Goal: Task Accomplishment & Management: Use online tool/utility

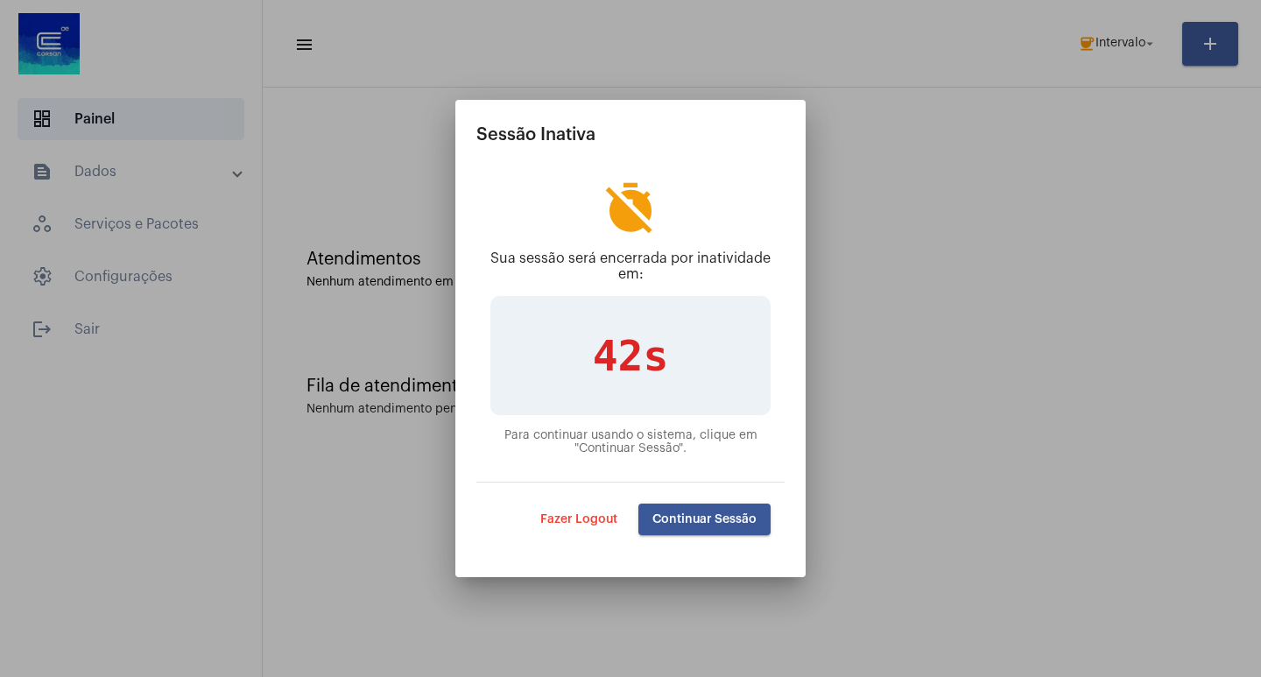
click at [729, 511] on button "Continuar Sessão" at bounding box center [704, 520] width 132 height 32
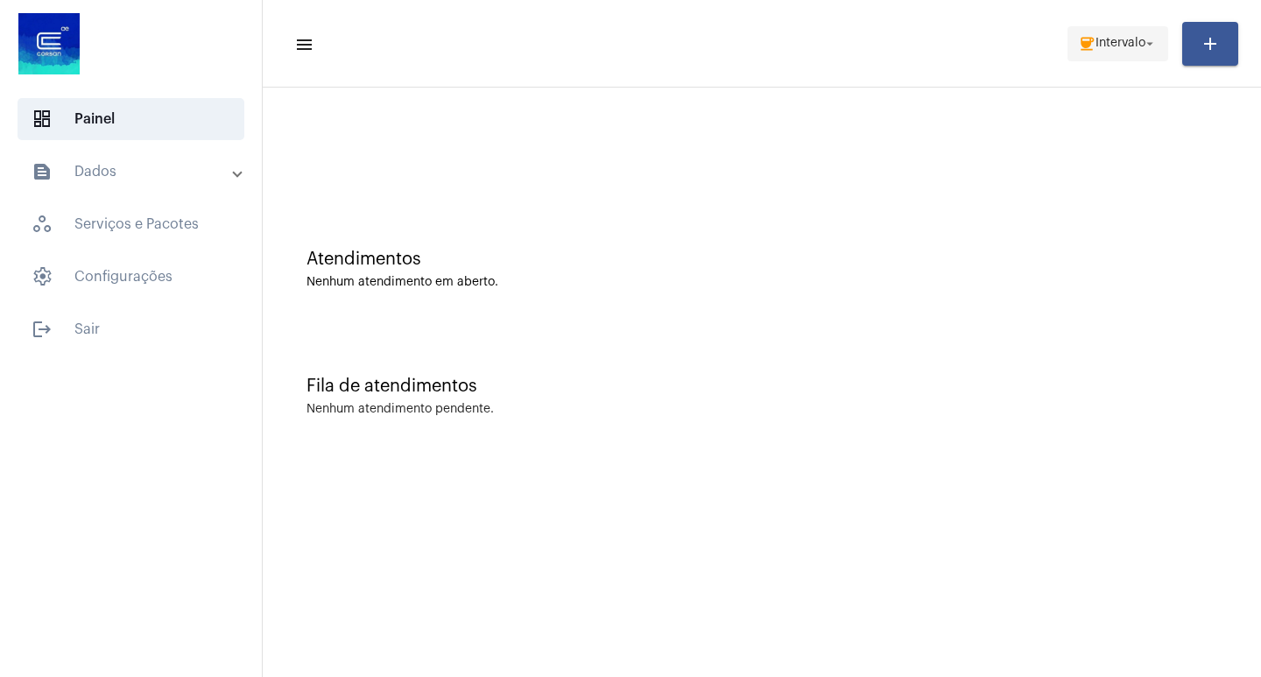
click at [1102, 38] on span "Intervalo" at bounding box center [1120, 44] width 50 height 12
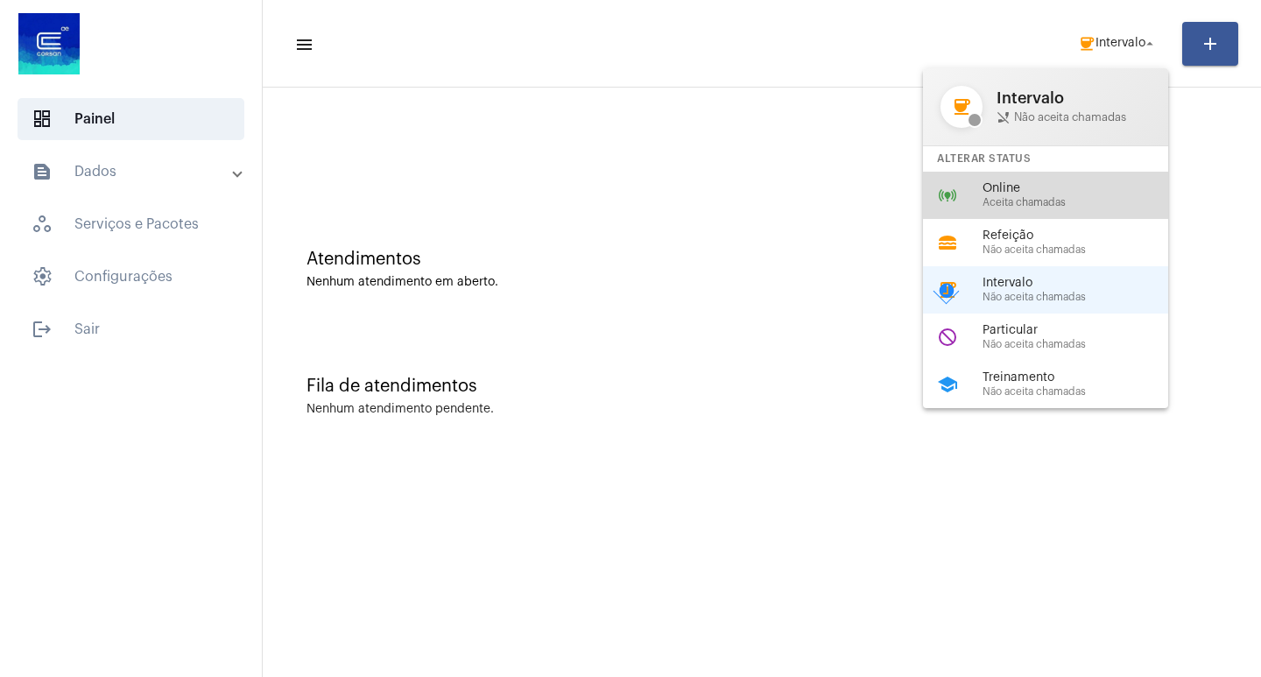
click at [1034, 193] on span "Online" at bounding box center [1083, 188] width 200 height 13
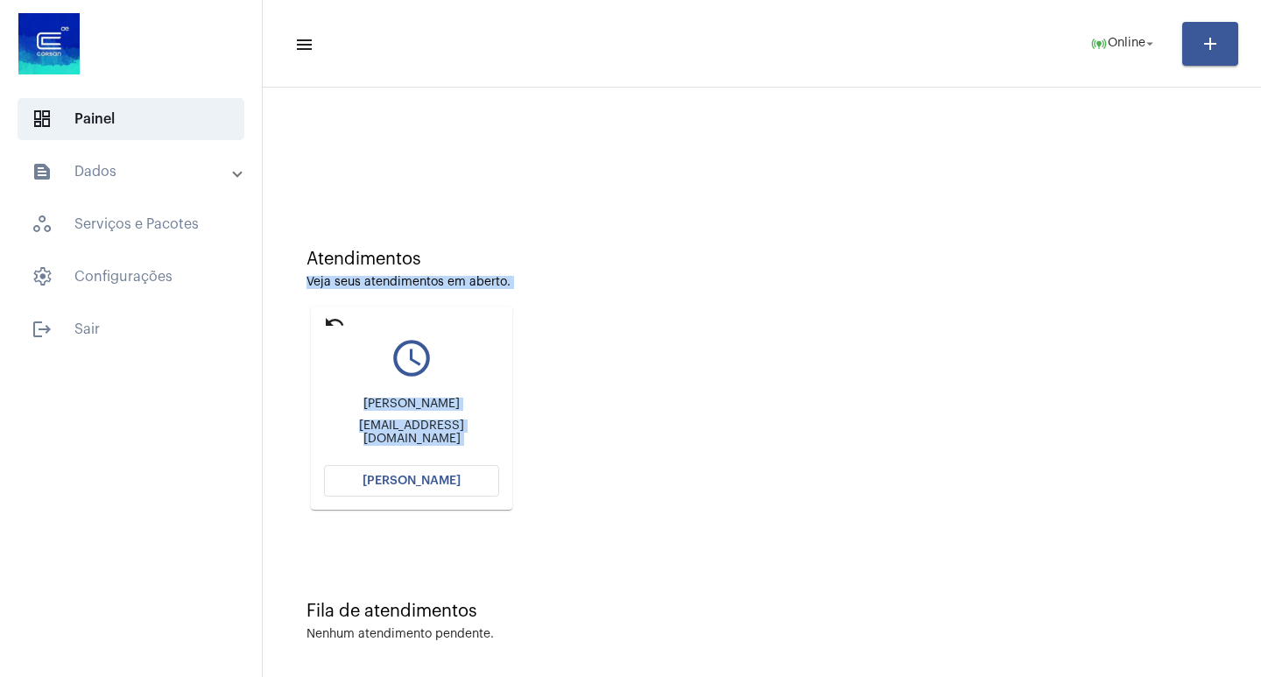
click at [893, 370] on div "Atendimentos Veja seus atendimentos em aberto. undo query_builder [PERSON_NAME]…" at bounding box center [761, 373] width 981 height 352
click at [440, 497] on mat-card "undo query_builder [PERSON_NAME] [PERSON_NAME][EMAIL_ADDRESS][DOMAIN_NAME] [PER…" at bounding box center [411, 407] width 201 height 203
click at [436, 476] on span "[PERSON_NAME]" at bounding box center [412, 481] width 98 height 12
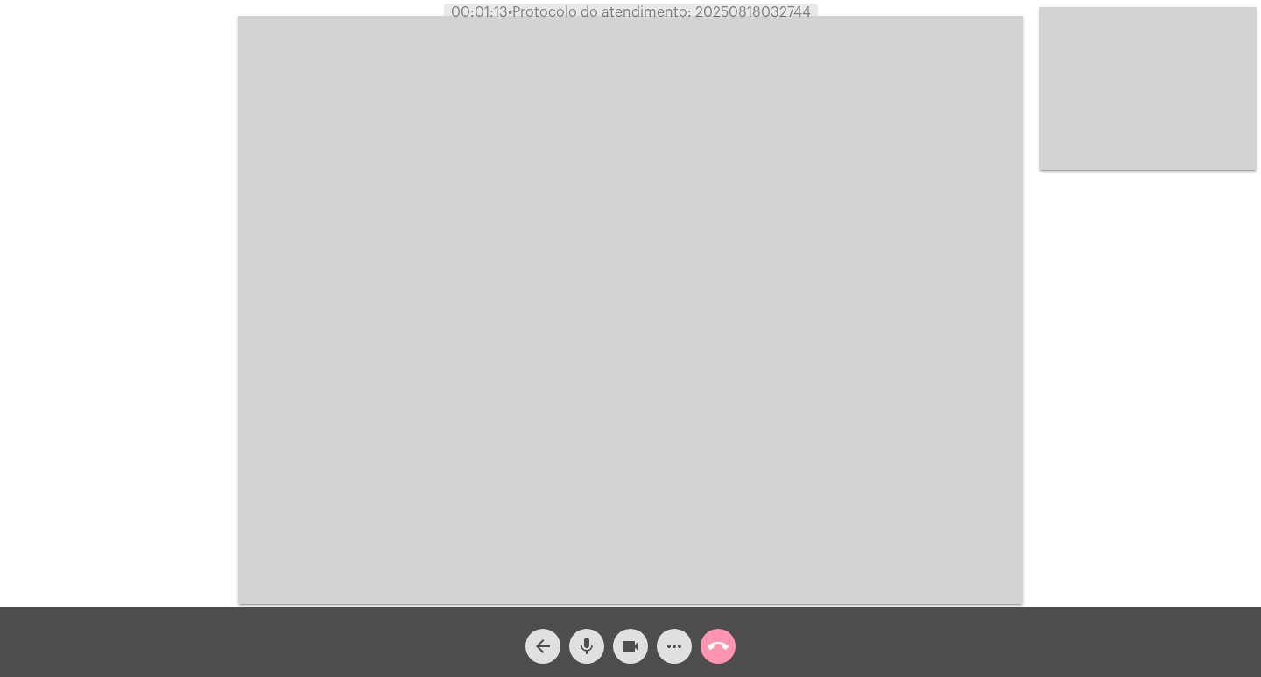
click at [567, 542] on video at bounding box center [630, 310] width 785 height 588
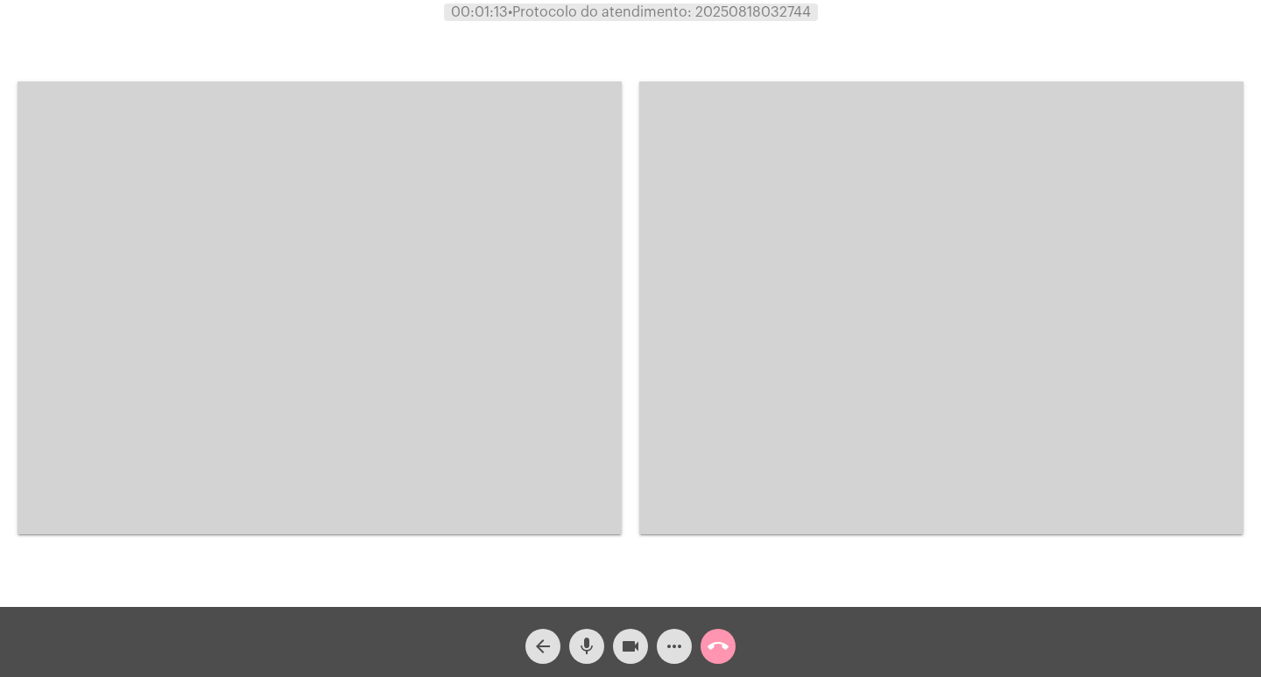
click at [594, 650] on mat-icon "mic" at bounding box center [586, 646] width 21 height 21
click at [629, 650] on mat-icon "videocam" at bounding box center [630, 646] width 21 height 21
click at [629, 650] on mat-icon "videocam_off" at bounding box center [630, 646] width 21 height 21
click at [629, 650] on mat-icon "videocam" at bounding box center [630, 646] width 21 height 21
click at [629, 650] on mat-icon "videocam_off" at bounding box center [630, 646] width 21 height 21
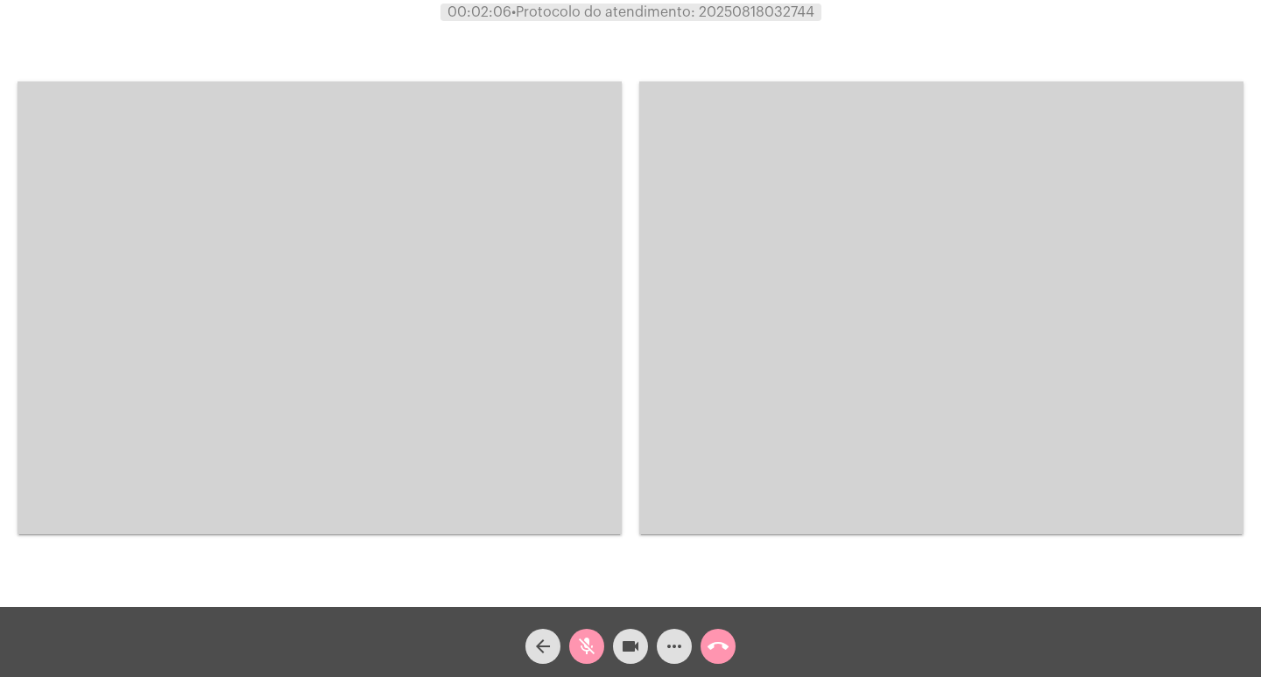
click at [581, 653] on mat-icon "mic_off" at bounding box center [586, 646] width 21 height 21
click at [362, 283] on video at bounding box center [320, 307] width 604 height 453
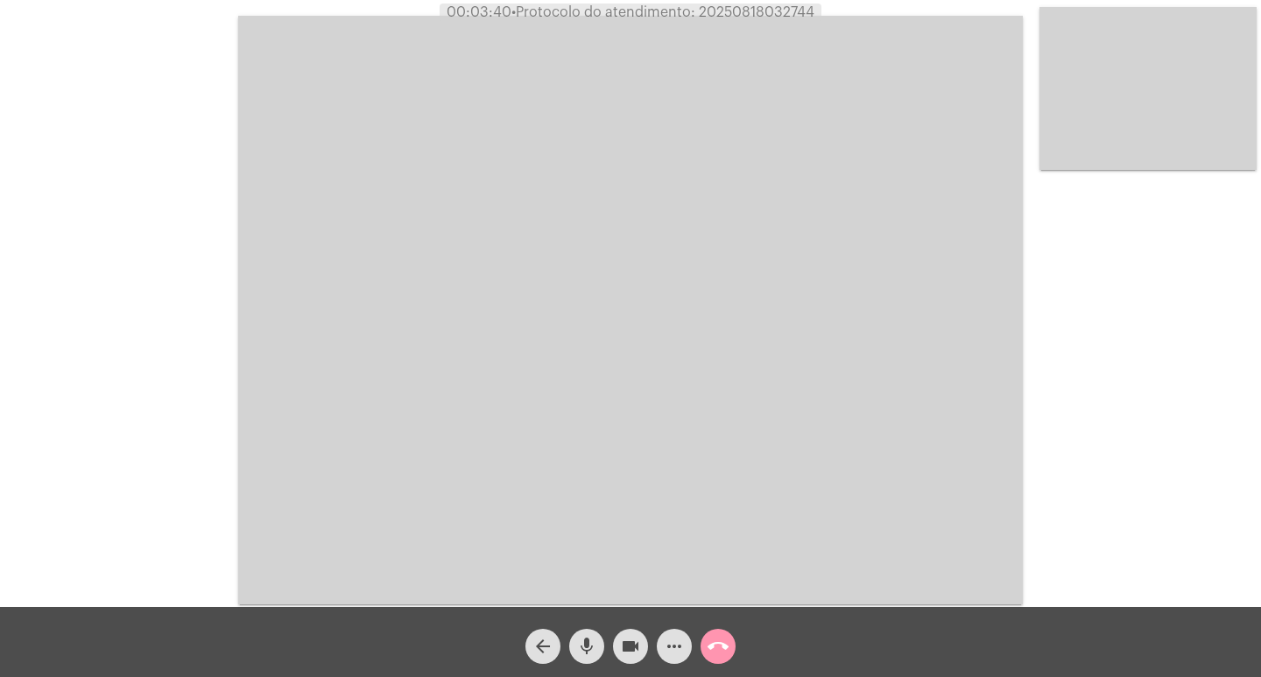
click at [708, 667] on div "arrow_back mic videocam more_horiz call_end" at bounding box center [630, 642] width 1261 height 70
click at [711, 651] on mat-icon "call_end" at bounding box center [718, 646] width 21 height 21
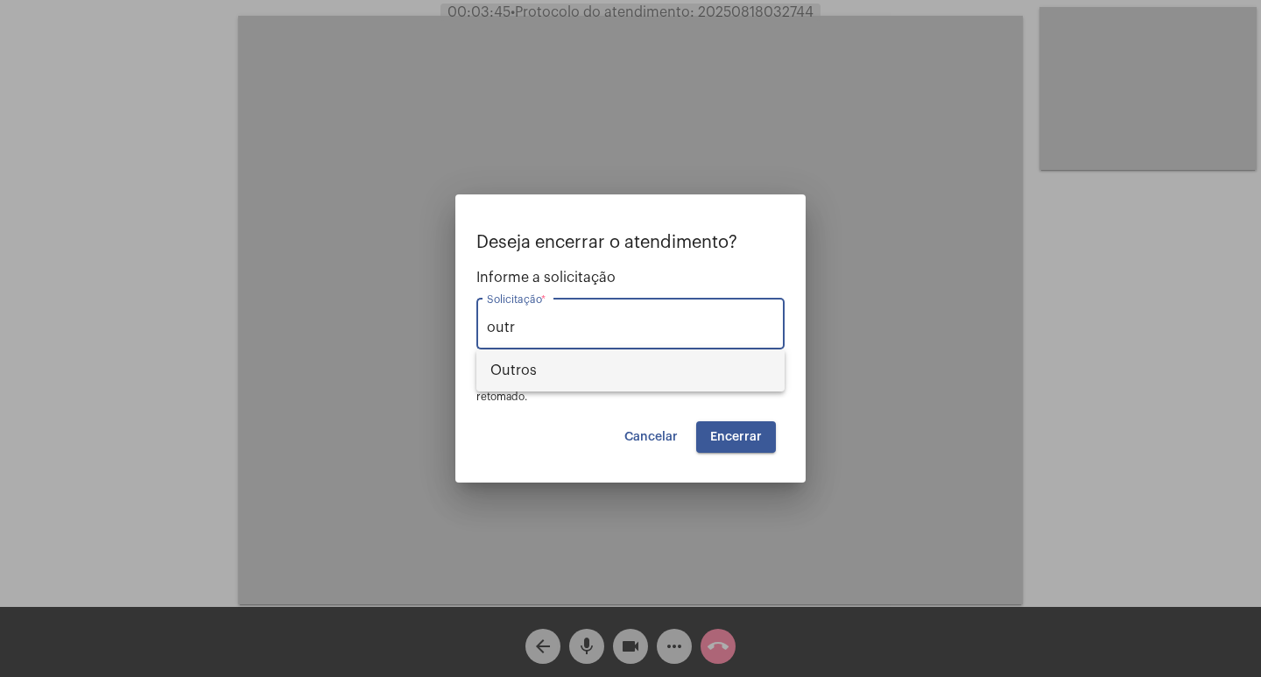
click at [600, 370] on span "Outros" at bounding box center [630, 370] width 280 height 42
type input "Outros"
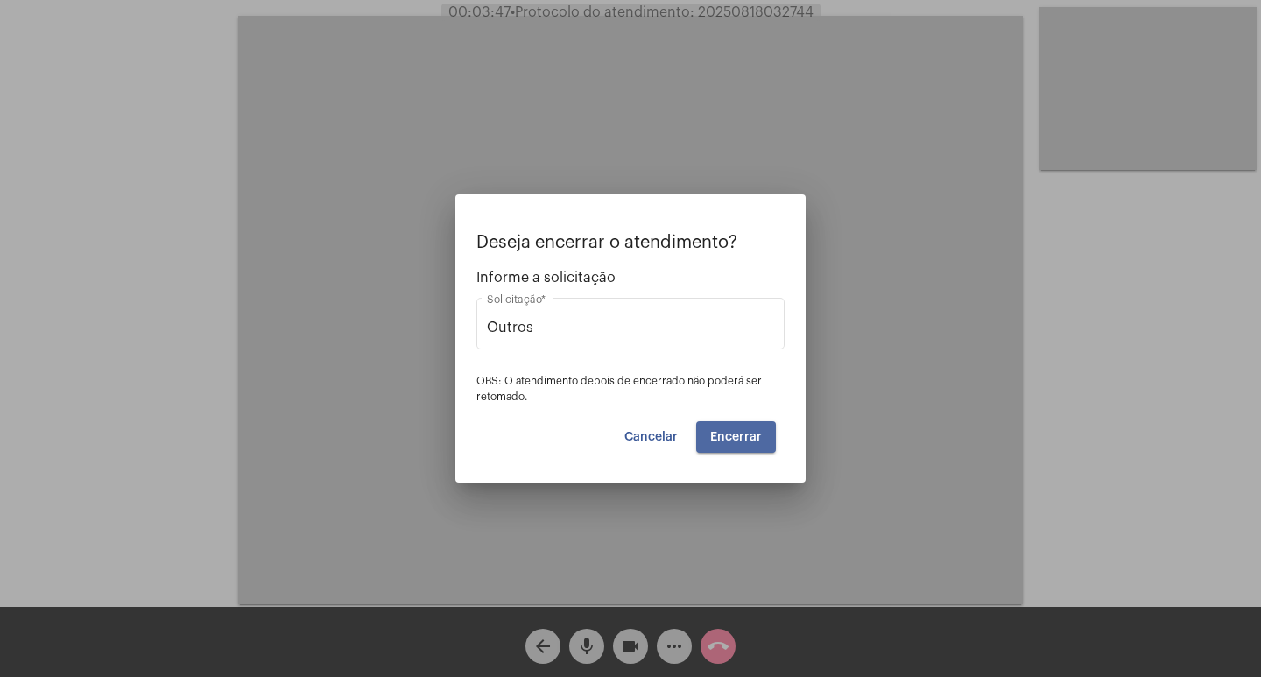
click at [742, 438] on span "Encerrar" at bounding box center [736, 437] width 52 height 12
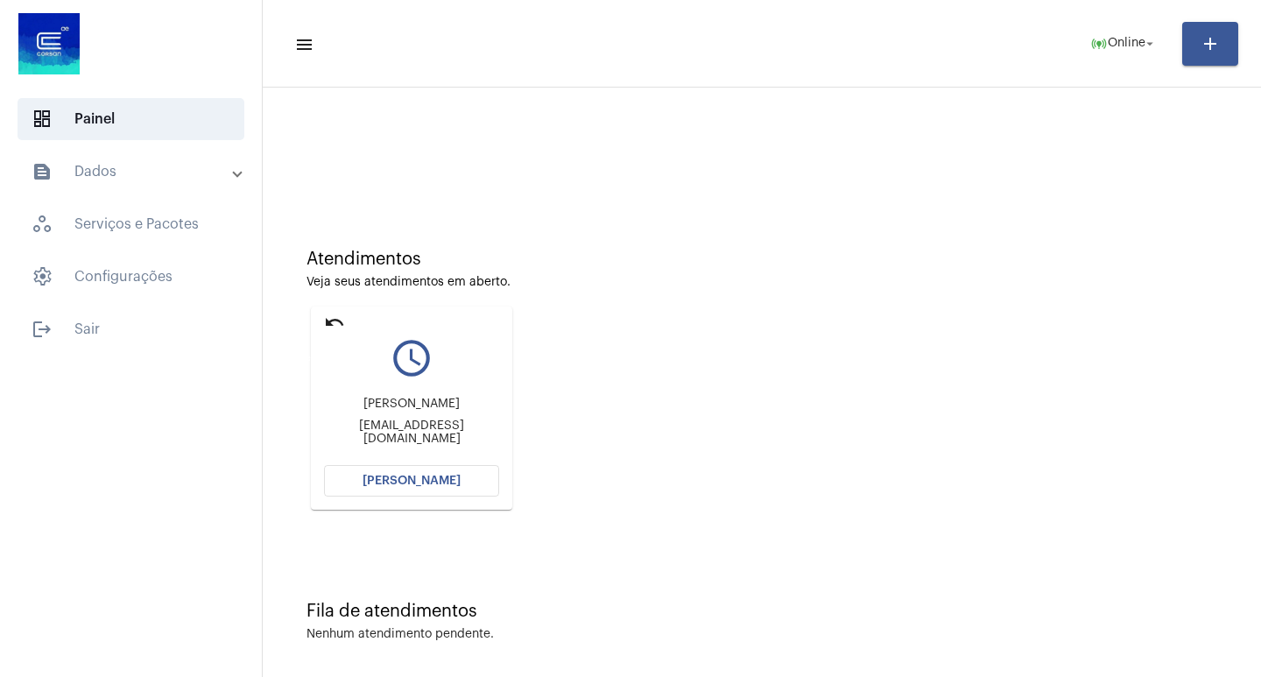
click at [328, 323] on mat-icon "undo" at bounding box center [334, 322] width 21 height 21
click at [482, 250] on div "Atendimentos" at bounding box center [761, 259] width 911 height 19
click at [411, 481] on span "[PERSON_NAME]" at bounding box center [412, 481] width 98 height 12
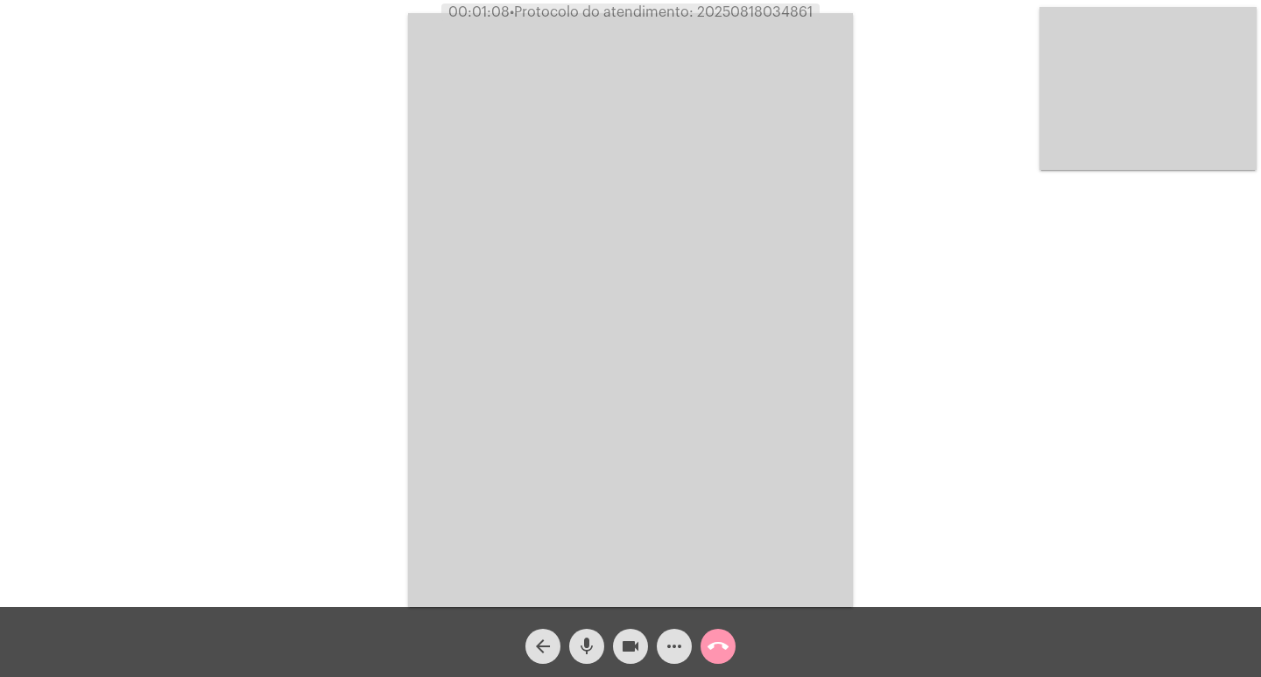
click at [306, 319] on div "Acessando Câmera e Microfone..." at bounding box center [630, 307] width 1257 height 607
click at [1121, 487] on div "Acessando Câmera e Microfone..." at bounding box center [630, 307] width 1257 height 607
click at [664, 642] on mat-icon "more_horiz" at bounding box center [674, 646] width 21 height 21
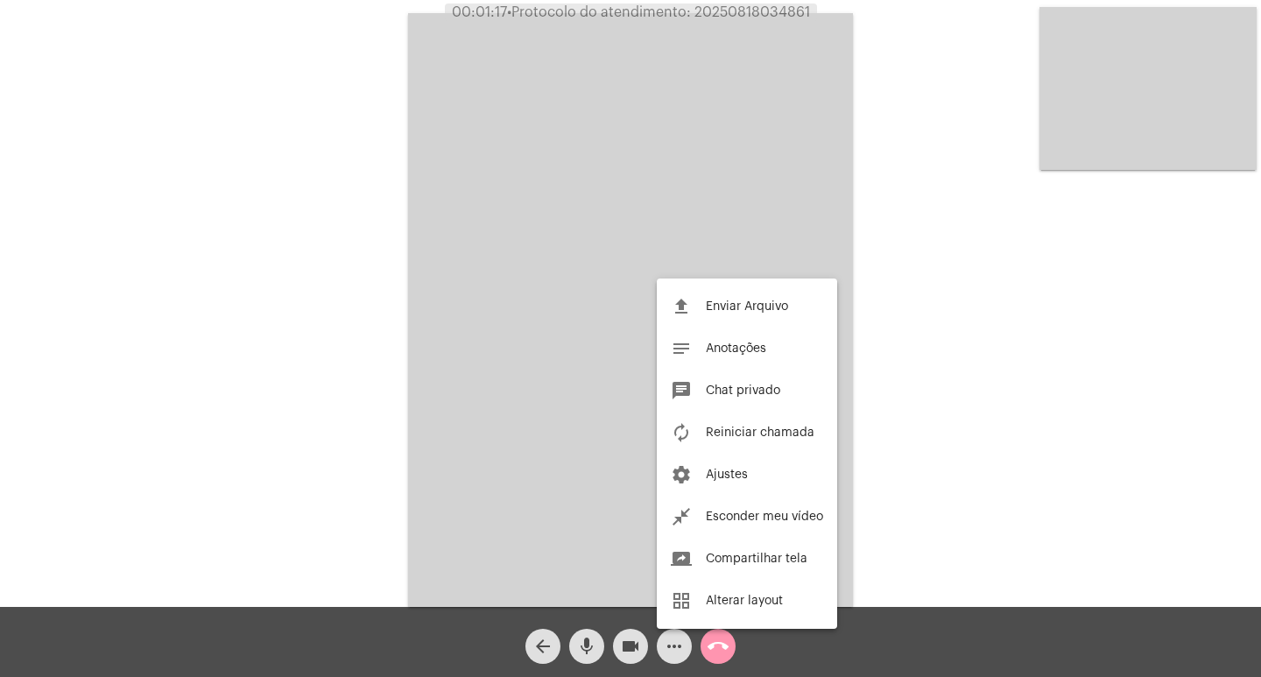
click at [519, 416] on div at bounding box center [630, 338] width 1261 height 677
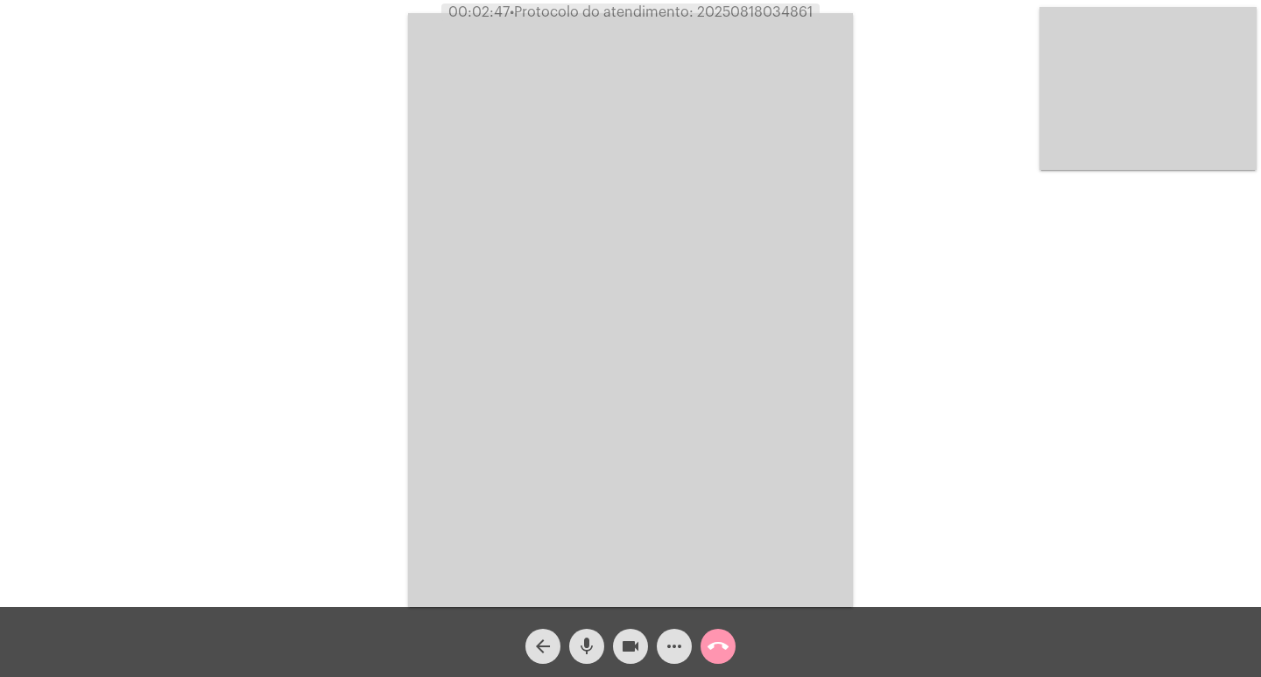
click at [657, 629] on button "more_horiz" at bounding box center [674, 646] width 35 height 35
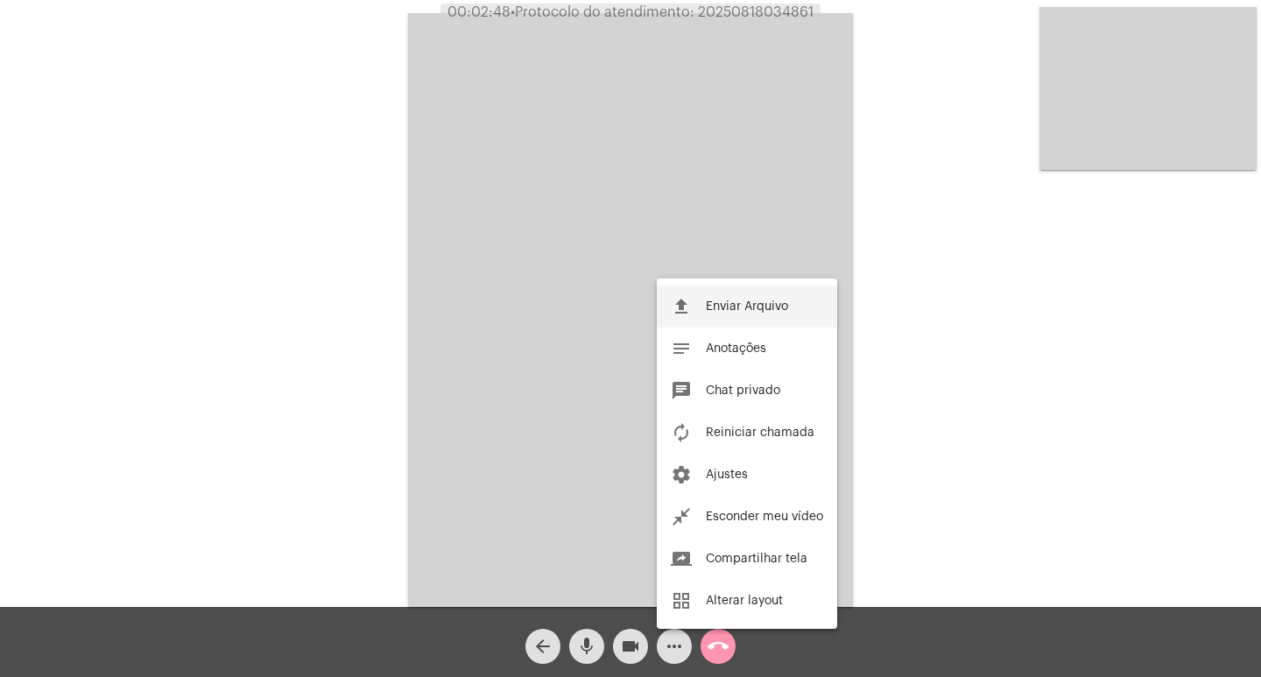
click at [375, 415] on div at bounding box center [630, 338] width 1261 height 677
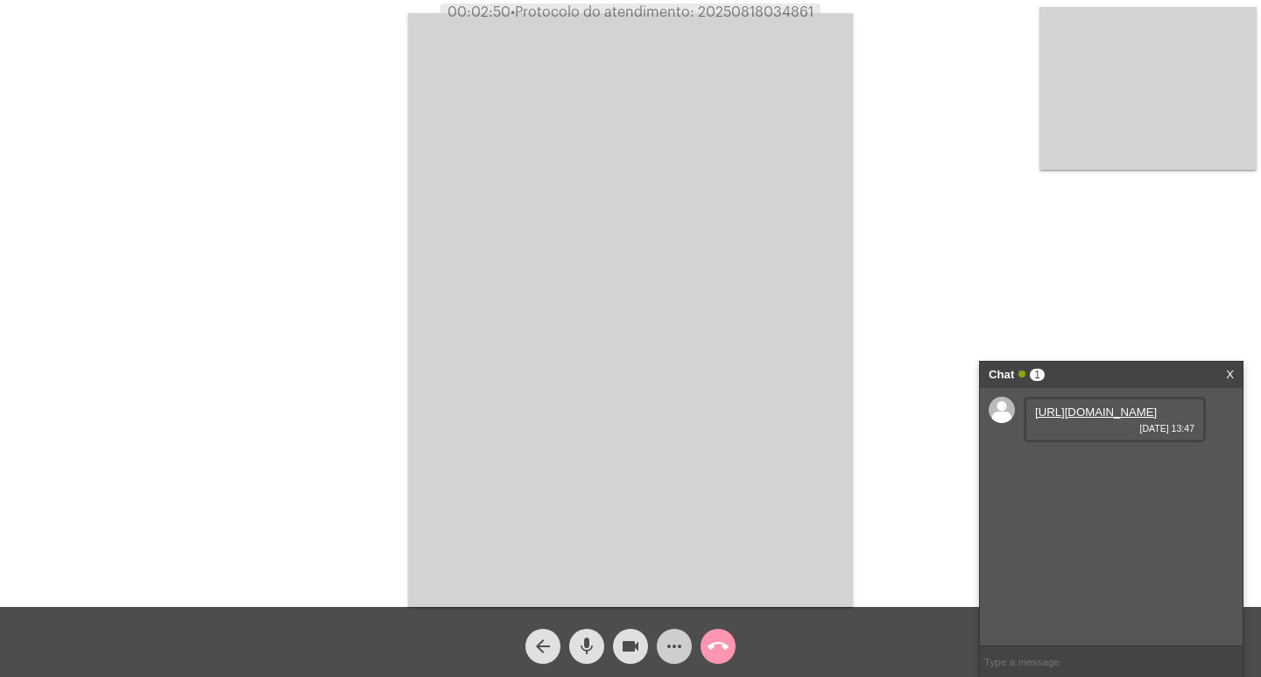
click at [645, 422] on video at bounding box center [630, 310] width 445 height 594
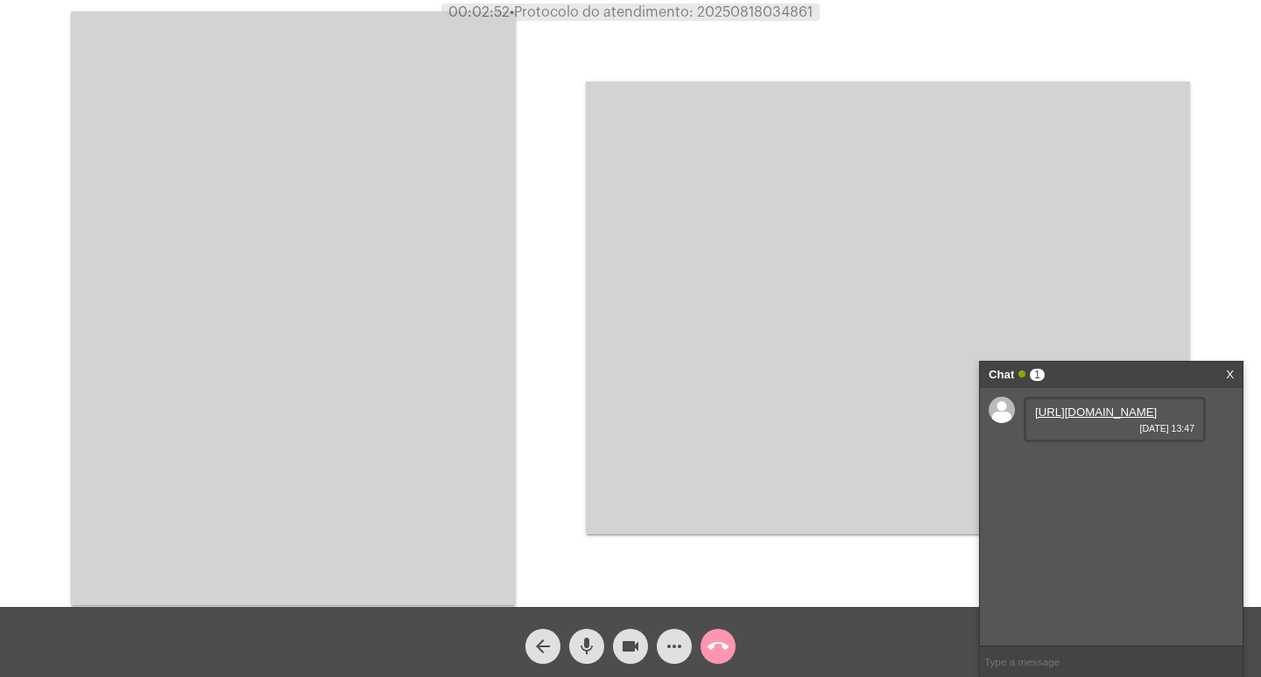
click at [1068, 419] on link "[URL][DOMAIN_NAME]" at bounding box center [1096, 411] width 122 height 13
click at [583, 654] on mat-icon "mic" at bounding box center [586, 646] width 21 height 21
click at [639, 647] on mat-icon "videocam" at bounding box center [630, 646] width 21 height 21
click at [639, 647] on mat-icon "videocam_off" at bounding box center [630, 646] width 21 height 21
click at [639, 647] on mat-icon "videocam" at bounding box center [630, 646] width 21 height 21
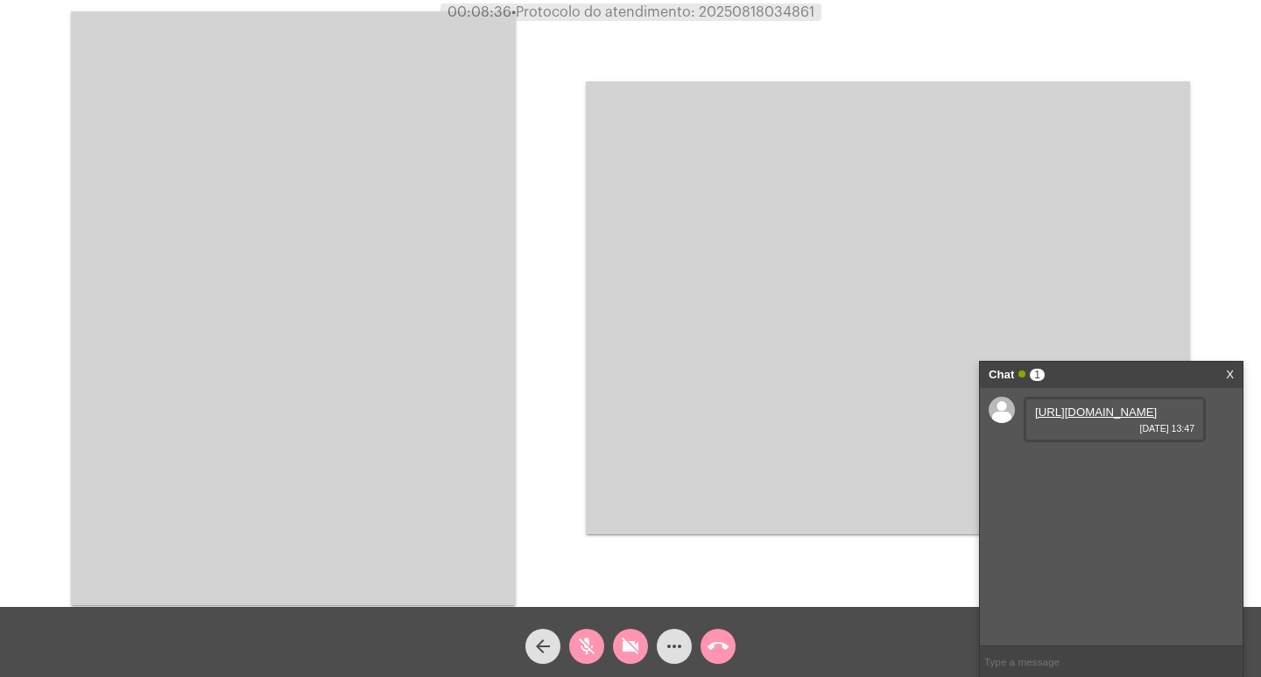
click at [639, 647] on mat-icon "videocam_off" at bounding box center [630, 646] width 21 height 21
click at [602, 646] on button "mic_off" at bounding box center [586, 646] width 35 height 35
click at [776, 12] on span "• Protocolo do atendimento: 20250818034861" at bounding box center [658, 12] width 303 height 14
copy span "20250818034861"
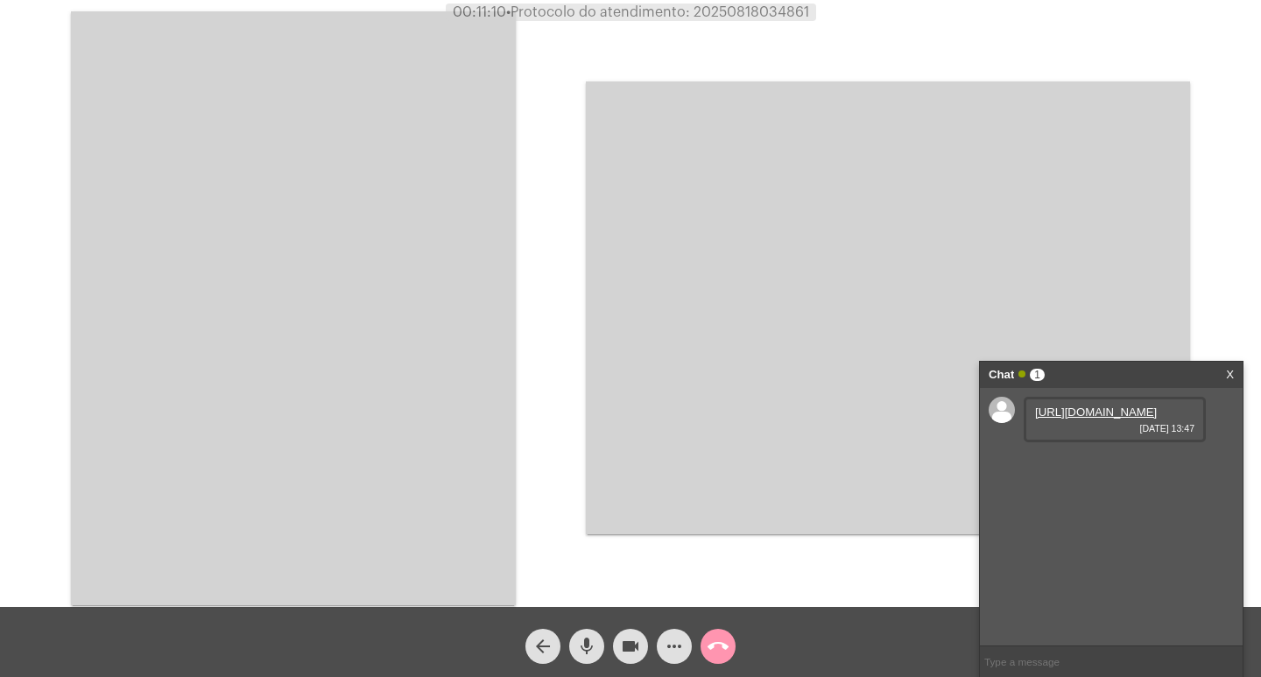
click at [375, 250] on video at bounding box center [293, 308] width 445 height 594
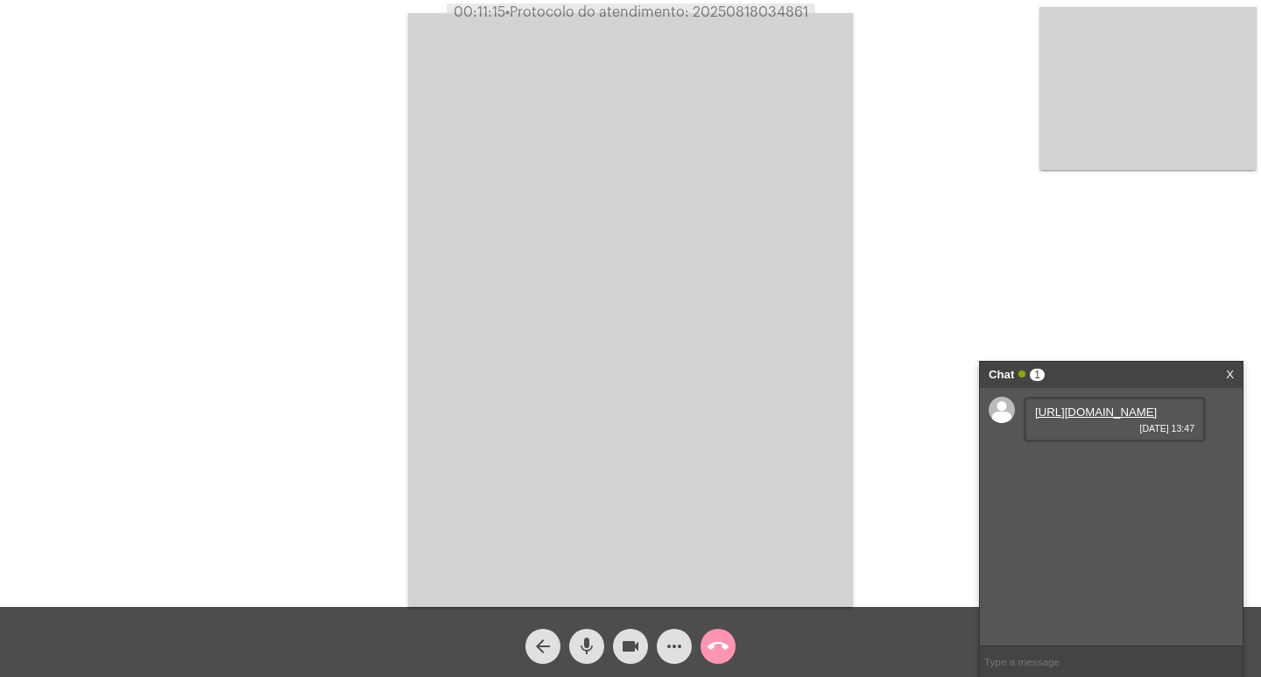
click at [375, 251] on div "Acessando Câmera e Microfone..." at bounding box center [630, 307] width 1257 height 607
click at [736, 640] on div "call_end" at bounding box center [718, 642] width 44 height 44
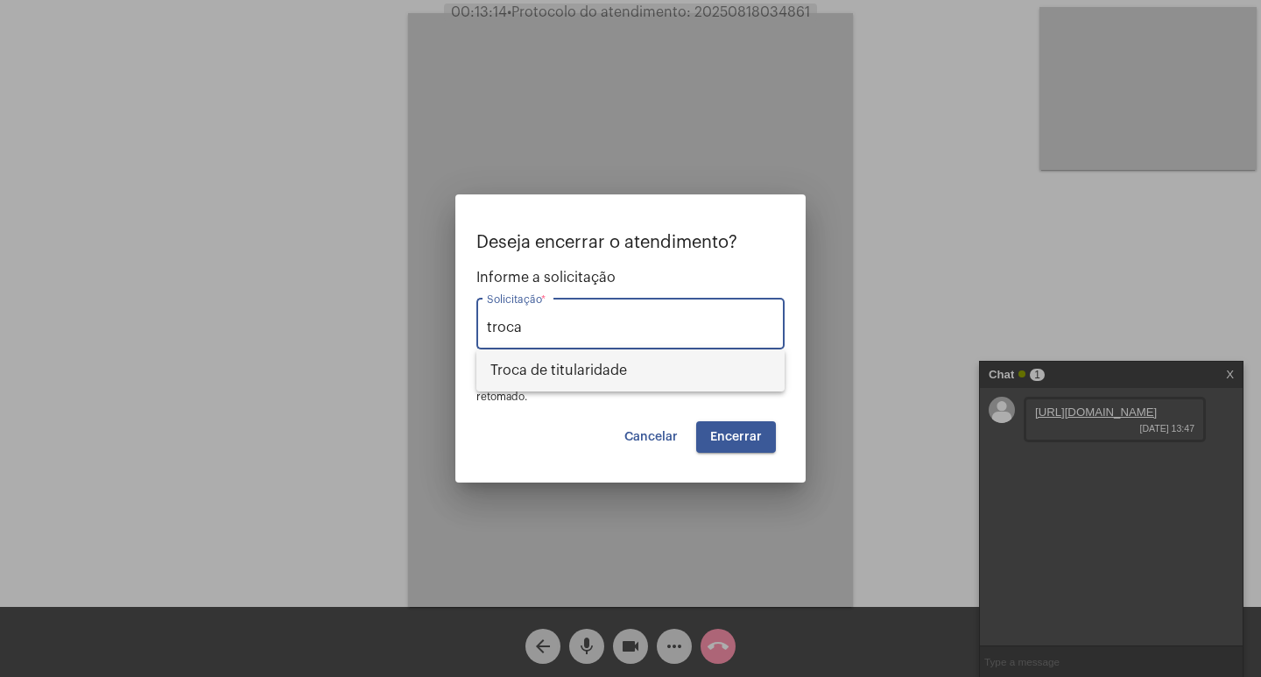
click at [687, 361] on span "Troca de titularidade" at bounding box center [630, 370] width 280 height 42
type input "Troca de titularidade"
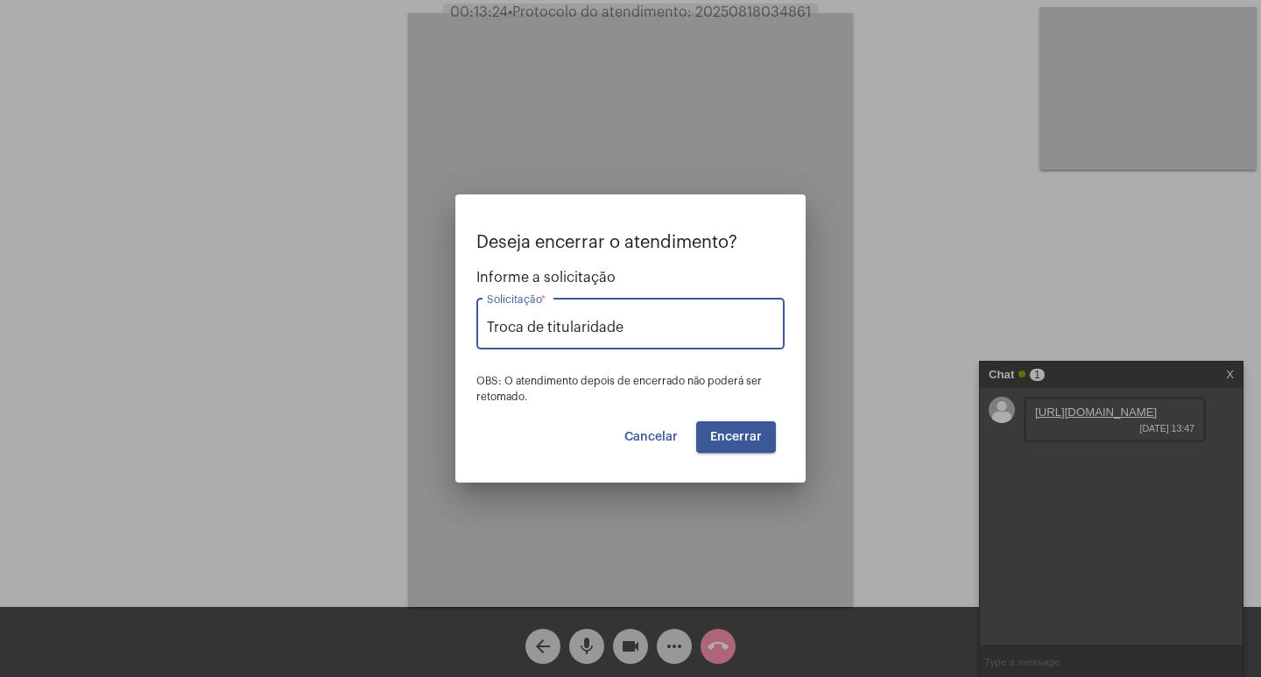
click at [729, 440] on span "Encerrar" at bounding box center [736, 437] width 52 height 12
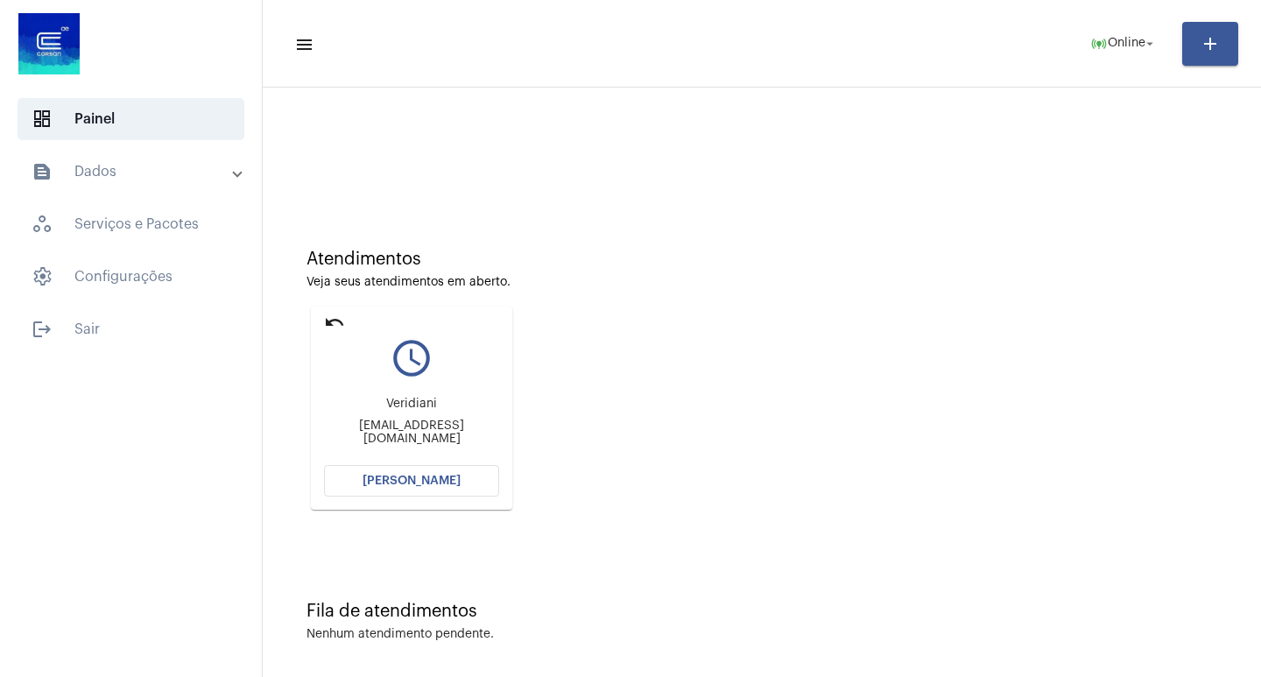
click at [432, 483] on span "[PERSON_NAME]" at bounding box center [412, 481] width 98 height 12
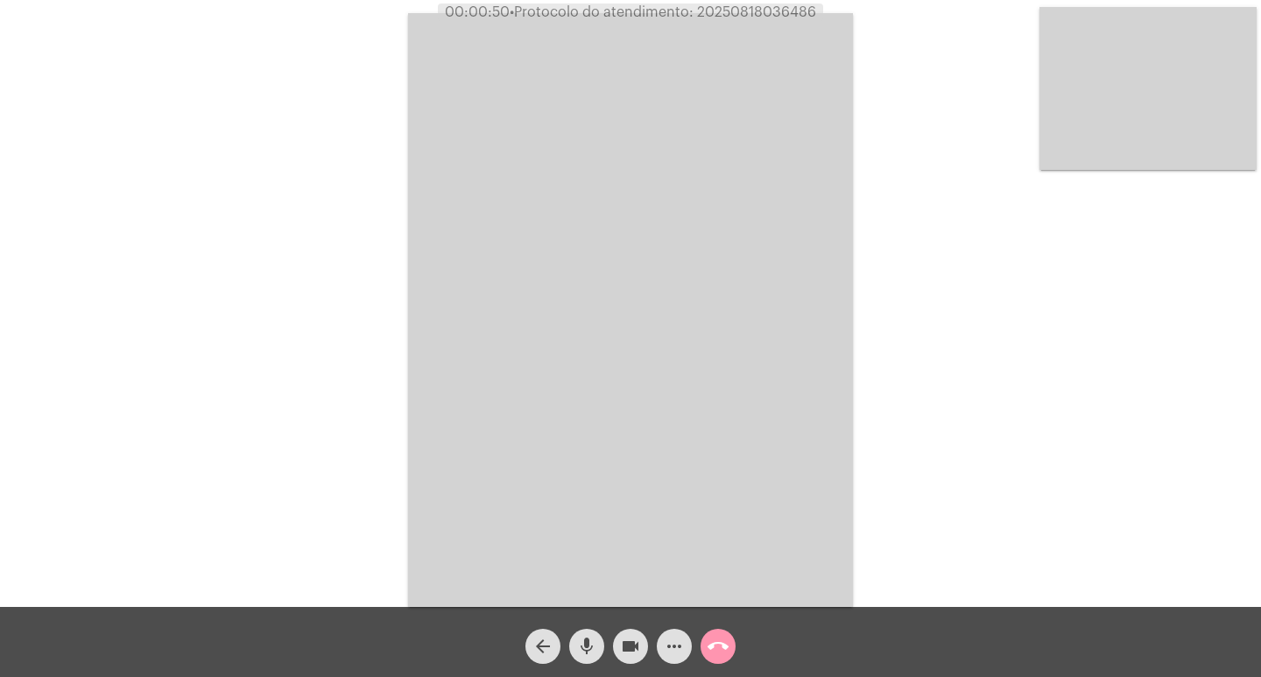
click at [638, 647] on mat-icon "videocam" at bounding box center [630, 646] width 21 height 21
click at [638, 647] on mat-icon "videocam_off" at bounding box center [630, 646] width 21 height 21
click at [638, 647] on mat-icon "videocam" at bounding box center [630, 646] width 21 height 21
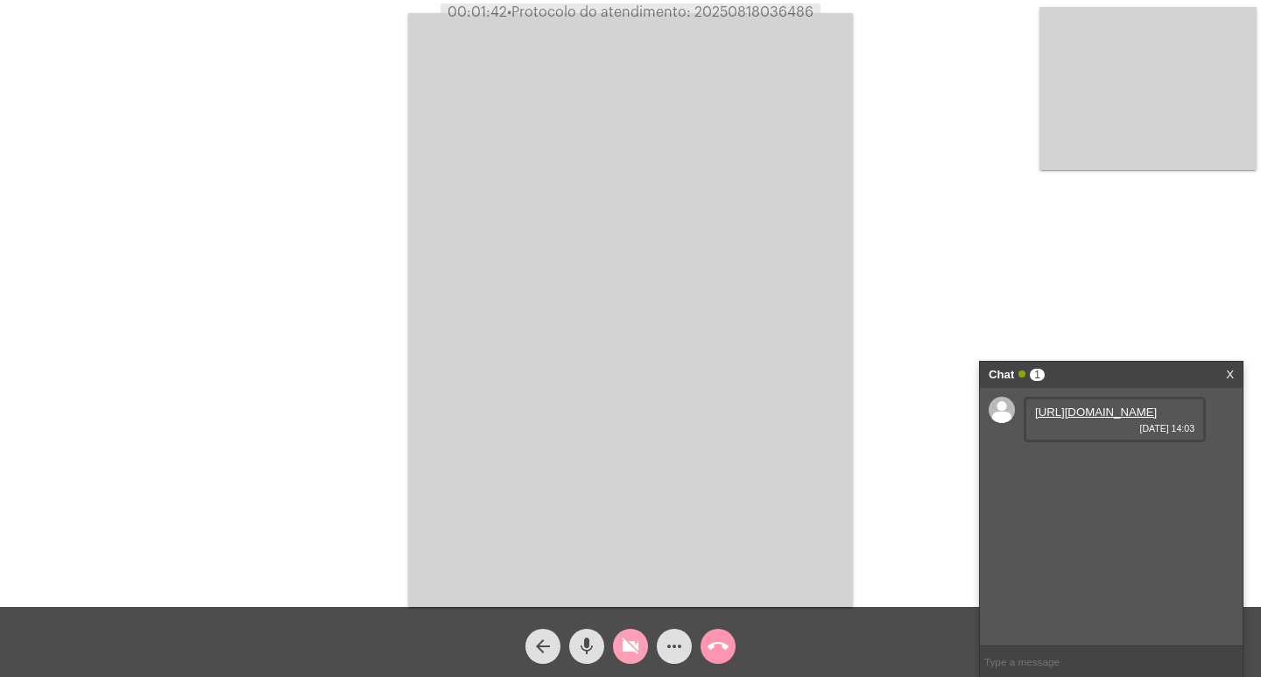
click at [629, 651] on mat-icon "videocam_off" at bounding box center [630, 646] width 21 height 21
click at [1107, 419] on link "[URL][DOMAIN_NAME]" at bounding box center [1096, 411] width 122 height 13
click at [613, 649] on button "videocam" at bounding box center [630, 646] width 35 height 35
click at [1217, 528] on div "[URL][DOMAIN_NAME] [DATE] 14:03 [URL][DOMAIN_NAME] [DATE] 14:03" at bounding box center [1111, 516] width 263 height 257
click at [1124, 468] on link "[URL][DOMAIN_NAME]" at bounding box center [1096, 461] width 122 height 13
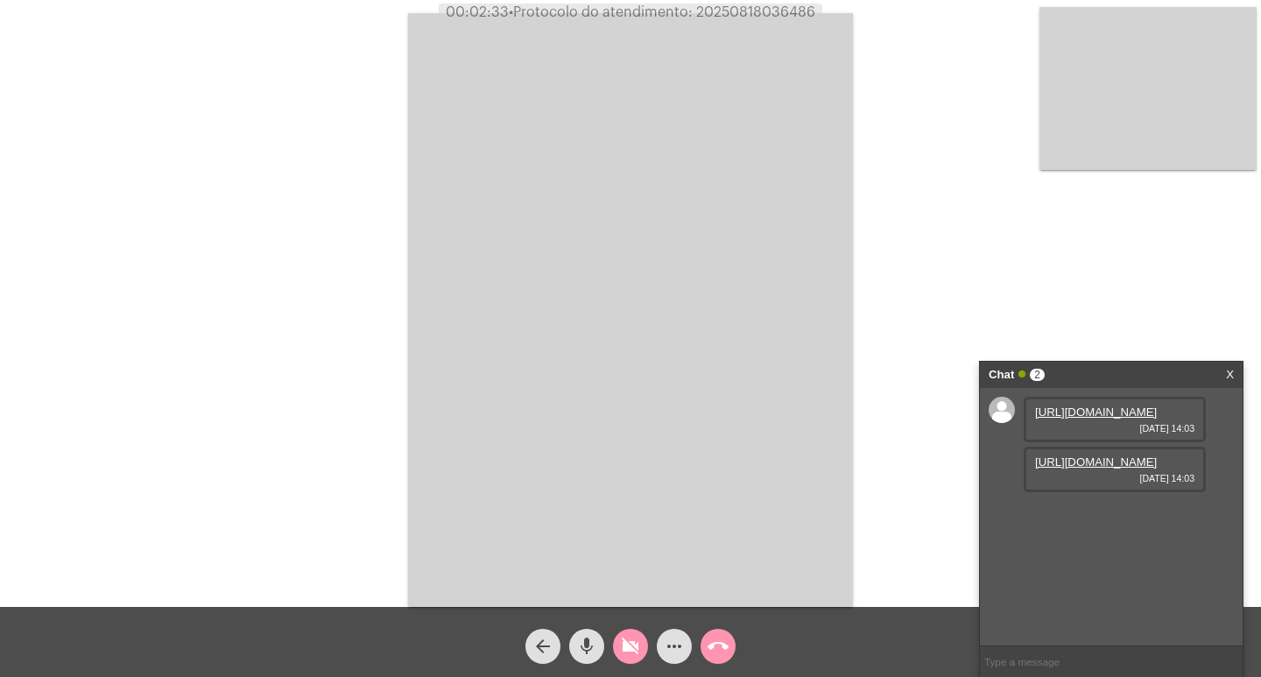
click at [626, 649] on mat-icon "videocam_off" at bounding box center [630, 646] width 21 height 21
click at [1093, 518] on link "[URL][DOMAIN_NAME]" at bounding box center [1096, 511] width 122 height 13
click at [547, 637] on mat-icon "arrow_back" at bounding box center [542, 646] width 21 height 21
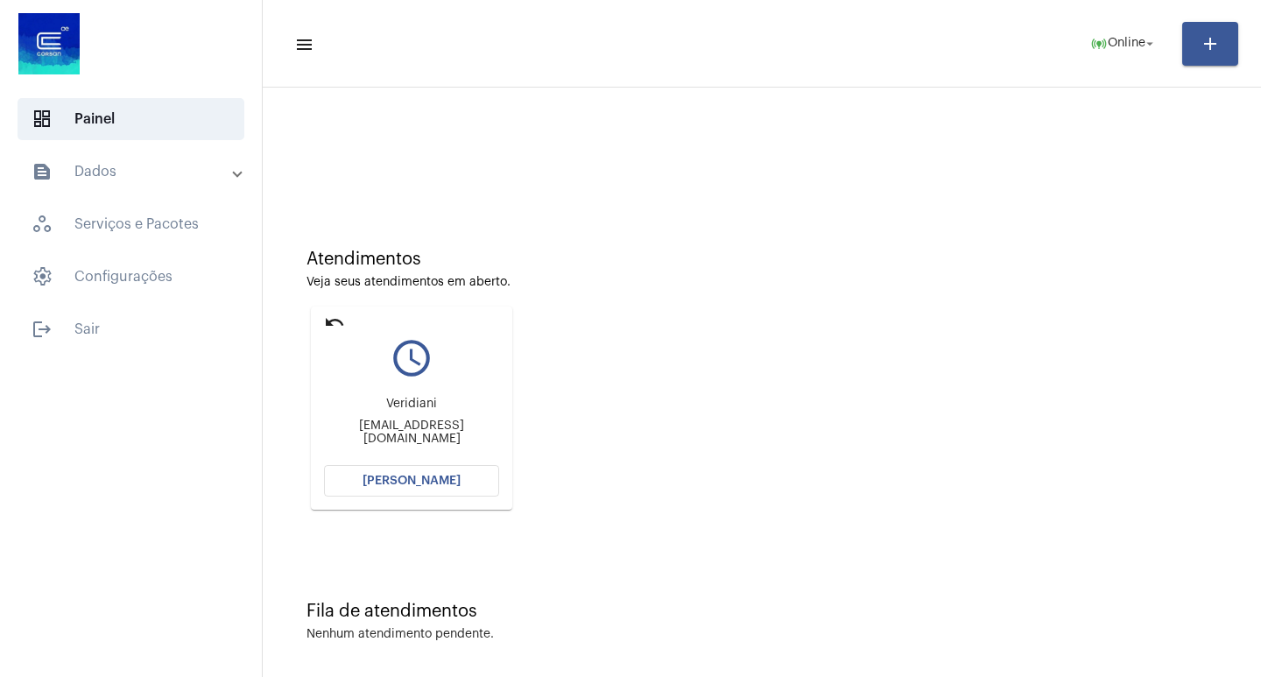
click at [451, 481] on span "[PERSON_NAME]" at bounding box center [412, 481] width 98 height 12
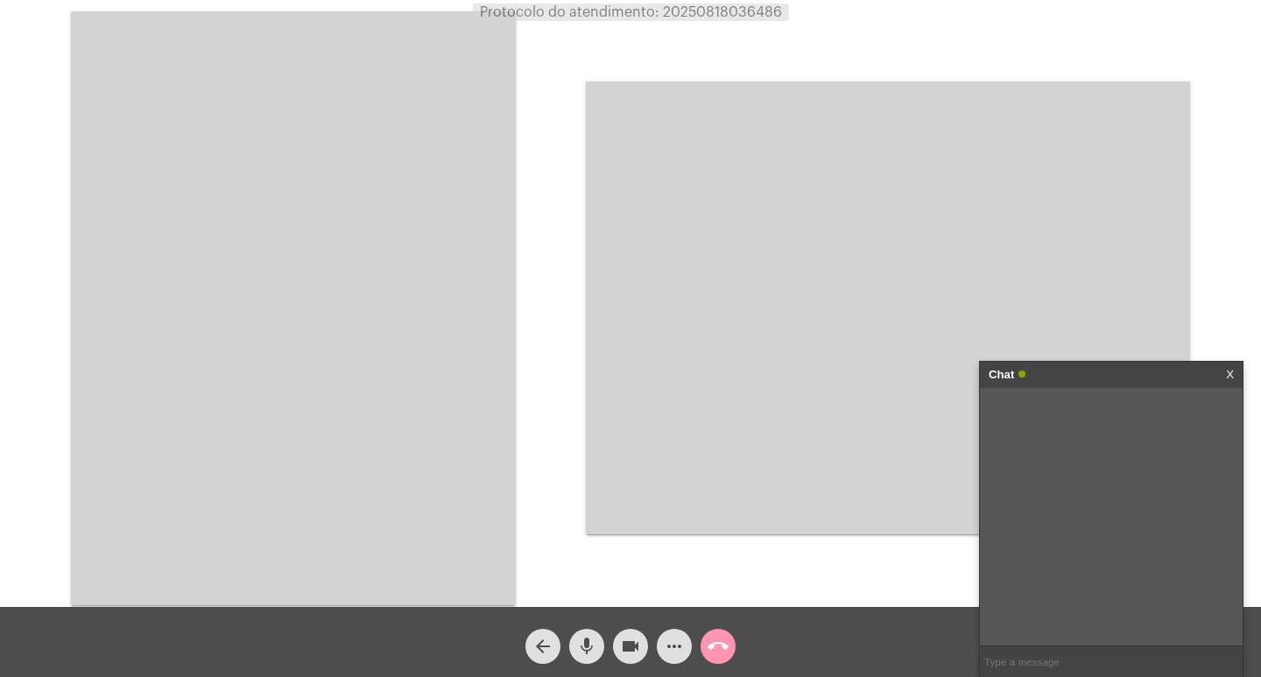
click at [1222, 378] on div "Chat X" at bounding box center [1111, 375] width 263 height 26
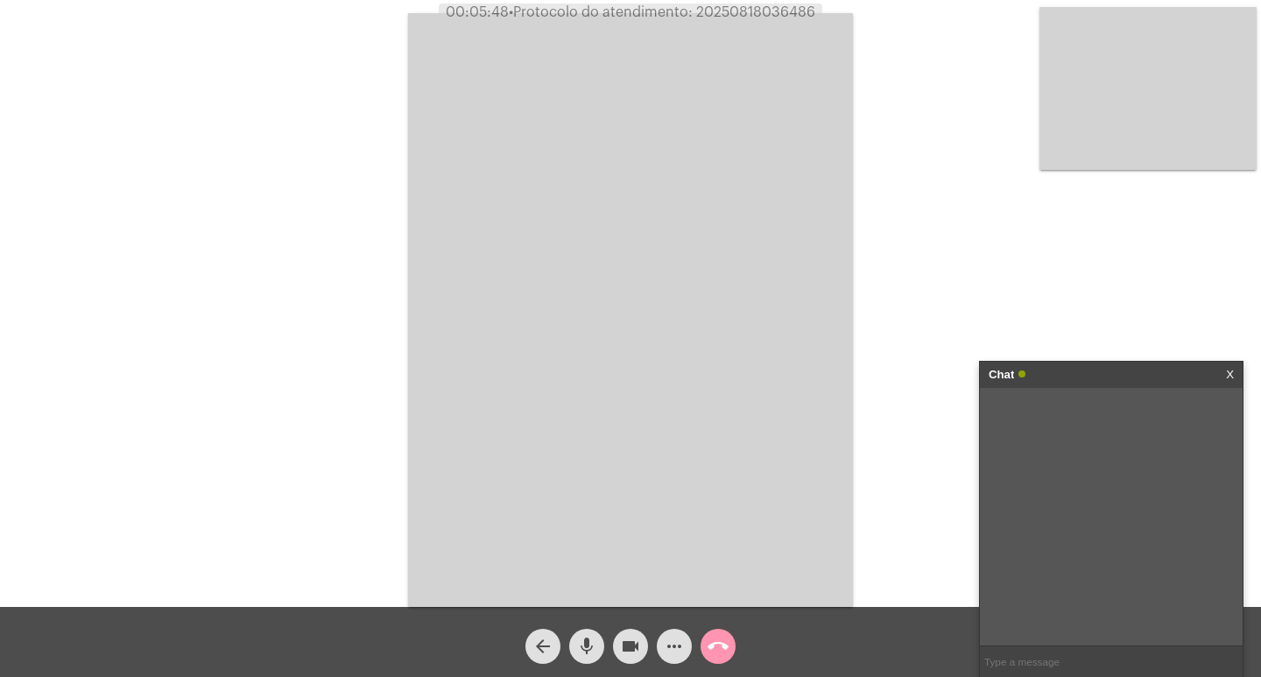
click at [622, 643] on mat-icon "videocam" at bounding box center [630, 646] width 21 height 21
click at [622, 643] on mat-icon "videocam_off" at bounding box center [630, 646] width 21 height 21
click at [1096, 419] on link "[URL][DOMAIN_NAME]" at bounding box center [1096, 411] width 122 height 13
click at [1034, 77] on div "Acessando Câmera e Microfone..." at bounding box center [630, 307] width 1257 height 607
click at [613, 655] on div "videocam" at bounding box center [631, 642] width 44 height 44
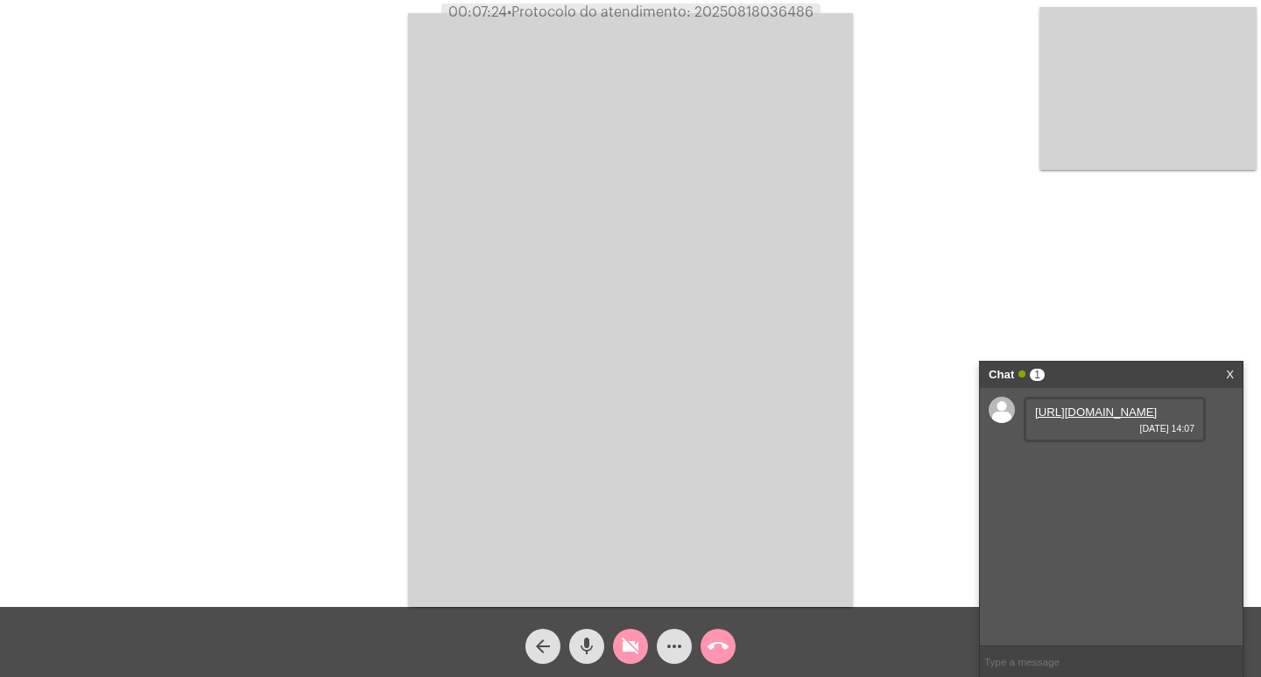
click at [613, 655] on div "videocam_off" at bounding box center [631, 642] width 44 height 44
click at [661, 645] on button "more_horiz" at bounding box center [674, 646] width 35 height 35
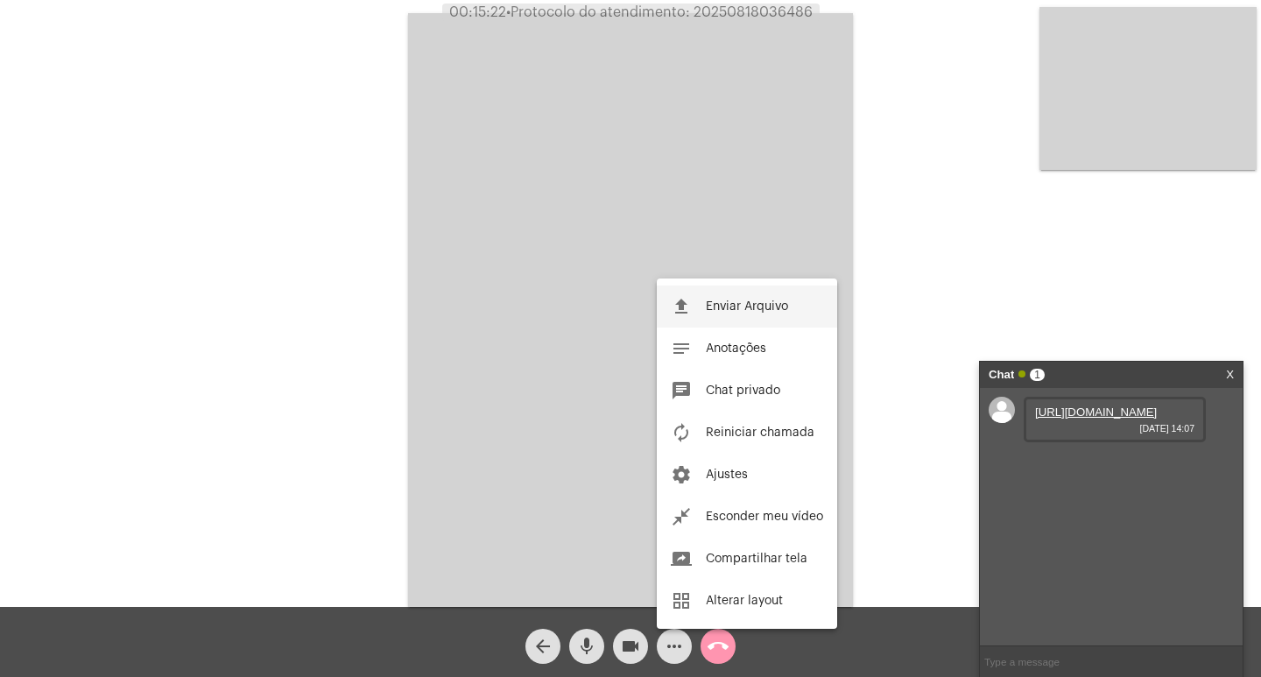
click at [694, 285] on button "file_upload Enviar Arquivo" at bounding box center [747, 306] width 180 height 42
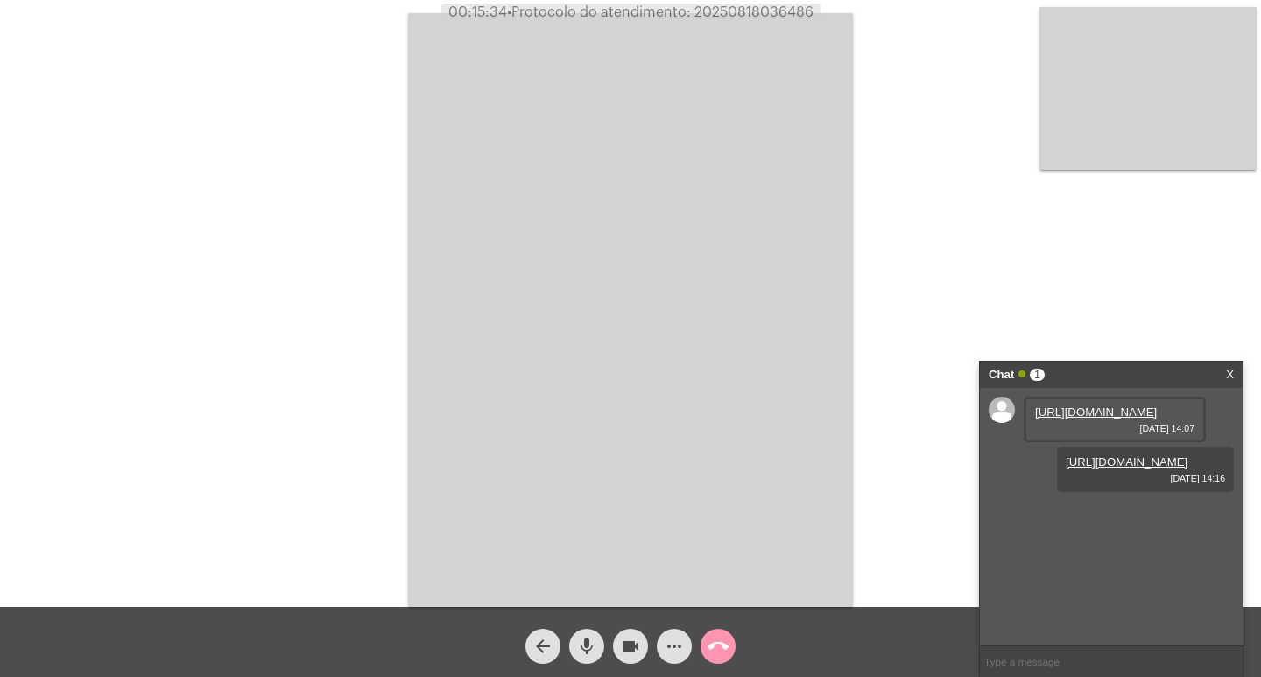
click at [735, 21] on video at bounding box center [630, 310] width 445 height 594
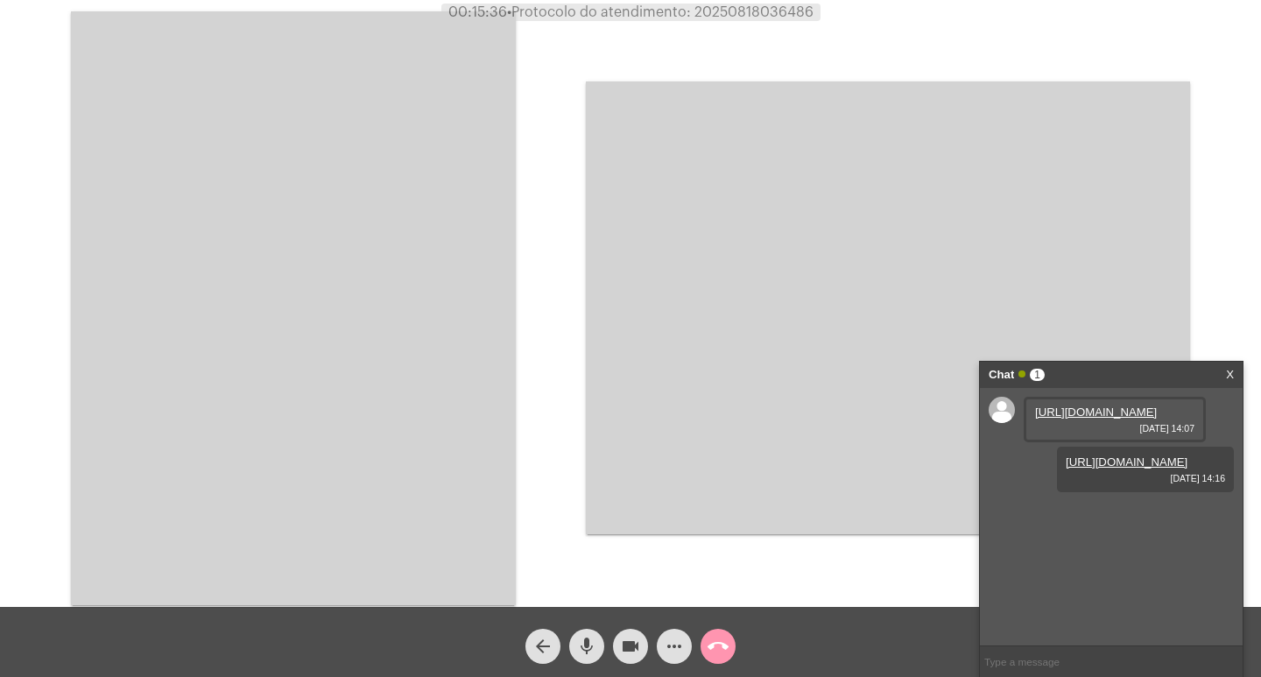
click at [734, 7] on span "• Protocolo do atendimento: 20250818036486" at bounding box center [660, 12] width 306 height 14
copy span "20250818036486"
click at [335, 243] on video at bounding box center [293, 308] width 445 height 594
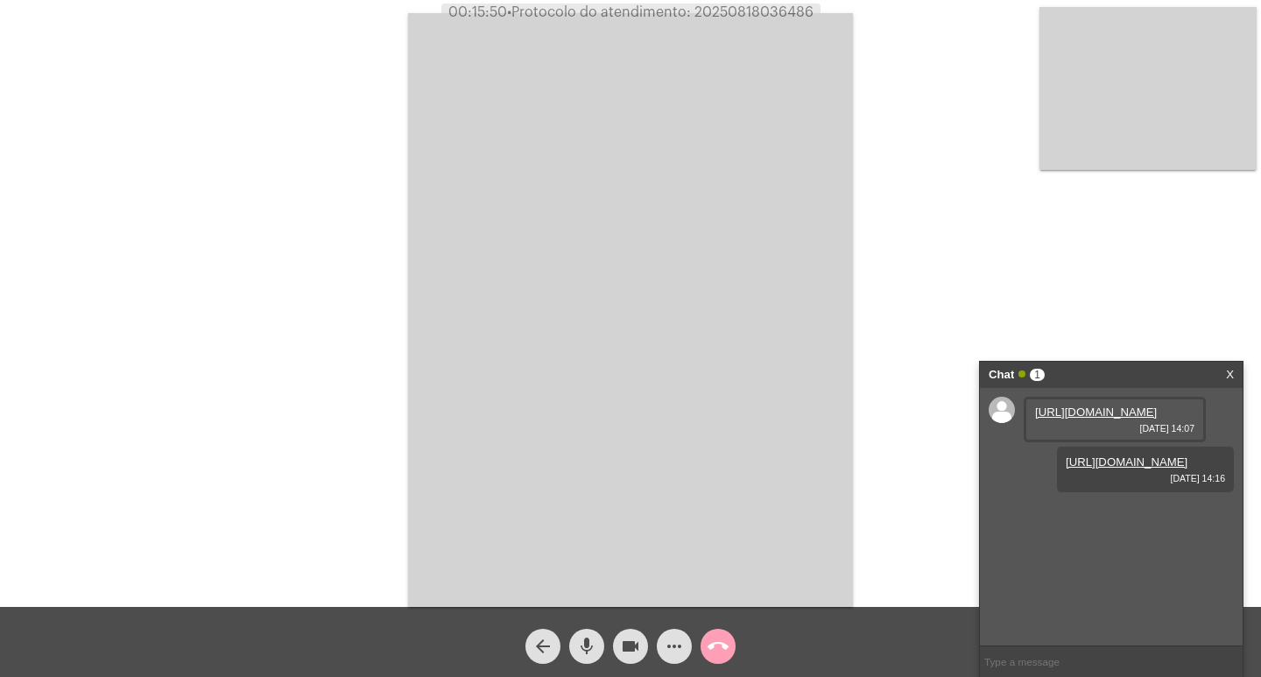
click at [712, 631] on span "call_end" at bounding box center [718, 646] width 21 height 35
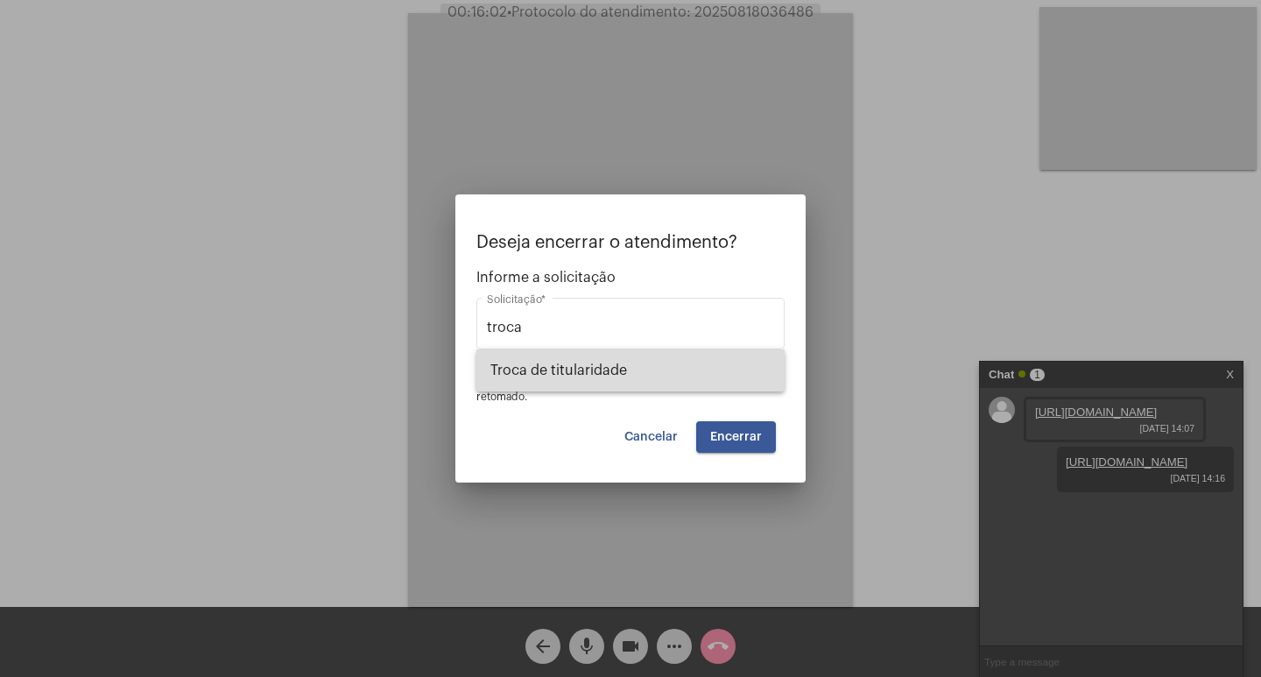
click at [581, 375] on span "Troca de titularidade" at bounding box center [630, 370] width 280 height 42
type input "Troca de titularidade"
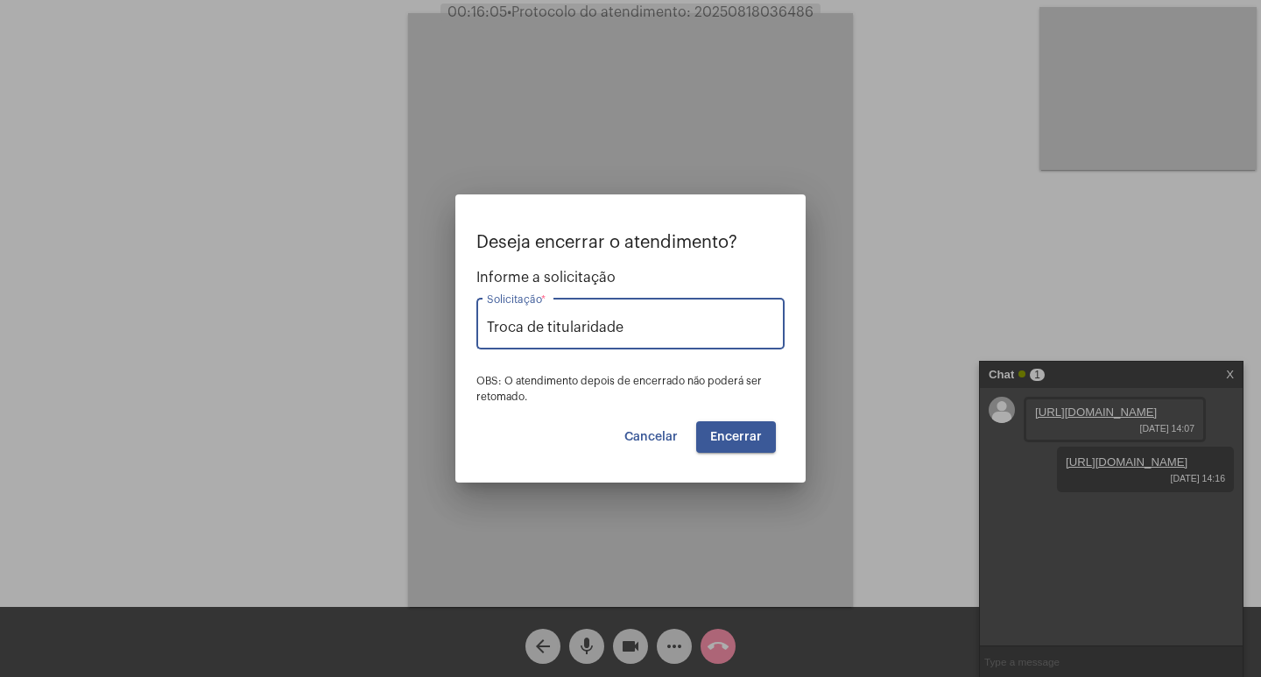
click at [729, 431] on span "Encerrar" at bounding box center [736, 437] width 52 height 12
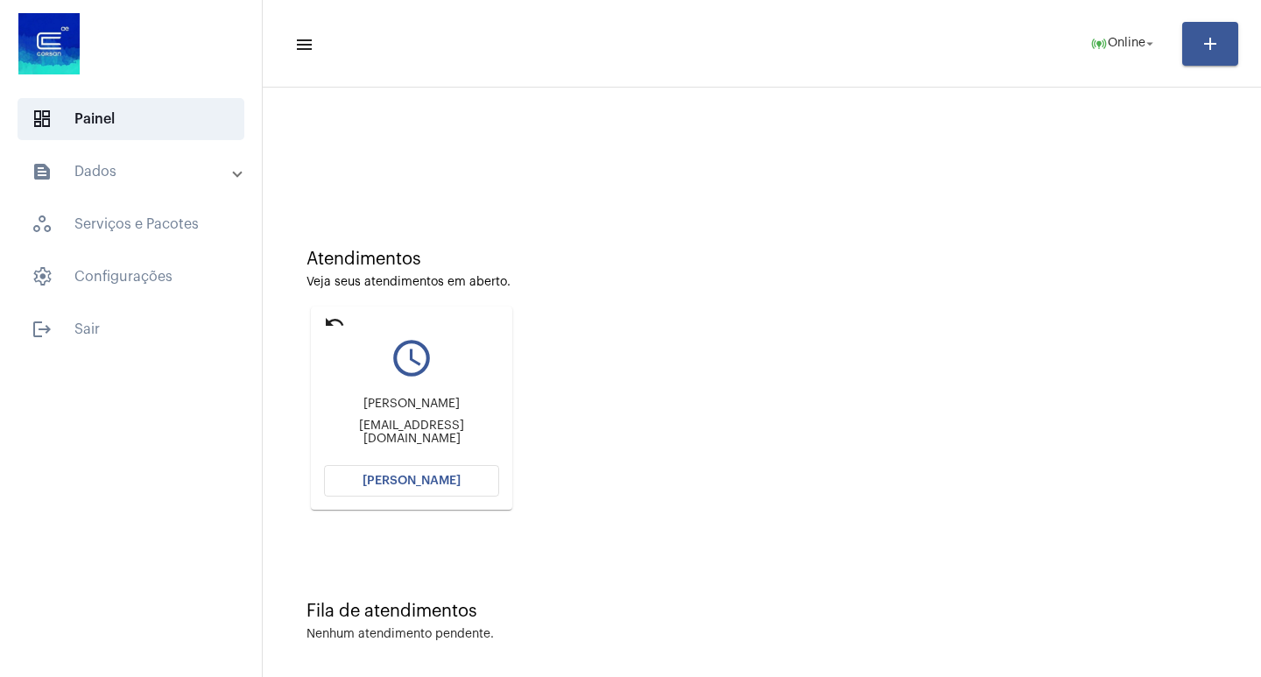
click at [354, 481] on button "[PERSON_NAME]" at bounding box center [411, 481] width 175 height 32
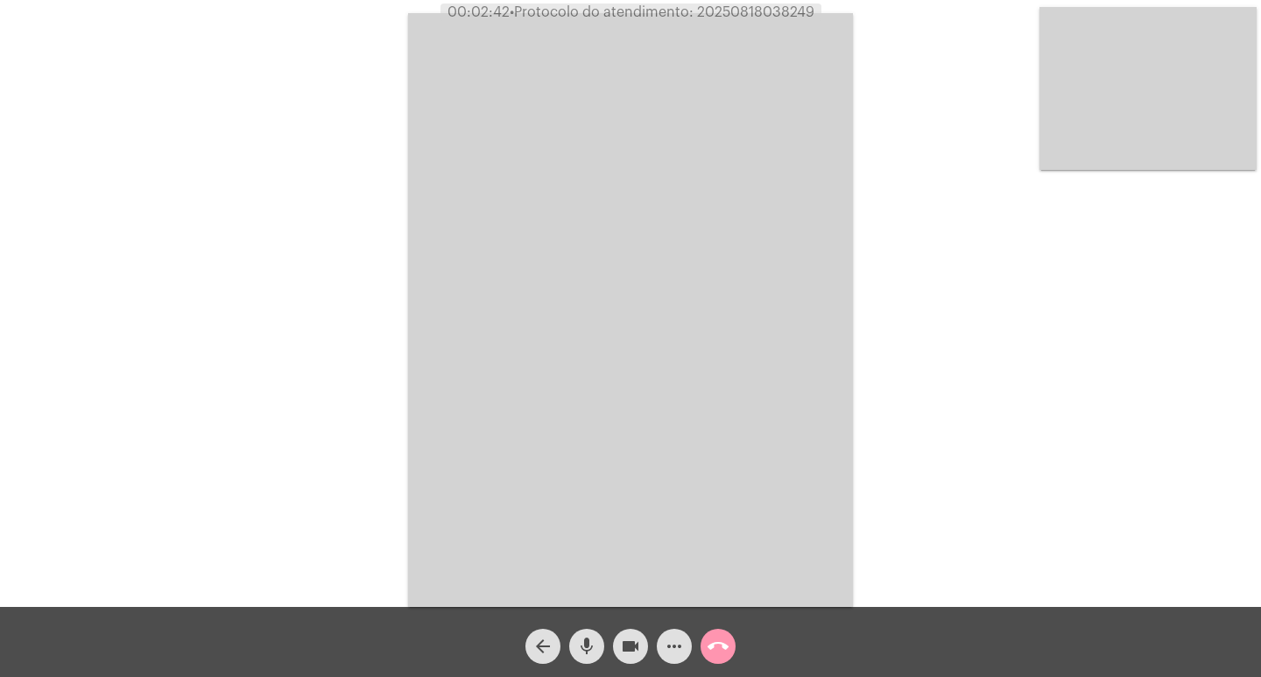
click at [574, 657] on button "mic" at bounding box center [586, 646] width 35 height 35
click at [614, 652] on button "videocam" at bounding box center [630, 646] width 35 height 35
click at [585, 638] on mat-icon "mic_off" at bounding box center [586, 646] width 21 height 21
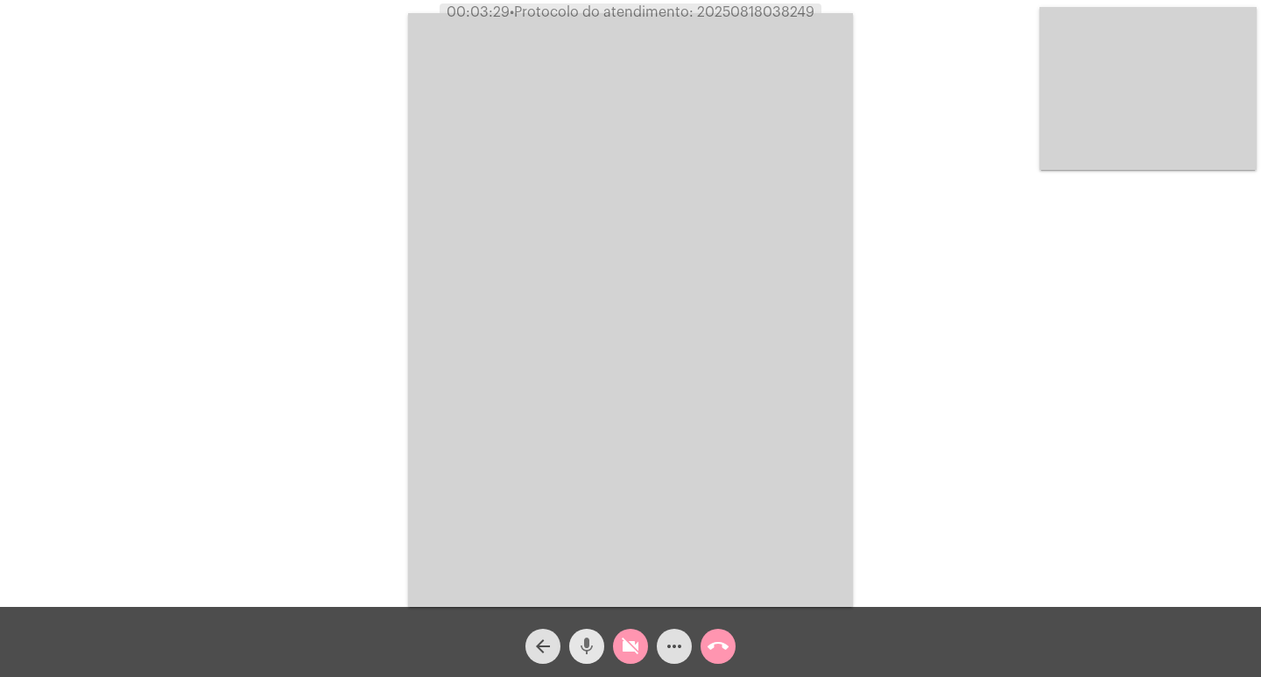
click at [585, 638] on mat-icon "mic" at bounding box center [586, 646] width 21 height 21
click at [633, 644] on mat-icon "videocam_off" at bounding box center [630, 646] width 21 height 21
click at [597, 644] on button "mic_off" at bounding box center [586, 646] width 35 height 35
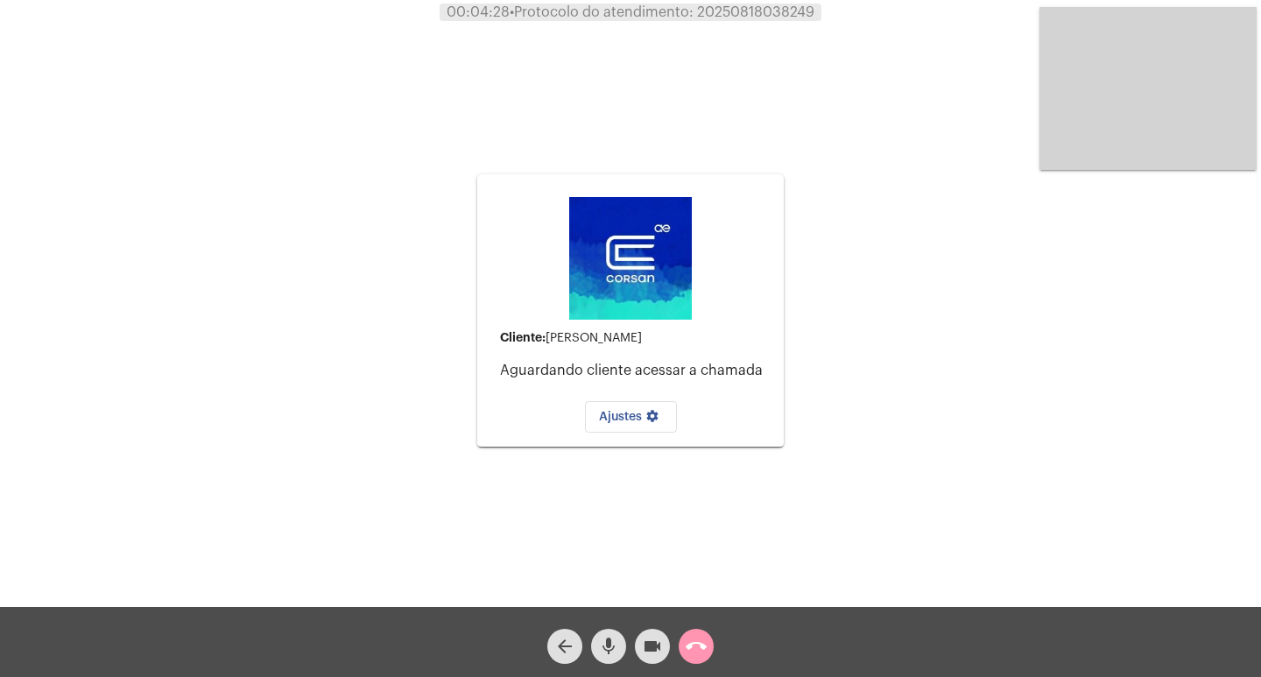
click at [686, 645] on mat-icon "call_end" at bounding box center [696, 646] width 21 height 21
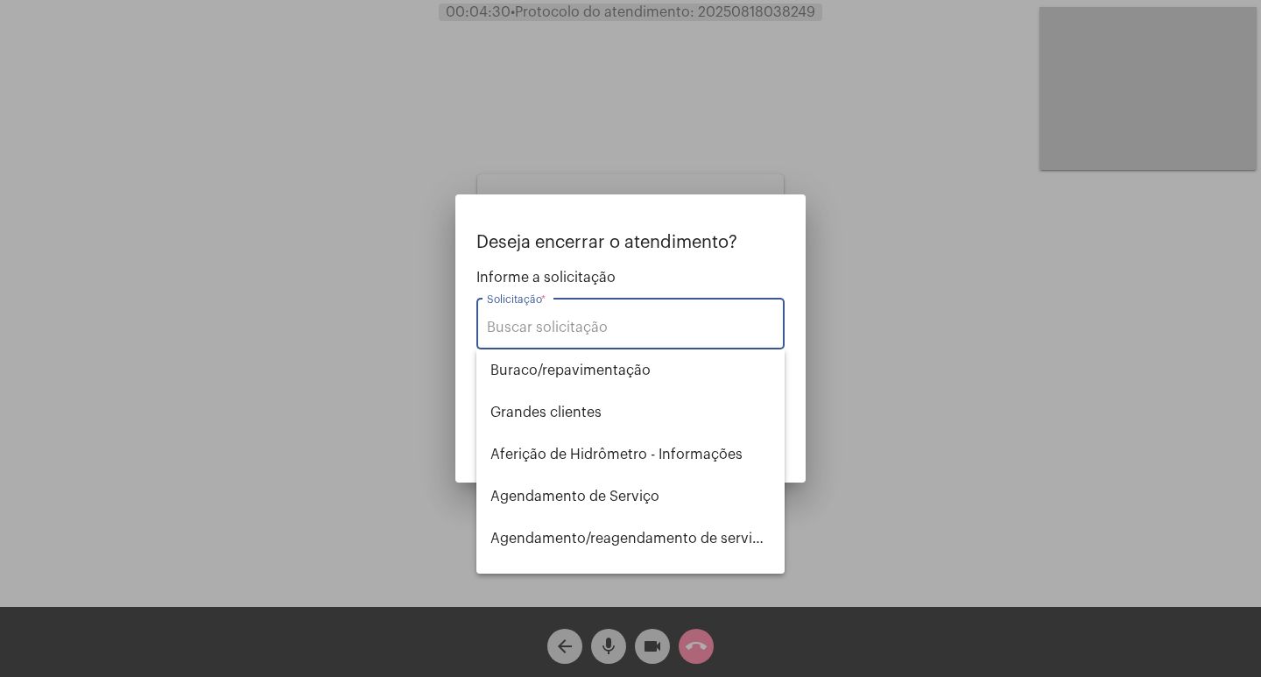
click at [283, 390] on div at bounding box center [630, 338] width 1261 height 677
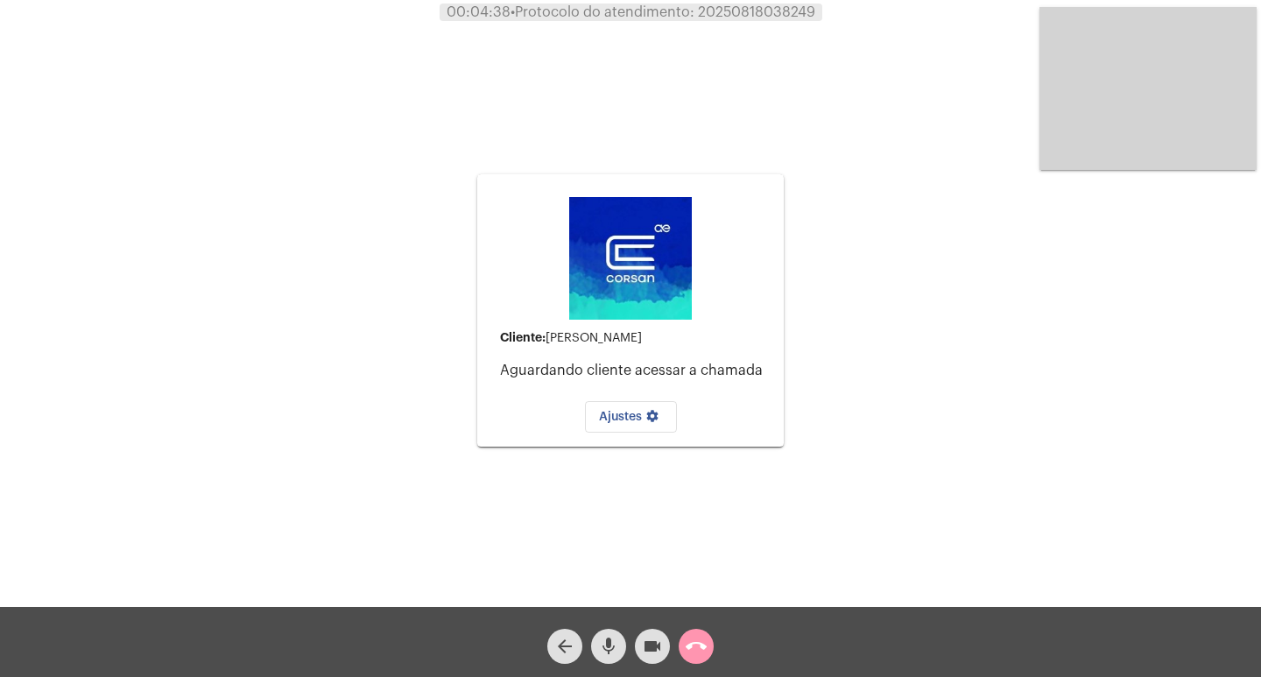
click at [705, 635] on span "call_end" at bounding box center [696, 646] width 21 height 35
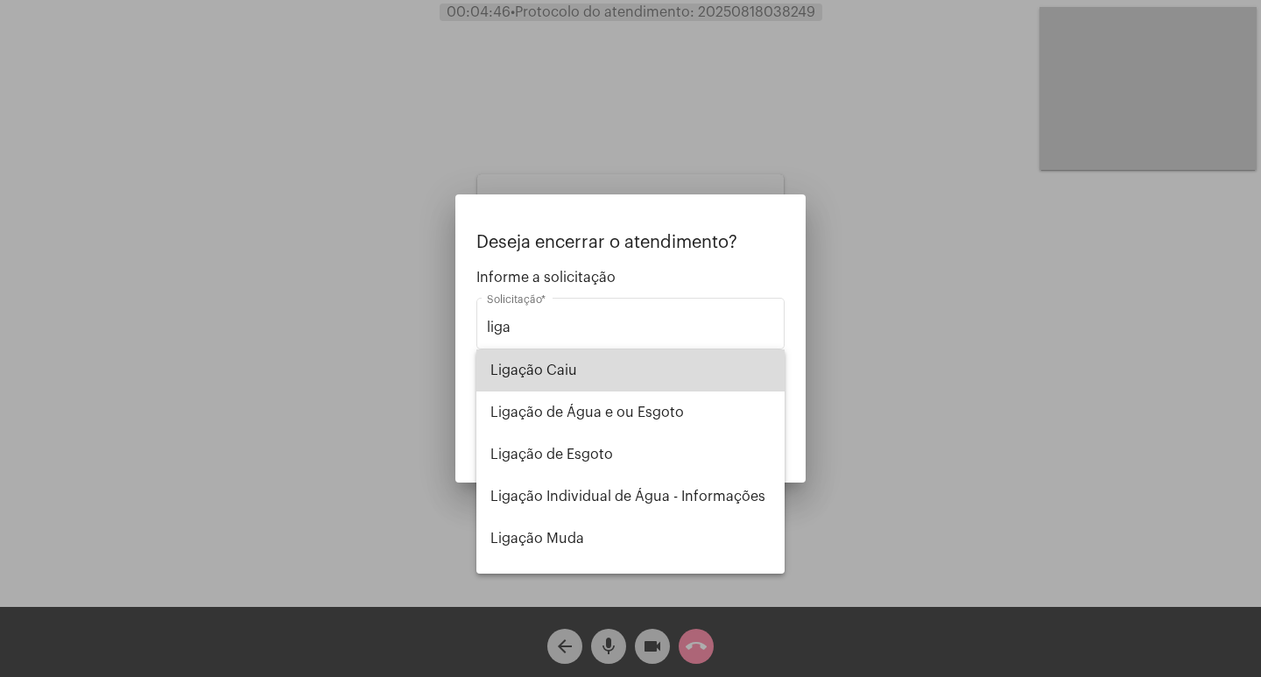
click at [645, 379] on span "Ligação Caiu" at bounding box center [630, 370] width 280 height 42
type input "Ligação Caiu"
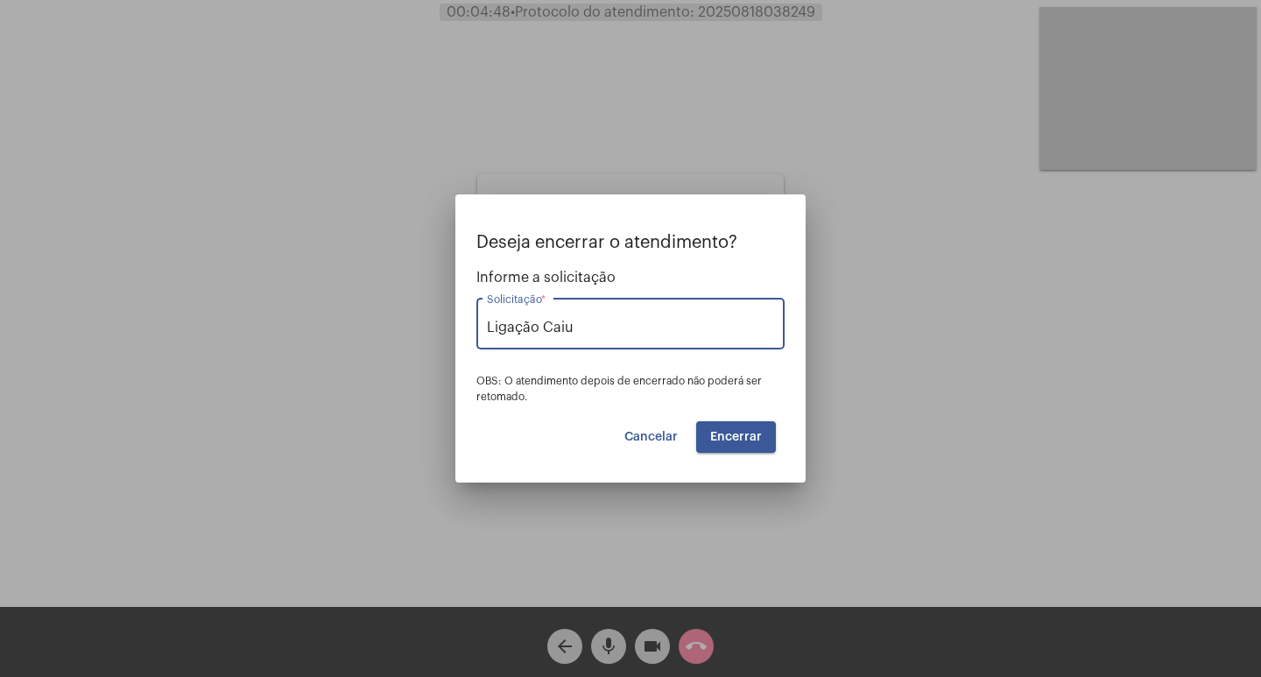
click at [741, 424] on button "Encerrar" at bounding box center [736, 437] width 80 height 32
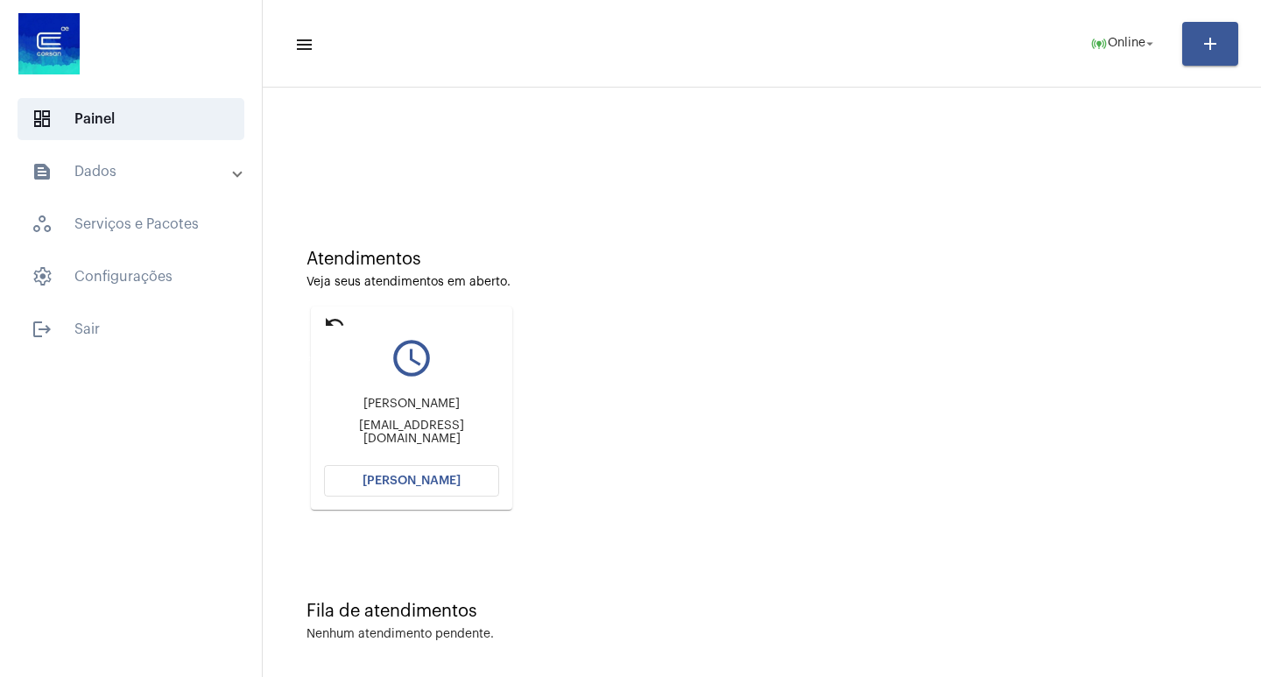
click at [332, 319] on mat-icon "undo" at bounding box center [334, 322] width 21 height 21
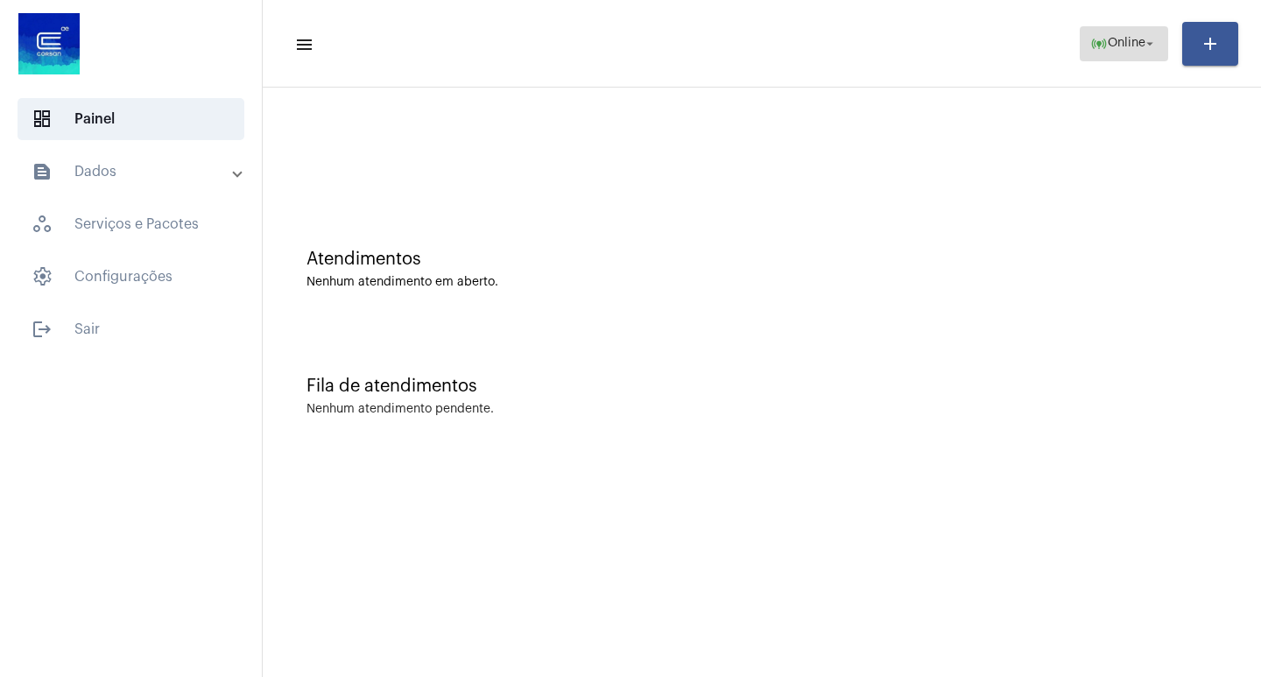
click at [1126, 53] on span "online_prediction Online arrow_drop_down" at bounding box center [1123, 43] width 67 height 32
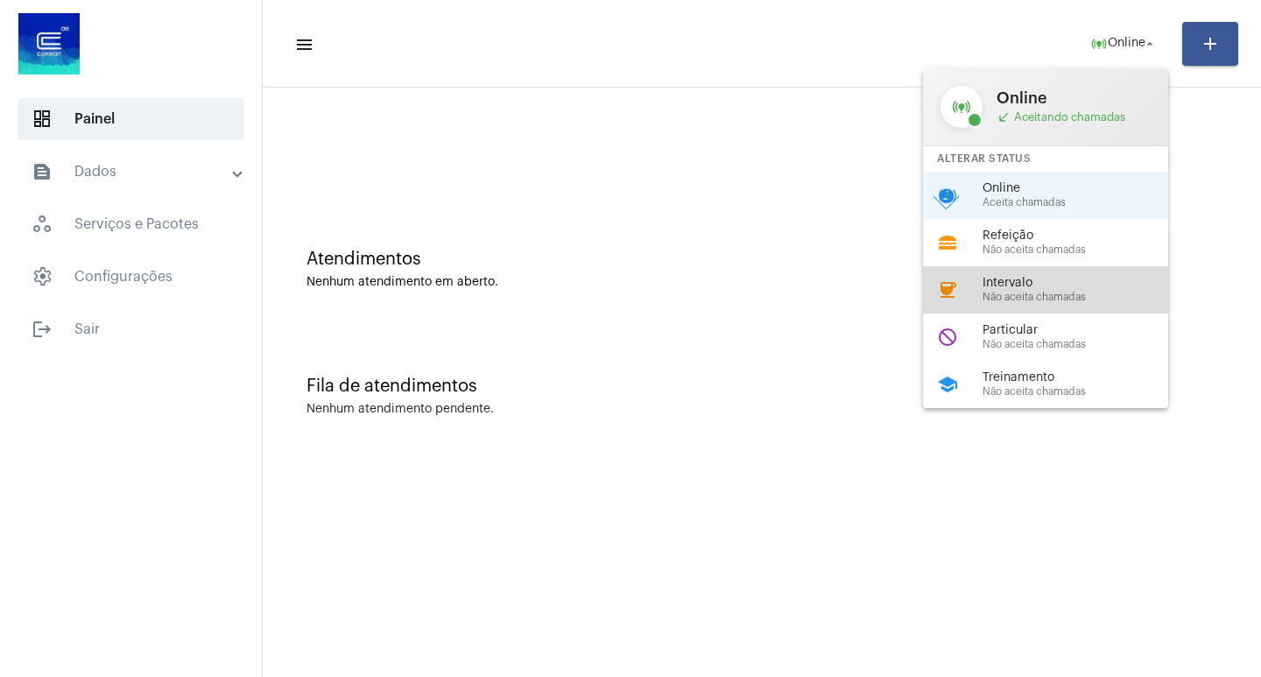
click at [1032, 309] on div "coffee Intervalo Não aceita chamadas" at bounding box center [1059, 289] width 273 height 47
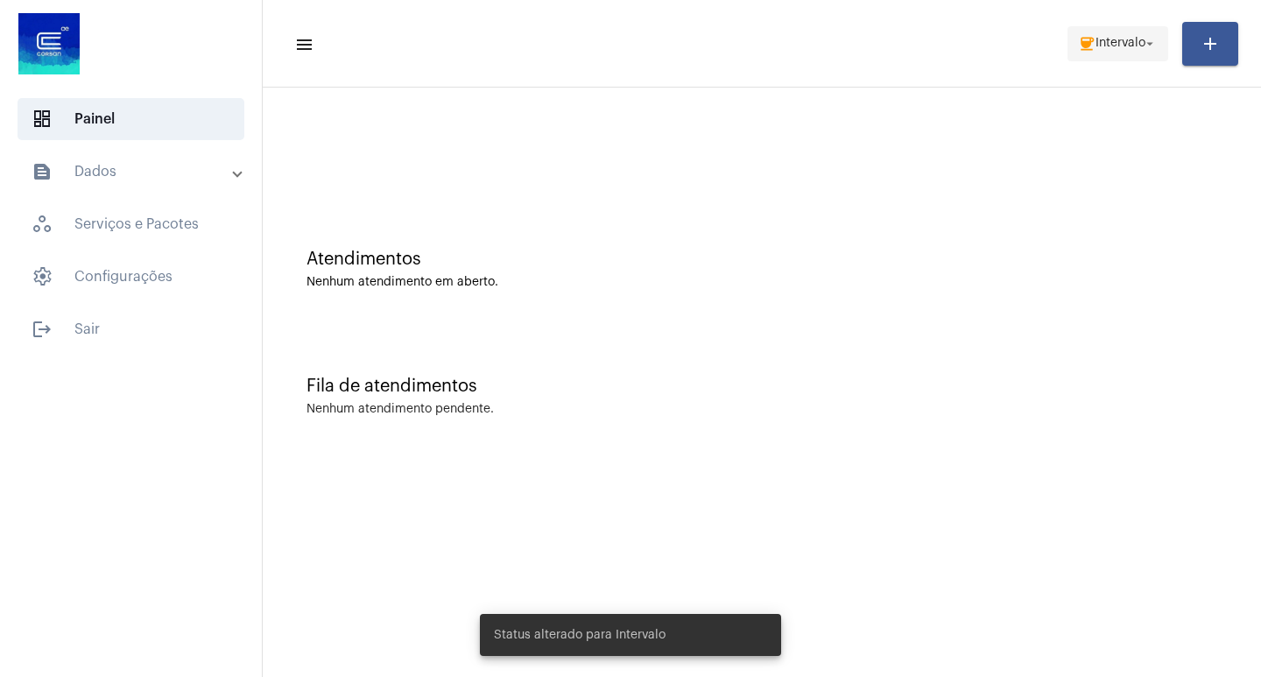
click at [1104, 33] on span "coffee Intervalo arrow_drop_down" at bounding box center [1118, 43] width 80 height 32
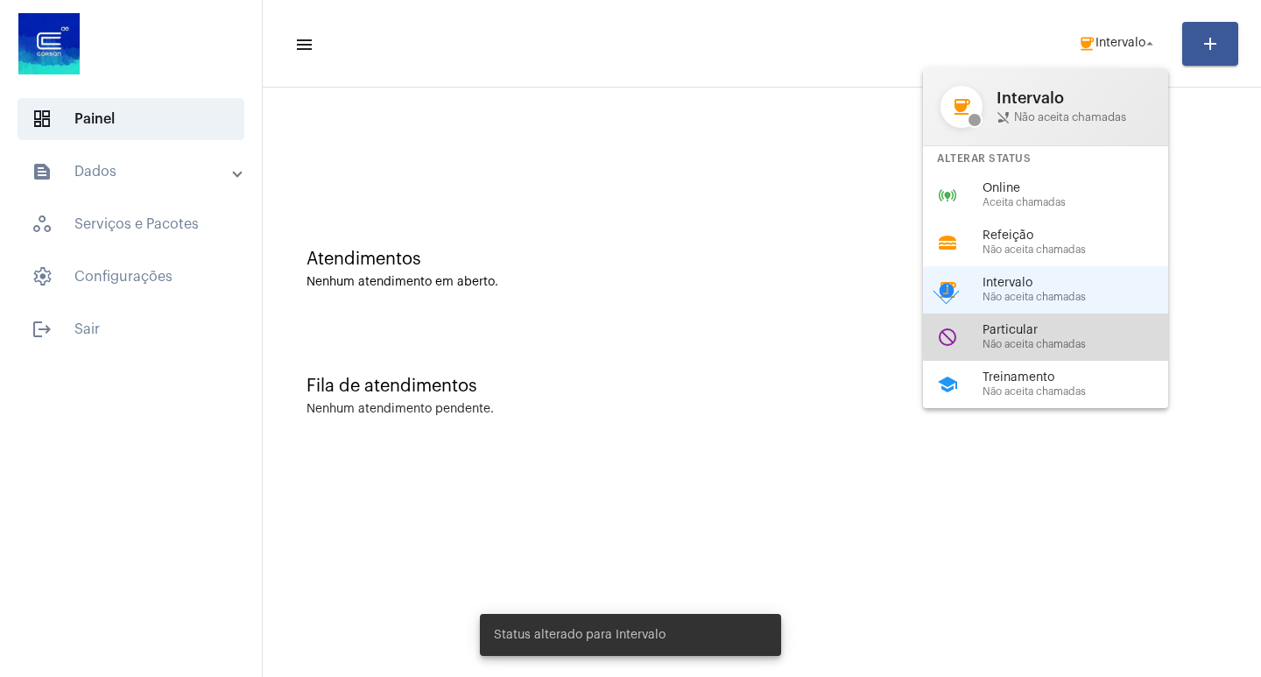
click at [1062, 328] on span "Particular" at bounding box center [1083, 330] width 200 height 13
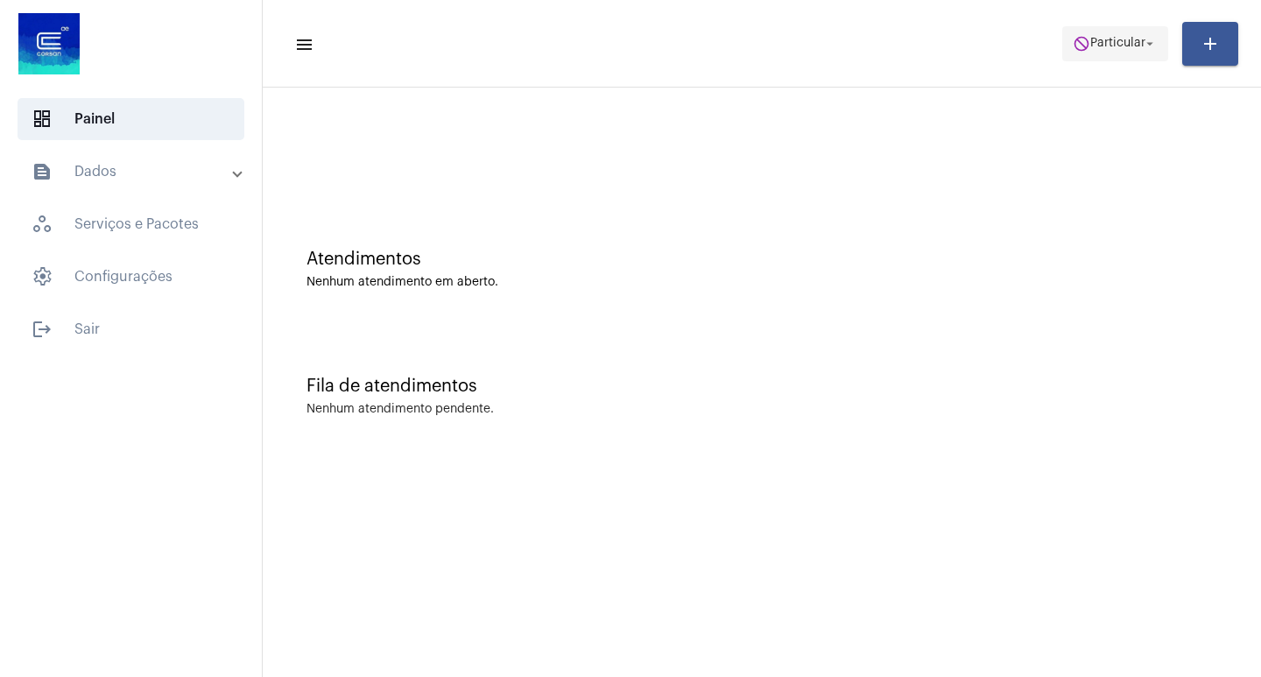
click at [1099, 52] on span "do_not_disturb Particular arrow_drop_down" at bounding box center [1115, 43] width 85 height 32
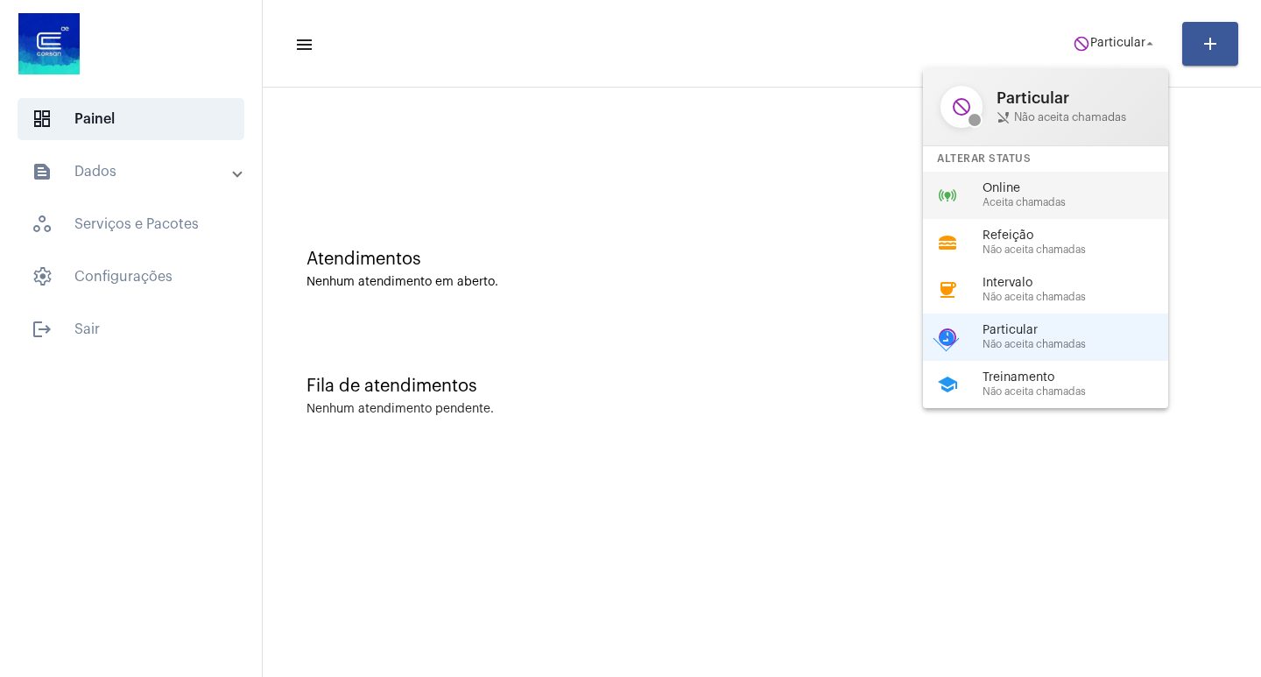
click at [1067, 189] on span "Online" at bounding box center [1083, 188] width 200 height 13
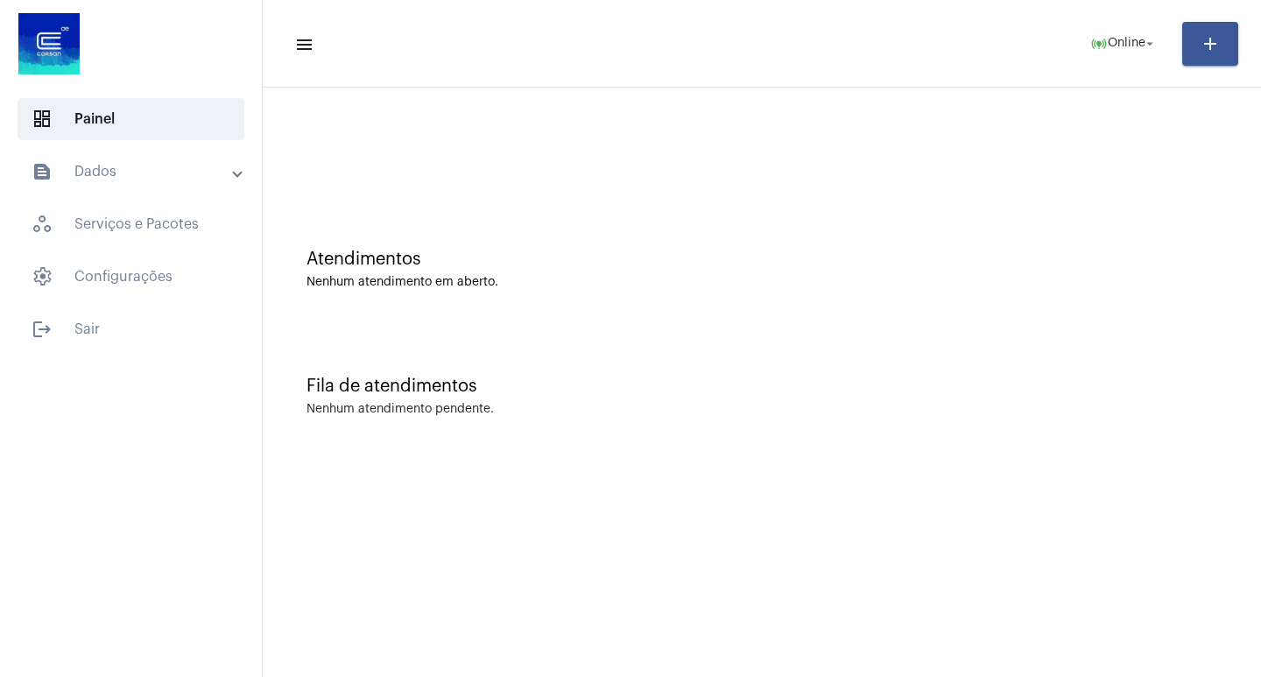
click at [503, 221] on div "Atendimentos Nenhum atendimento em aberto." at bounding box center [761, 260] width 981 height 127
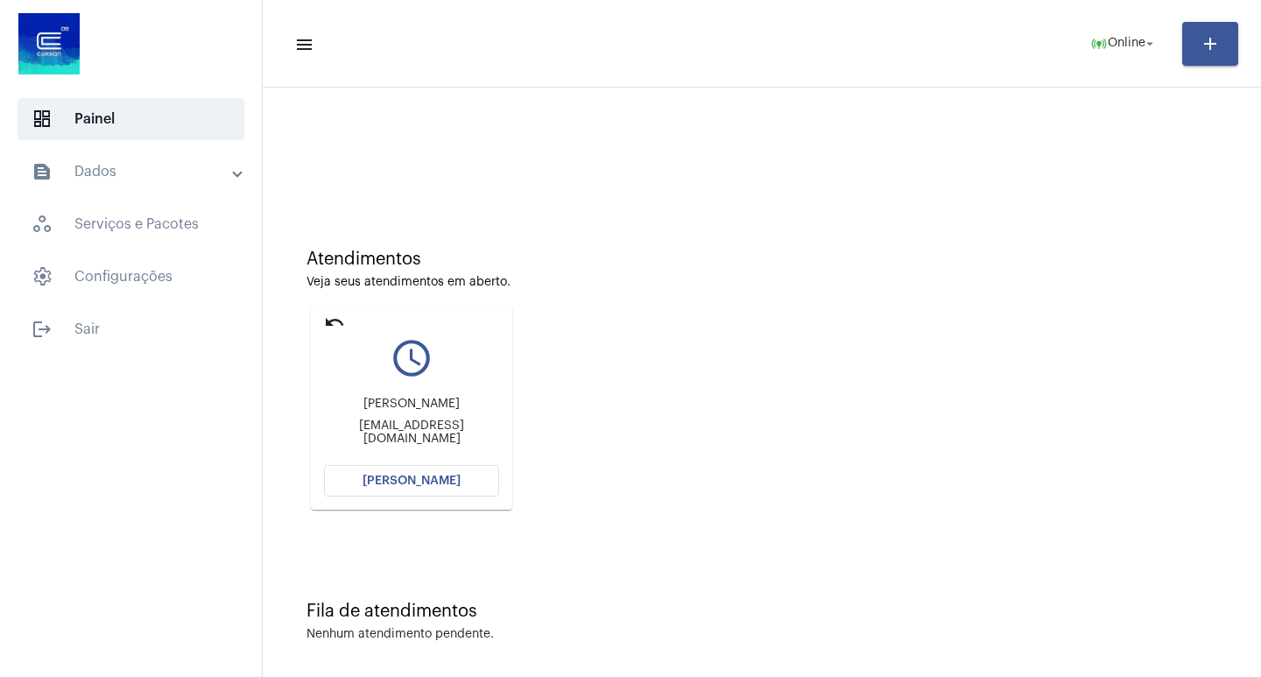
click at [491, 493] on button "[PERSON_NAME]" at bounding box center [411, 481] width 175 height 32
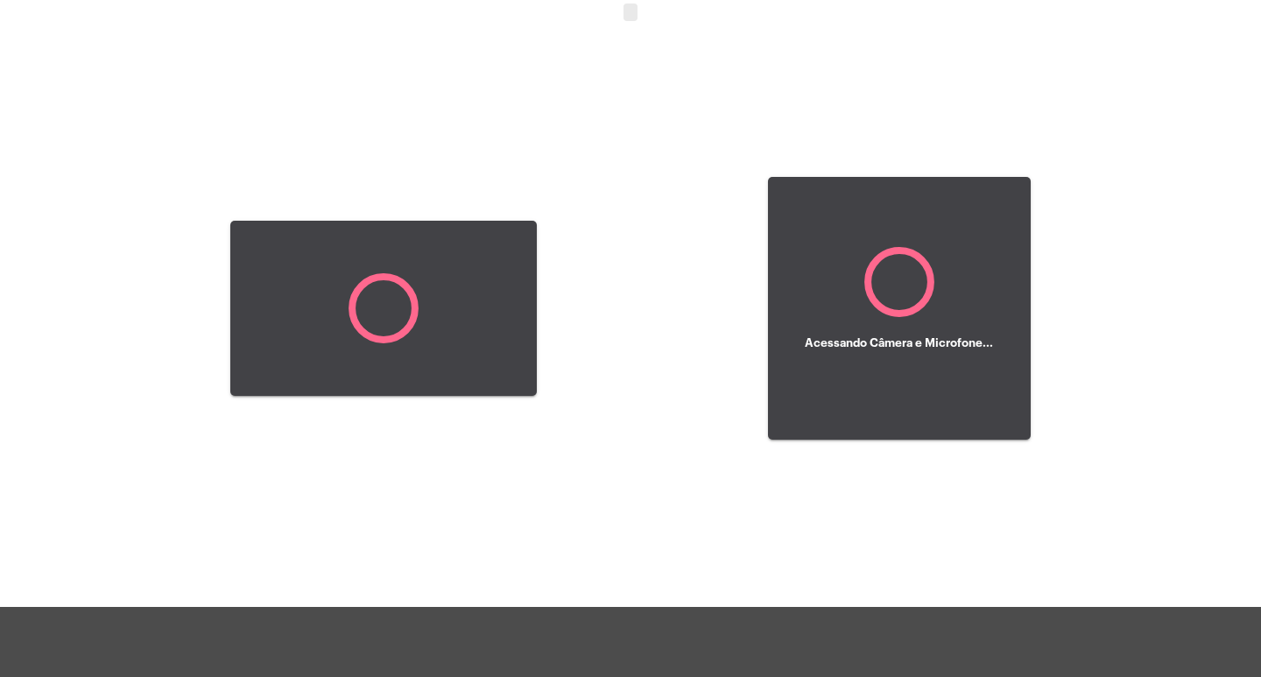
click at [491, 493] on div at bounding box center [383, 308] width 306 height 602
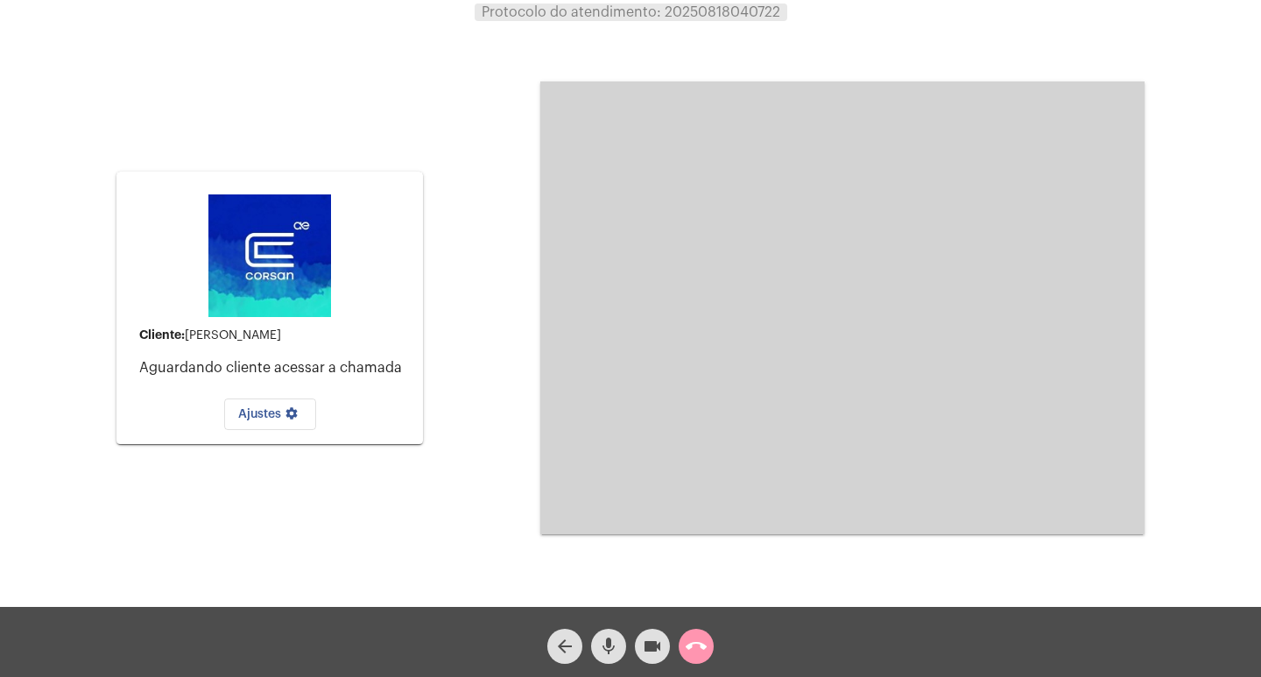
click at [700, 610] on div "arrow_back mic videocam call_end" at bounding box center [630, 642] width 1261 height 70
click at [698, 641] on mat-icon "call_end" at bounding box center [696, 646] width 21 height 21
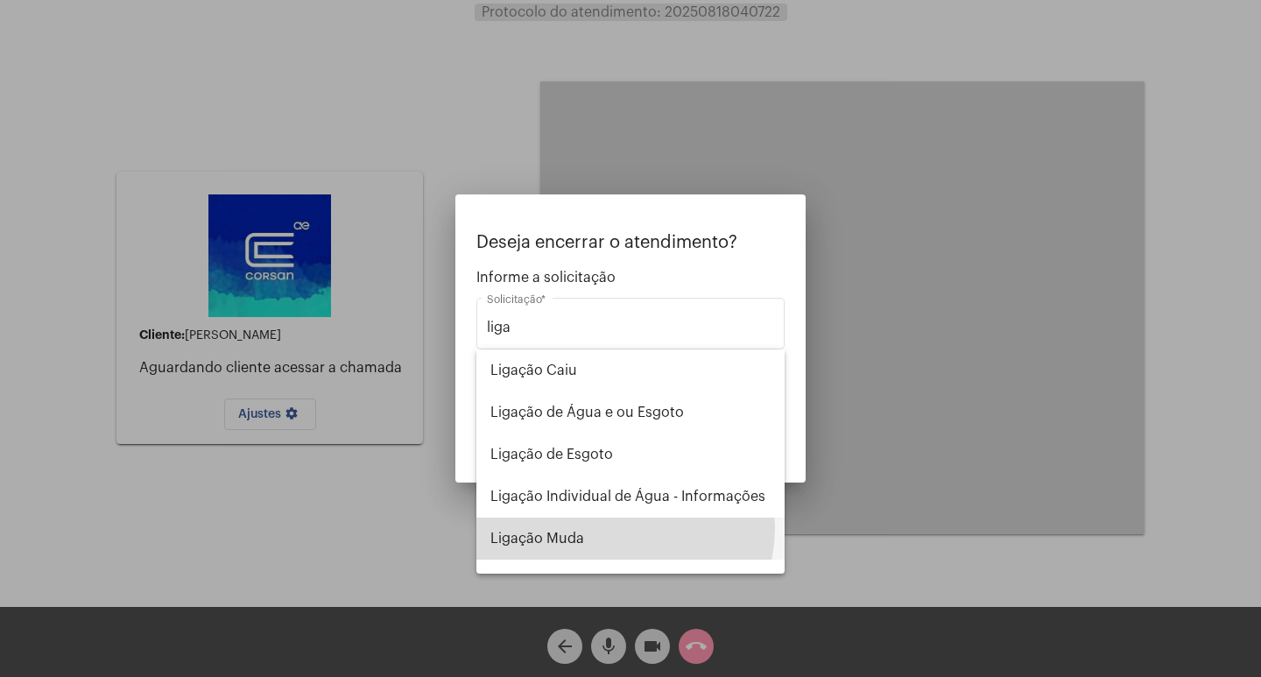
click at [613, 527] on span "Ligação Muda" at bounding box center [630, 539] width 280 height 42
type input "Ligação Muda"
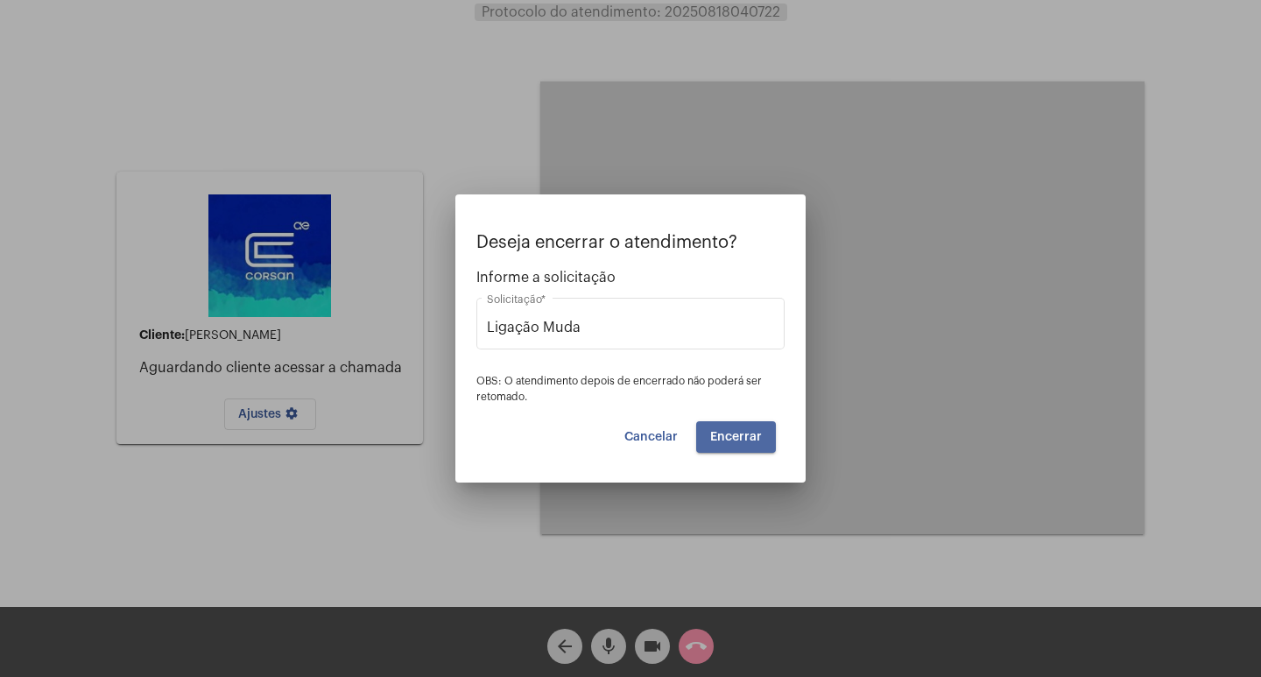
click at [763, 424] on button "Encerrar" at bounding box center [736, 437] width 80 height 32
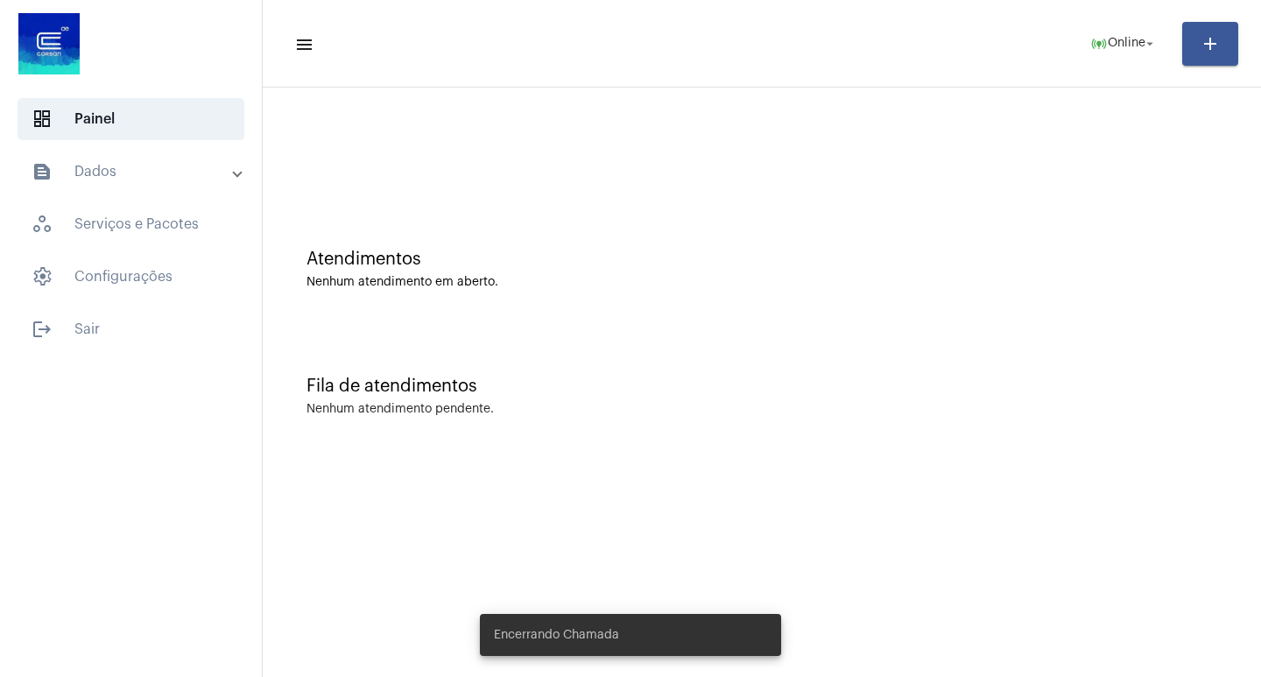
click at [153, 165] on mat-panel-title "text_snippet_outlined Dados" at bounding box center [133, 171] width 202 height 21
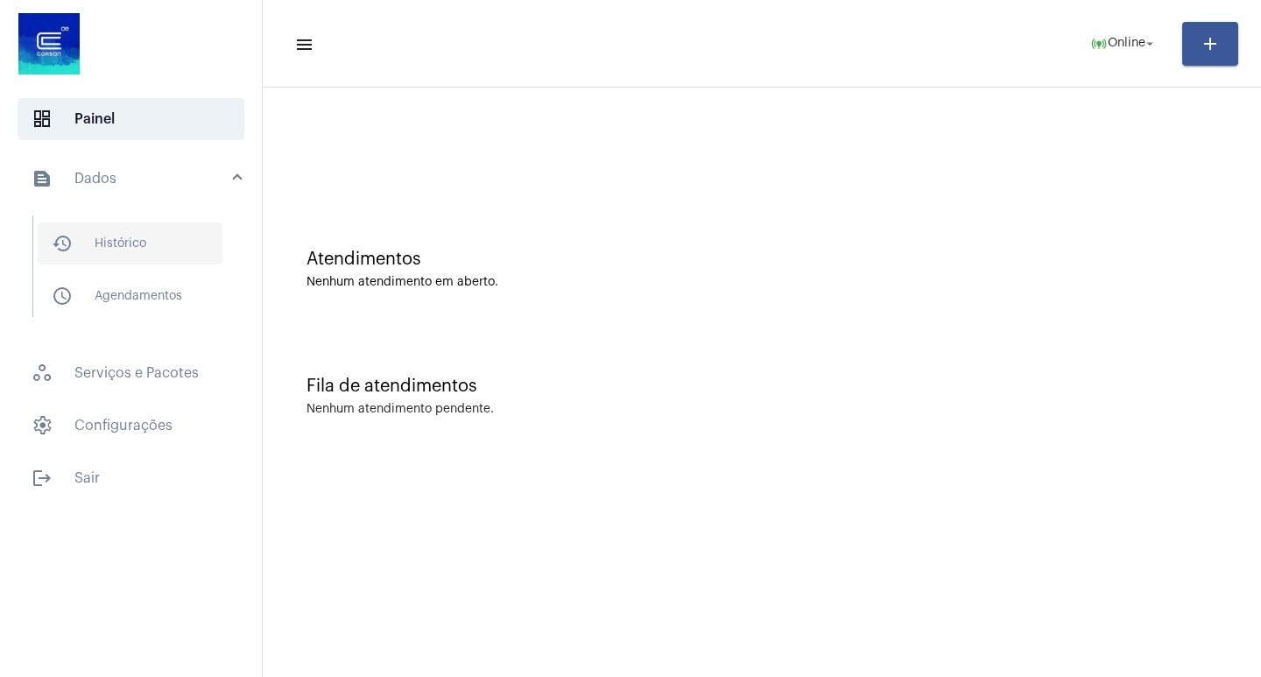
click at [214, 227] on span "history_outlined Histórico" at bounding box center [130, 243] width 185 height 42
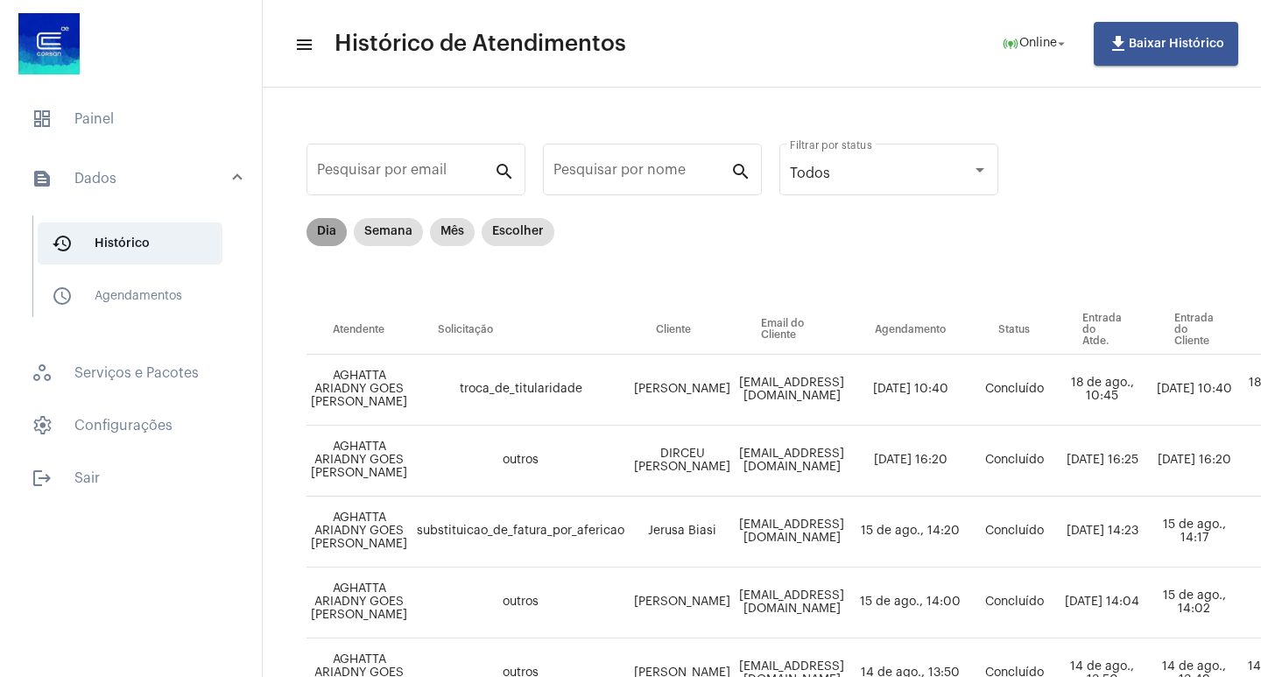
click at [329, 229] on mat-chip "Dia" at bounding box center [326, 232] width 40 height 28
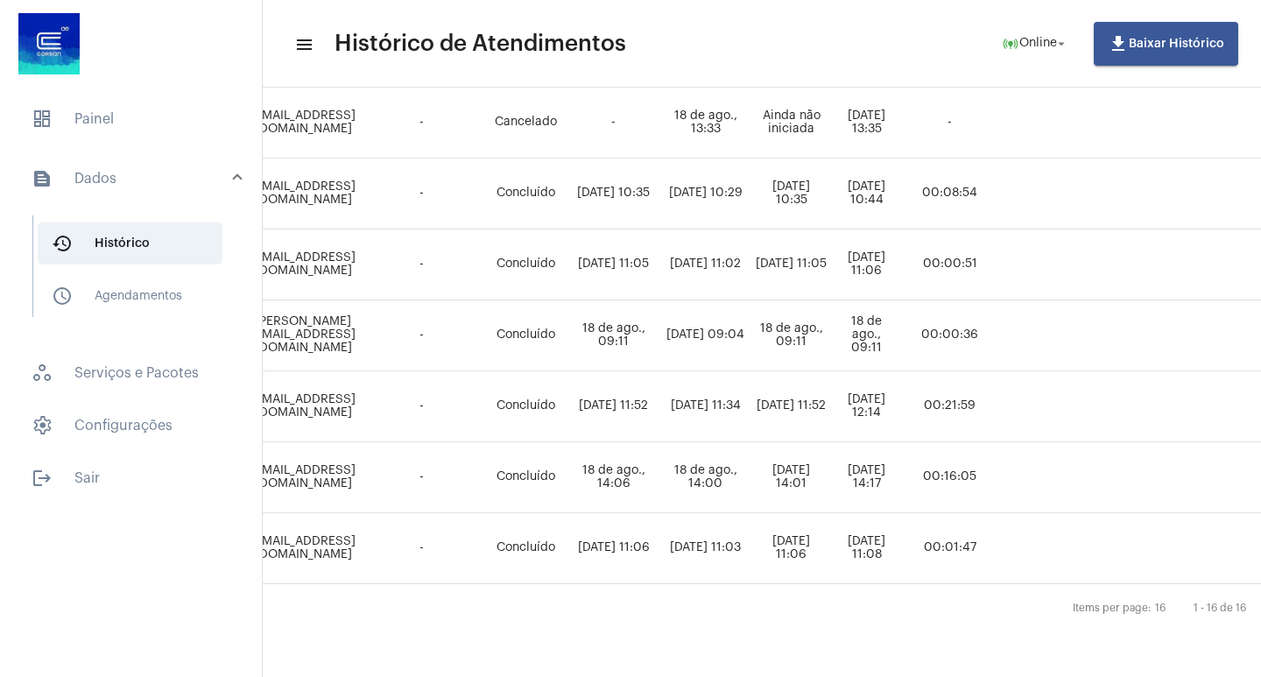
scroll to position [919, 0]
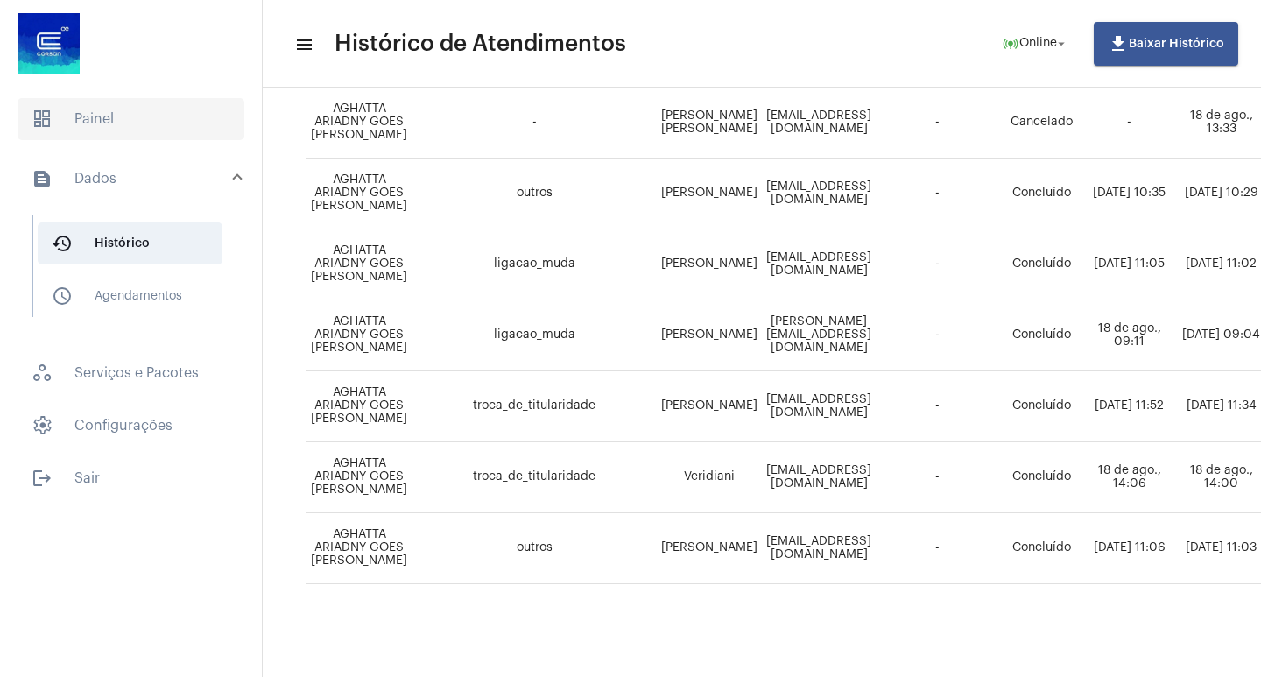
click at [82, 138] on span "dashboard Painel" at bounding box center [131, 119] width 227 height 42
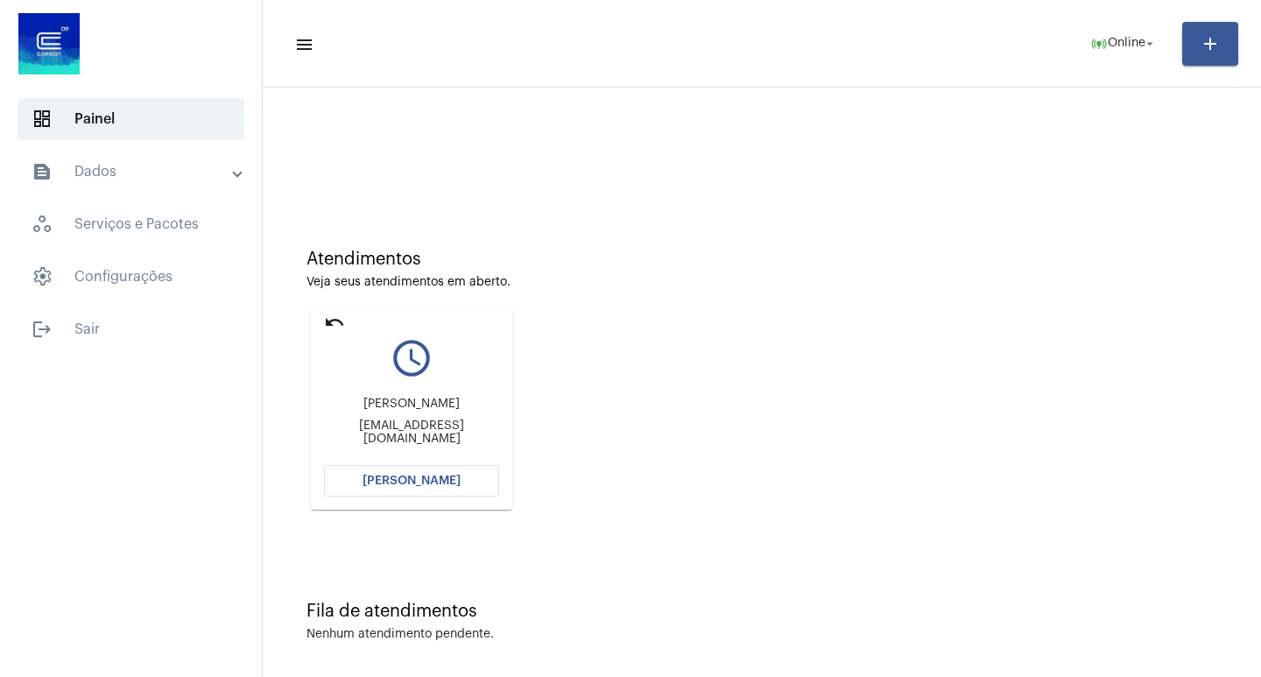
click at [393, 483] on span "[PERSON_NAME]" at bounding box center [412, 481] width 98 height 12
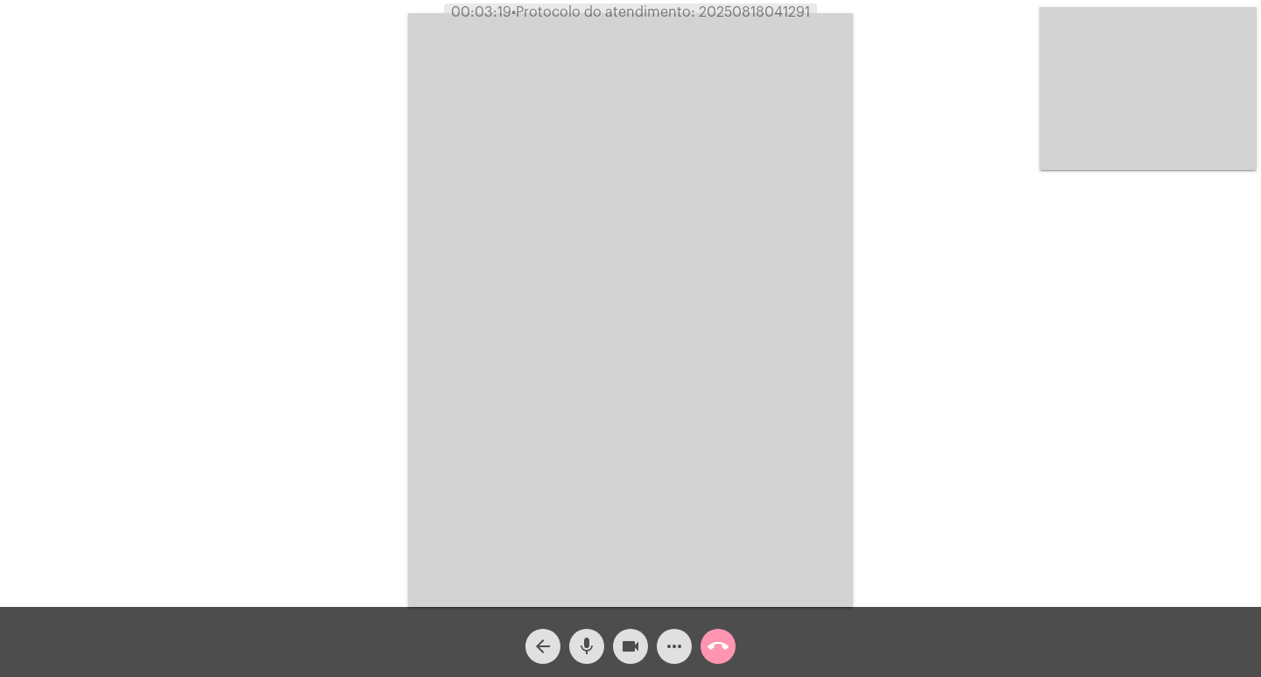
click at [765, 17] on span "• Protocolo do atendimento: 20250818041291" at bounding box center [660, 12] width 299 height 14
click at [765, 17] on span "• Protocolo do atendimento: 20250818041291" at bounding box center [662, 12] width 299 height 14
copy span "20250818041291"
click at [388, 361] on div "Acessando Câmera e Microfone..." at bounding box center [630, 307] width 1257 height 607
click at [551, 448] on video at bounding box center [630, 310] width 445 height 594
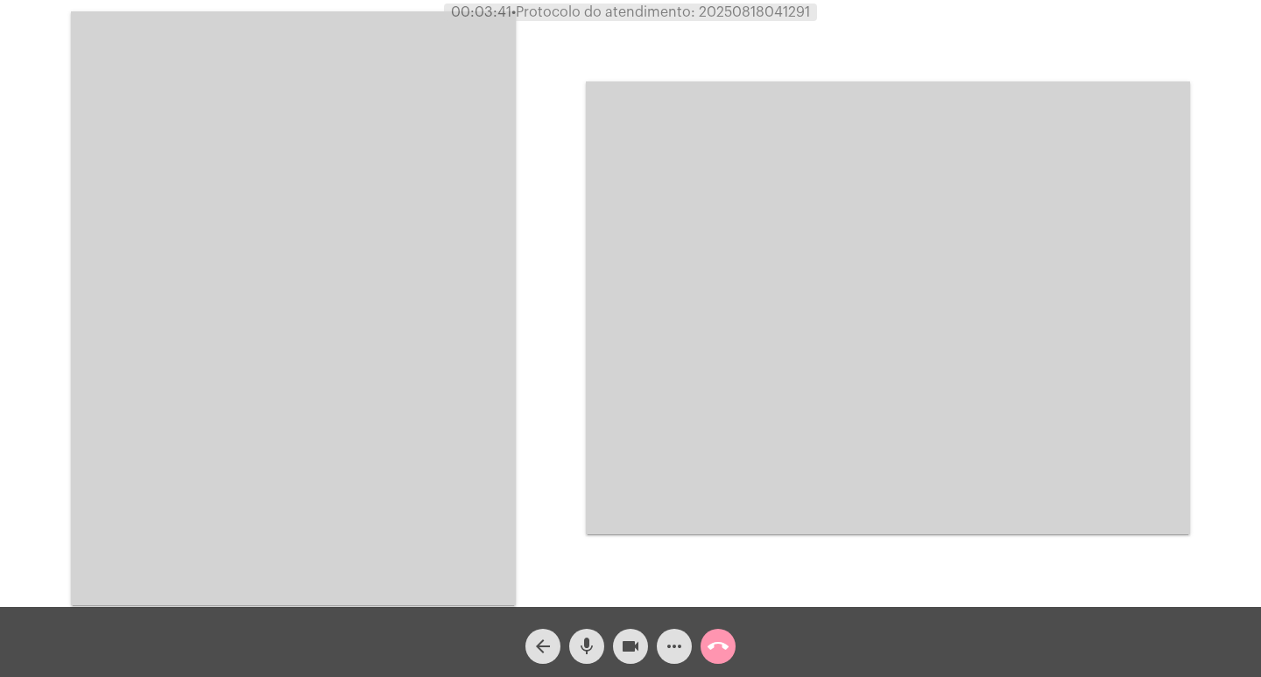
click at [372, 366] on video at bounding box center [293, 308] width 445 height 594
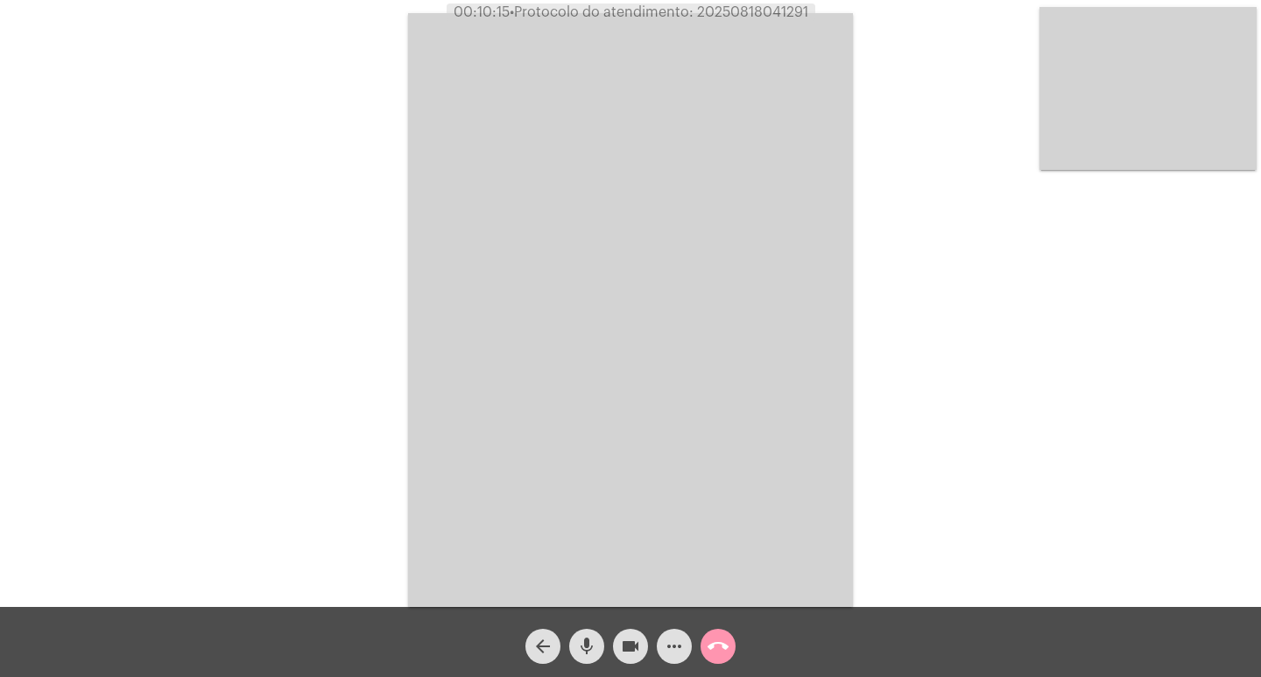
click at [728, 654] on mat-icon "call_end" at bounding box center [718, 646] width 21 height 21
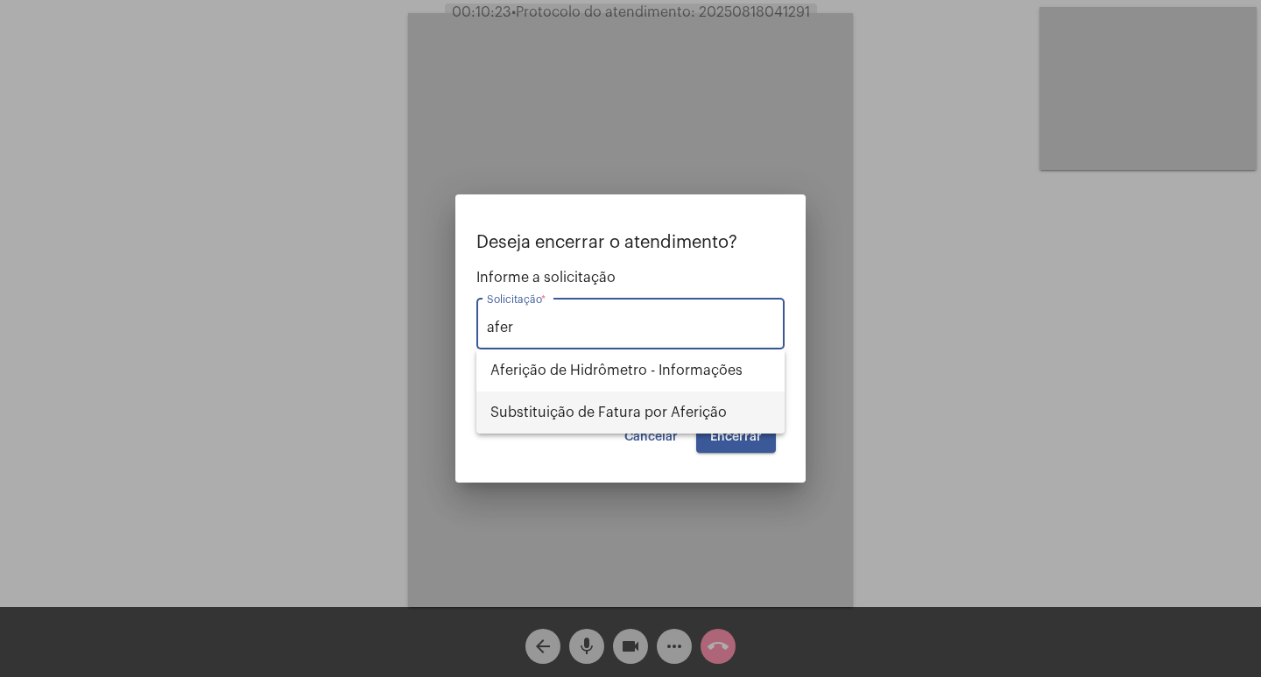
click at [690, 410] on span "Substituição de Fatura por Aferição" at bounding box center [630, 412] width 280 height 42
type input "Substituição de Fatura por Aferição"
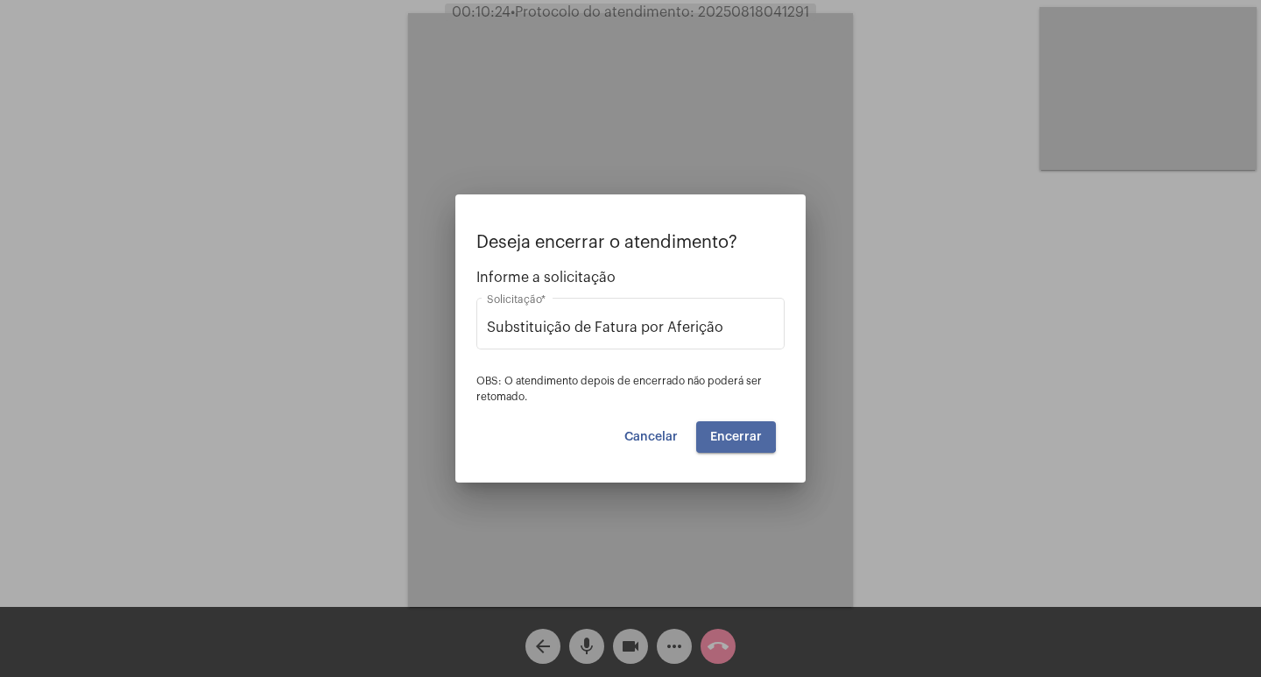
click at [720, 427] on button "Encerrar" at bounding box center [736, 437] width 80 height 32
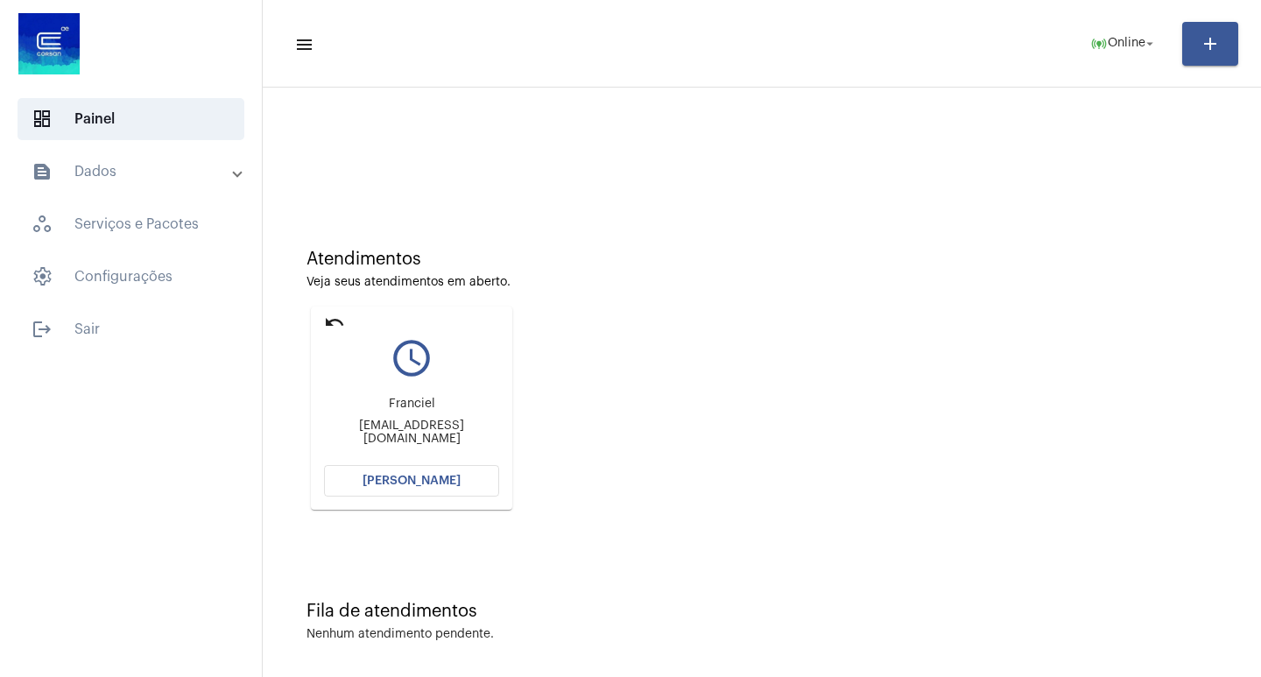
click at [834, 511] on div "Atendimentos Veja seus atendimentos em aberto. undo query_builder [GEOGRAPHIC_D…" at bounding box center [761, 373] width 981 height 352
click at [488, 486] on button "[PERSON_NAME]" at bounding box center [411, 481] width 175 height 32
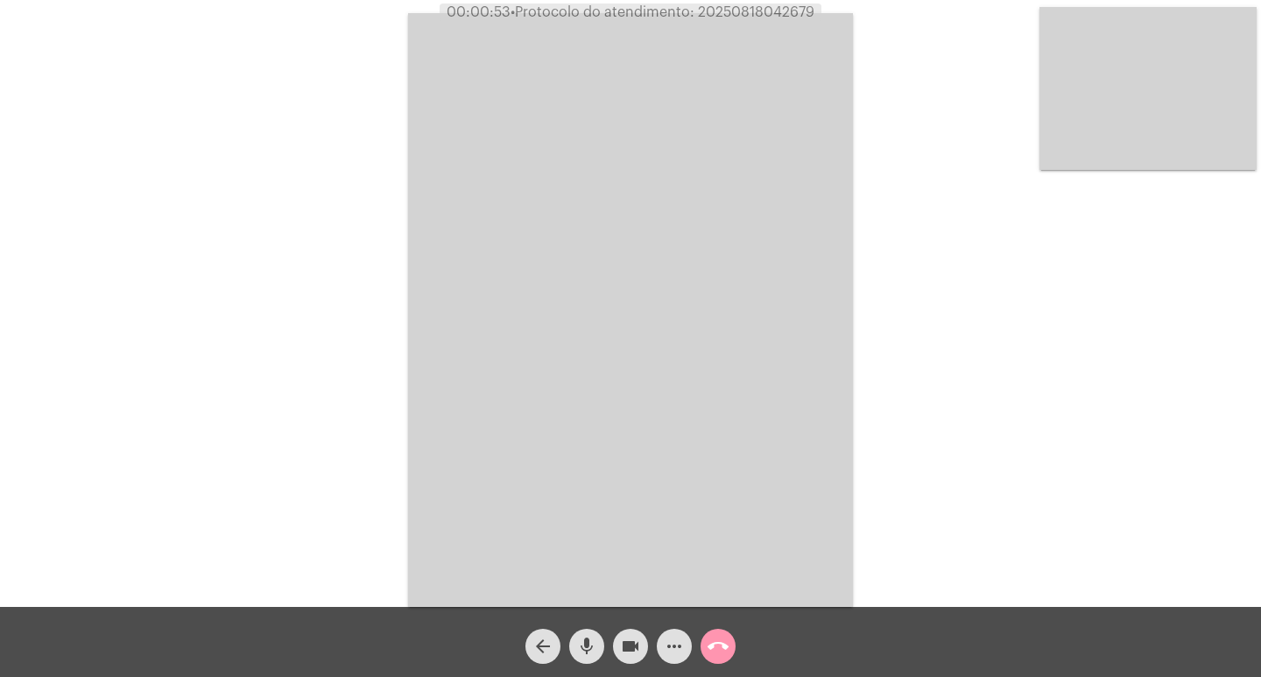
click at [597, 634] on button "mic" at bounding box center [586, 646] width 35 height 35
click at [609, 643] on div "videocam" at bounding box center [631, 642] width 44 height 44
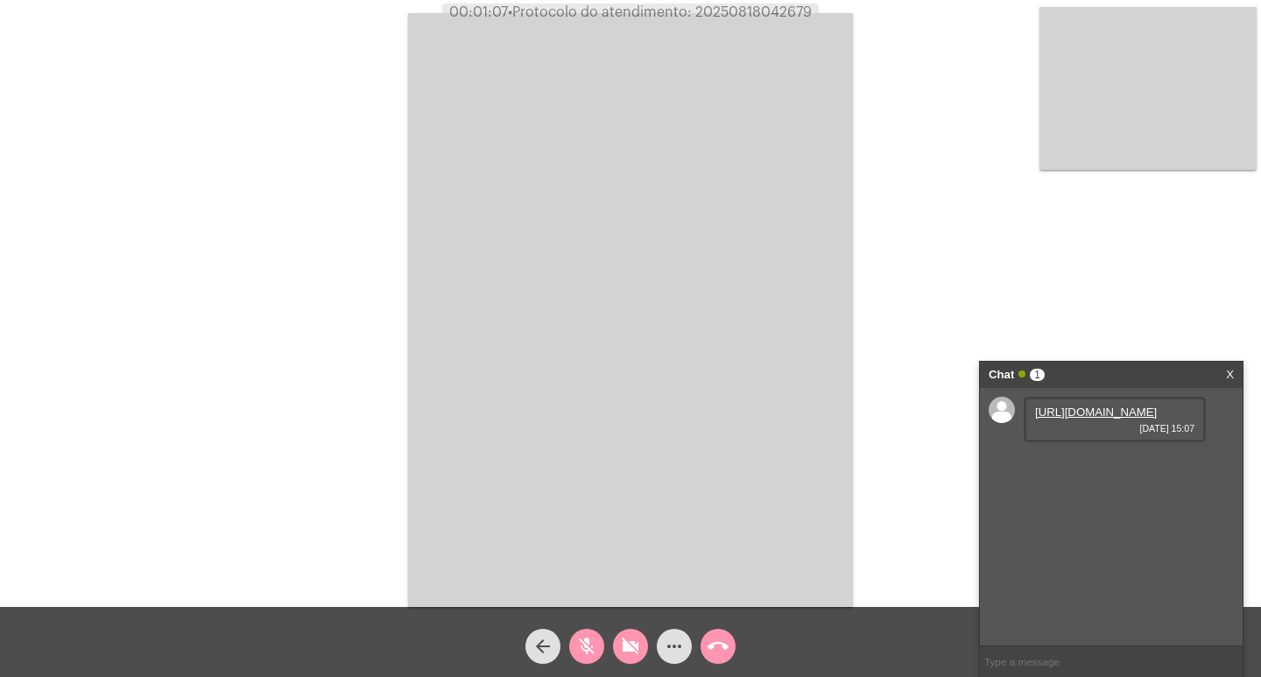
click at [604, 652] on div "mic_off" at bounding box center [587, 642] width 44 height 44
click at [621, 647] on mat-icon "videocam_off" at bounding box center [630, 646] width 21 height 21
click at [1063, 419] on link "[URL][DOMAIN_NAME]" at bounding box center [1096, 411] width 122 height 13
click at [636, 637] on mat-icon "videocam" at bounding box center [630, 646] width 21 height 21
click at [620, 661] on span "videocam_off" at bounding box center [630, 646] width 21 height 35
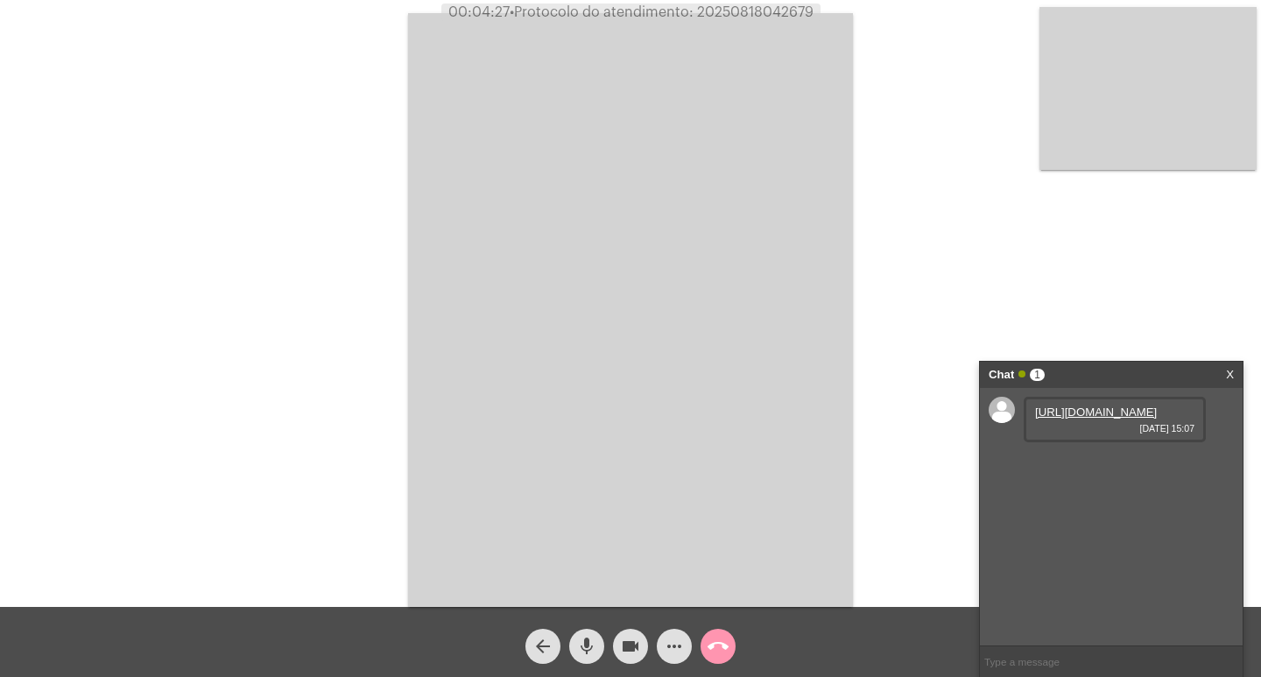
click at [639, 641] on mat-icon "videocam" at bounding box center [630, 646] width 21 height 21
click at [1117, 468] on link "[URL][DOMAIN_NAME]" at bounding box center [1096, 461] width 122 height 13
click at [1024, 542] on div "[URL][DOMAIN_NAME] [DATE] 15:11" at bounding box center [1115, 520] width 182 height 46
click at [1060, 518] on link "[URL][DOMAIN_NAME]" at bounding box center [1096, 511] width 122 height 13
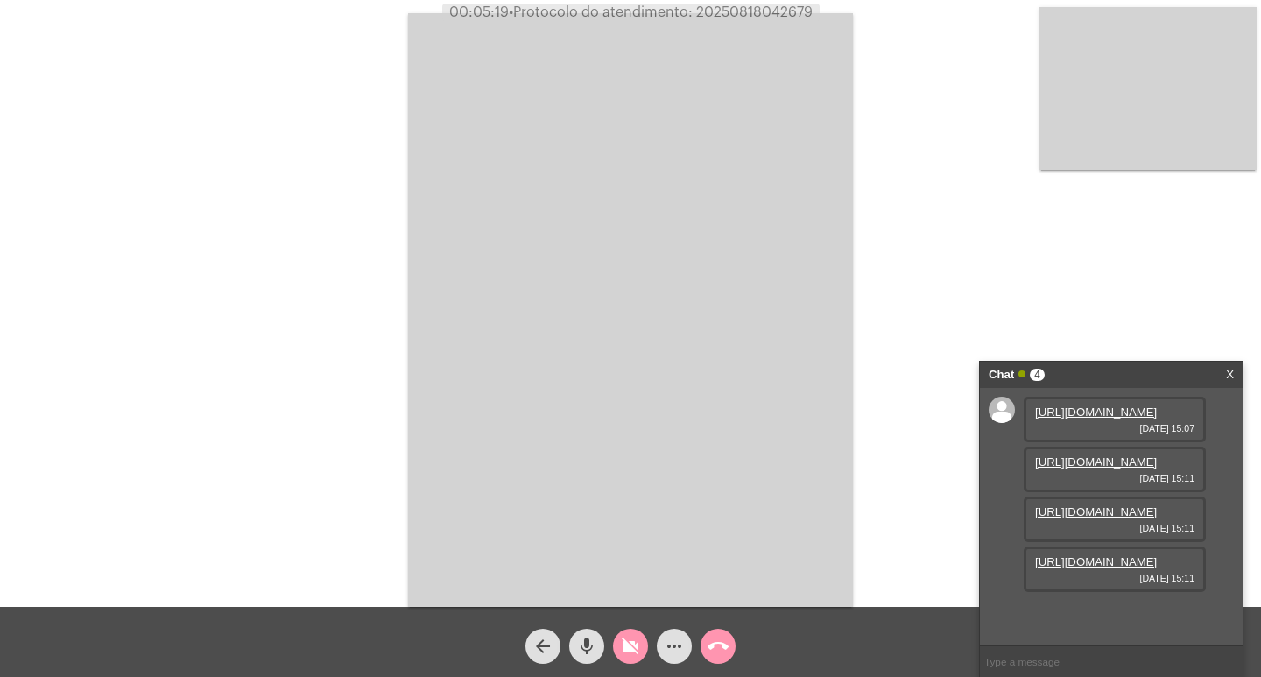
click at [638, 633] on span "videocam_off" at bounding box center [630, 646] width 21 height 35
click at [633, 646] on mat-icon "videocam_off" at bounding box center [630, 646] width 21 height 21
click at [1058, 568] on link "[URL][DOMAIN_NAME]" at bounding box center [1096, 561] width 122 height 13
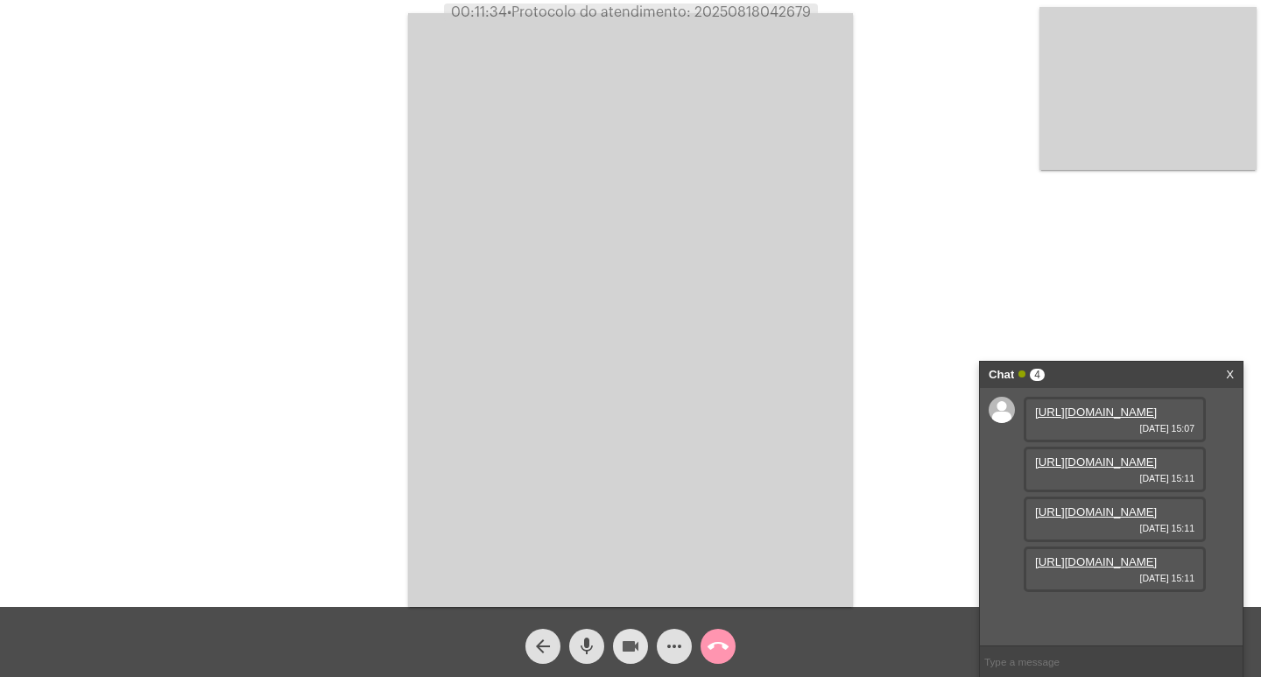
click at [619, 643] on button "videocam" at bounding box center [630, 646] width 35 height 35
click at [619, 643] on button "videocam_off" at bounding box center [630, 646] width 35 height 35
click at [619, 643] on button "videocam" at bounding box center [630, 646] width 35 height 35
click at [629, 643] on mat-icon "videocam_off" at bounding box center [630, 646] width 21 height 21
click at [740, 16] on span "• Protocolo do atendimento: 20250818042679" at bounding box center [659, 12] width 304 height 14
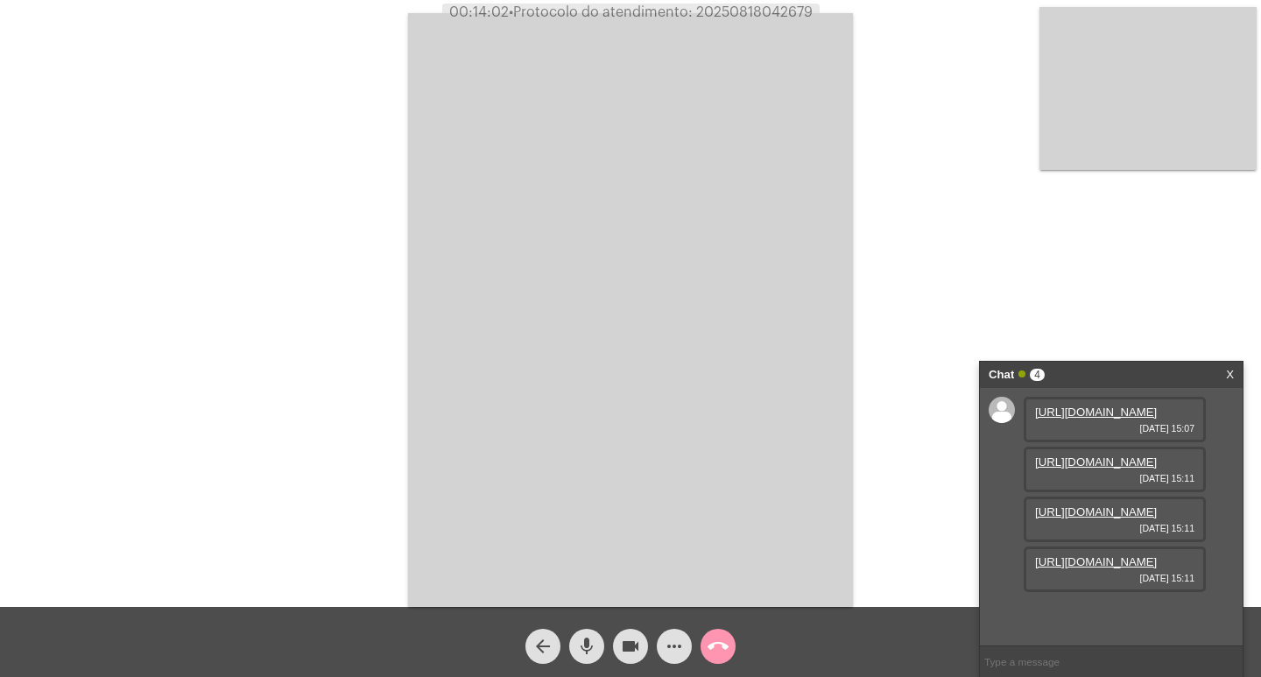
click at [740, 16] on span "• Protocolo do atendimento: 20250818042679" at bounding box center [661, 12] width 304 height 14
copy span "20250818042679"
click at [658, 640] on button "more_horiz" at bounding box center [674, 646] width 35 height 35
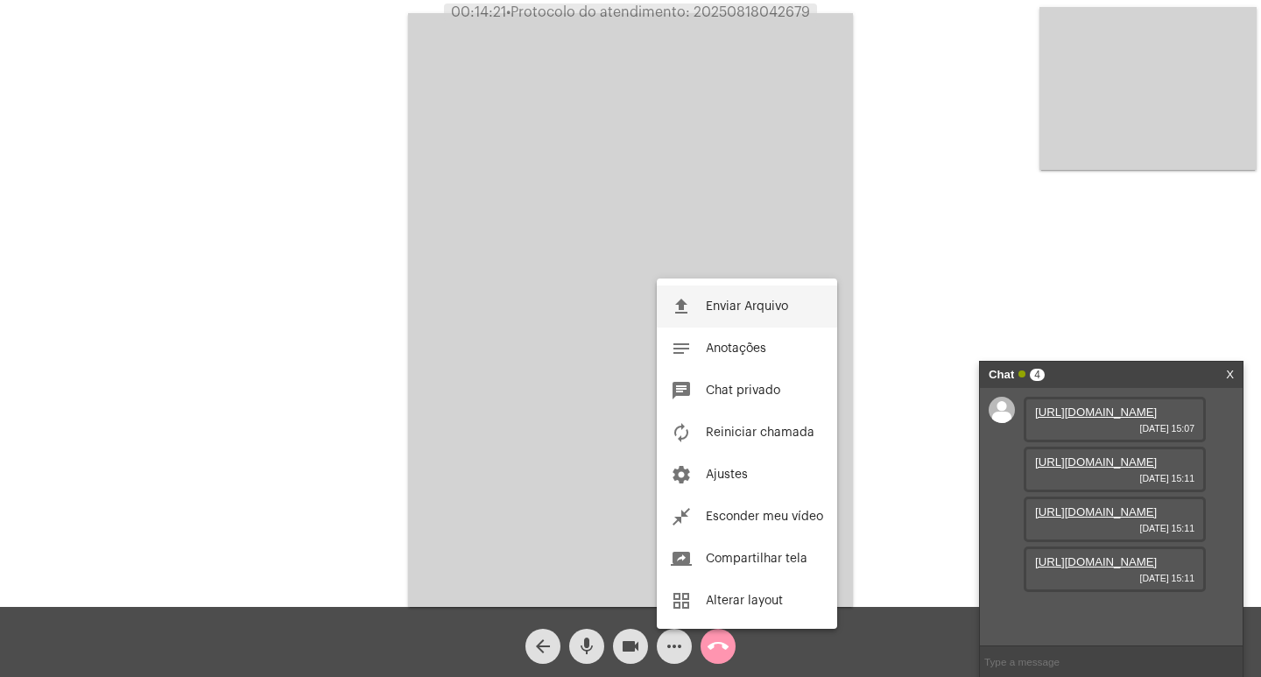
click at [728, 294] on button "file_upload Enviar Arquivo" at bounding box center [747, 306] width 180 height 42
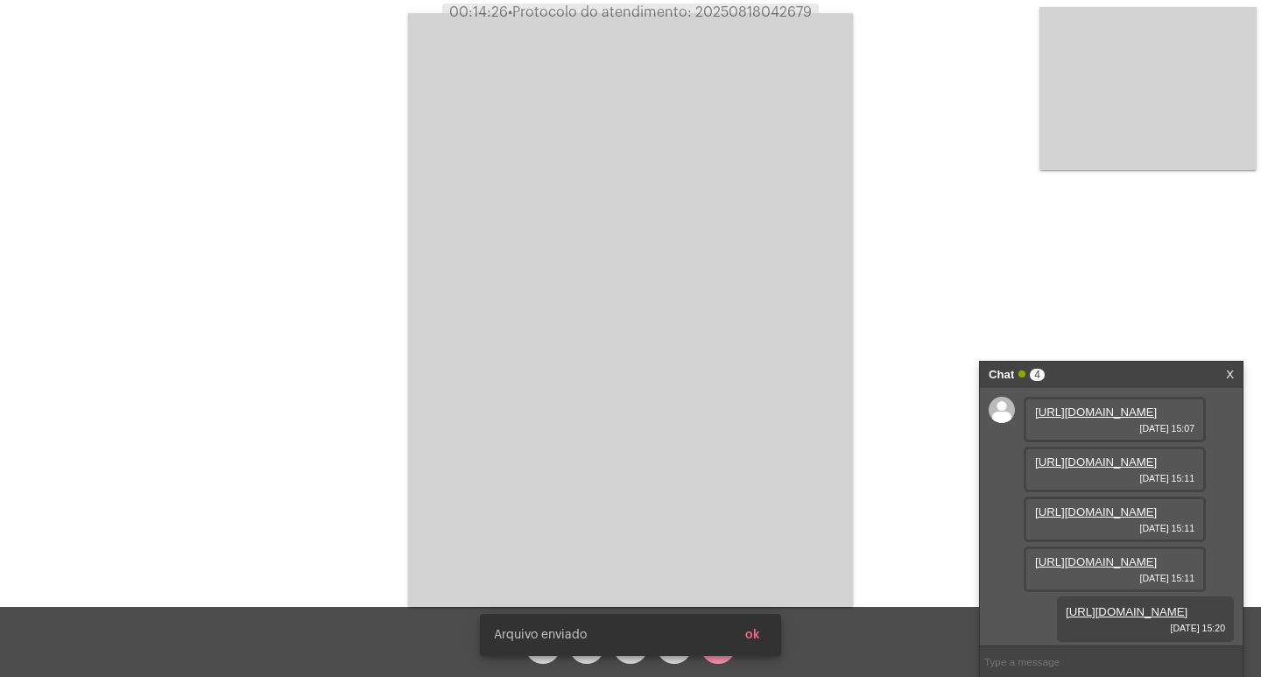
scroll to position [194, 0]
click at [748, 635] on span "ok" at bounding box center [752, 635] width 15 height 12
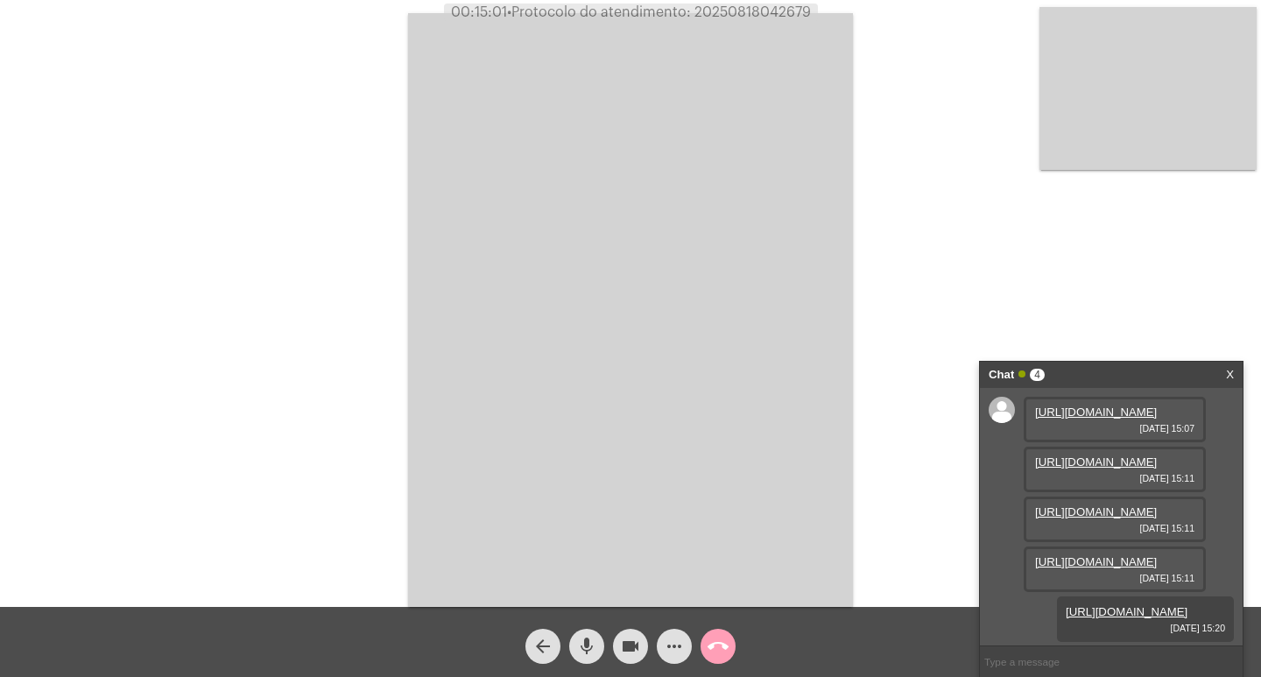
click at [730, 642] on button "call_end" at bounding box center [718, 646] width 35 height 35
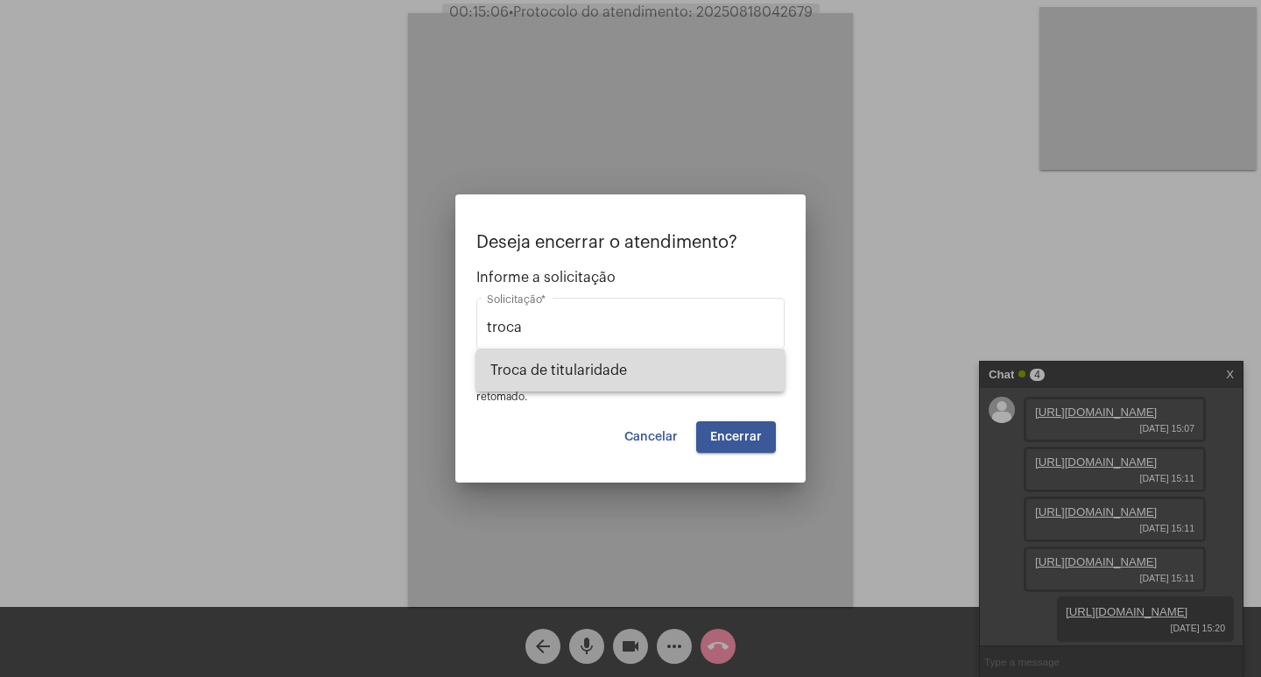
click at [624, 371] on span "Troca de titularidade" at bounding box center [630, 370] width 280 height 42
type input "Troca de titularidade"
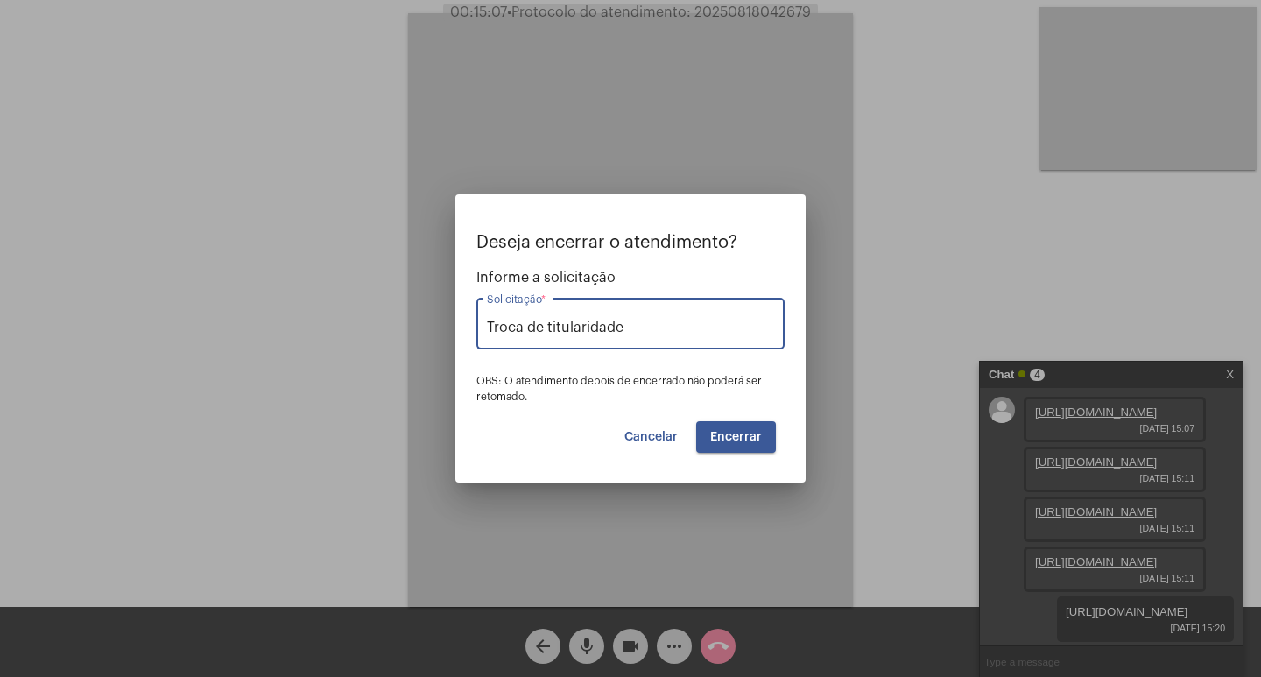
click at [706, 428] on button "Encerrar" at bounding box center [736, 437] width 80 height 32
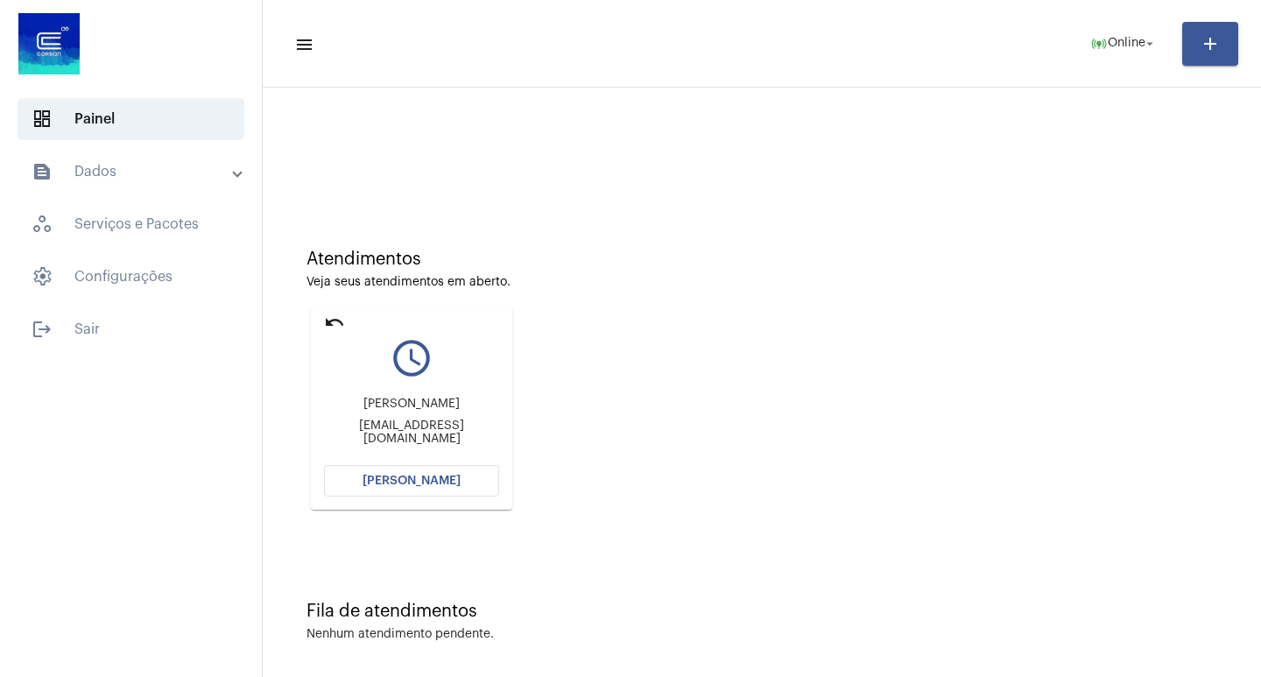
click at [324, 320] on mat-icon "undo" at bounding box center [334, 322] width 21 height 21
click at [328, 321] on mat-icon "undo" at bounding box center [334, 322] width 21 height 21
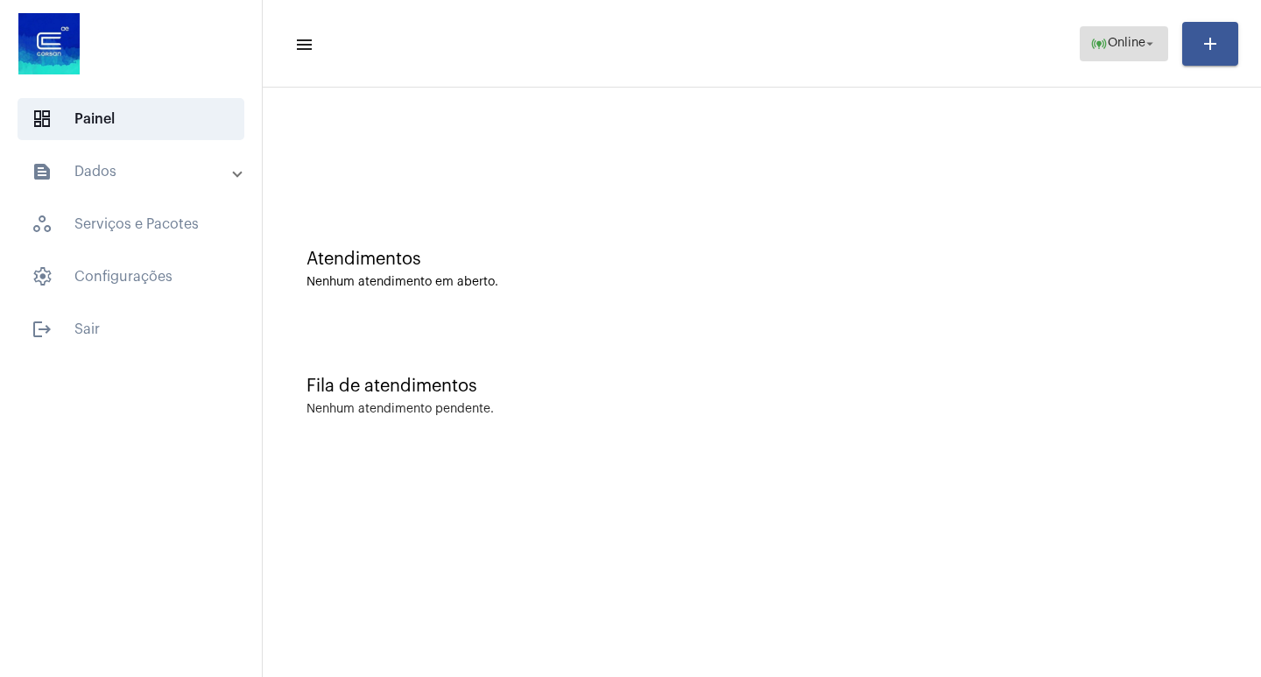
click at [1107, 26] on button "online_prediction Online arrow_drop_down" at bounding box center [1124, 43] width 88 height 35
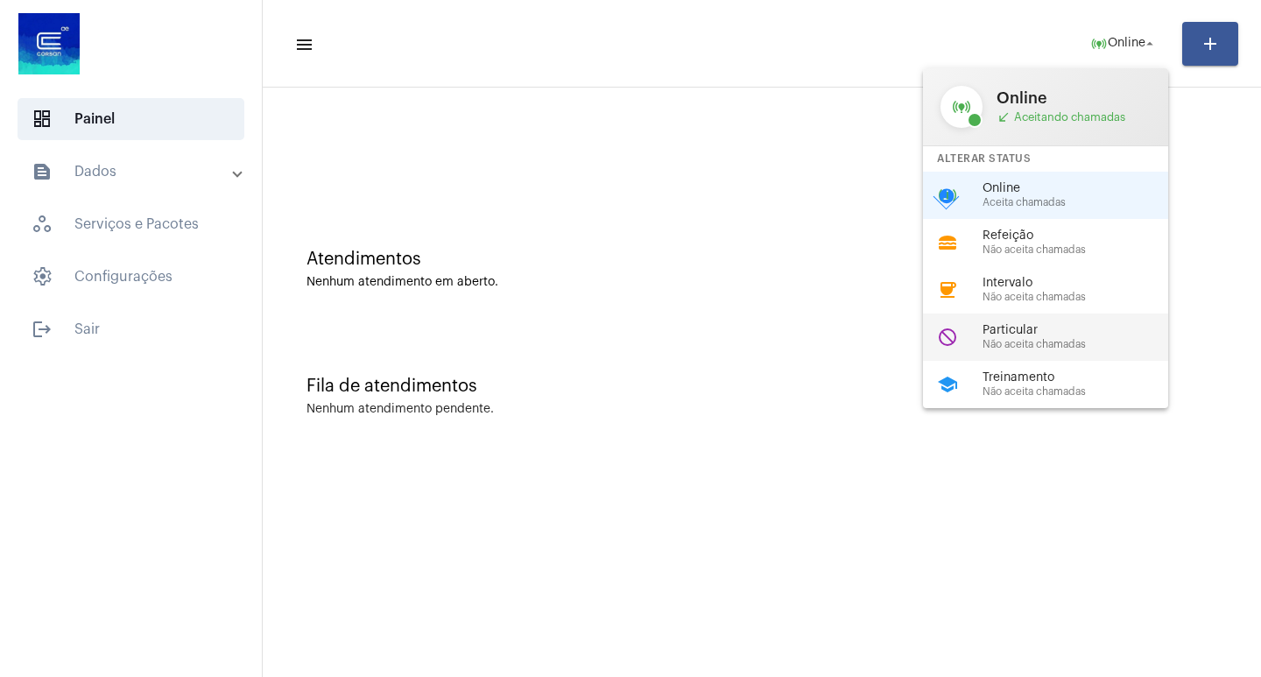
click at [1068, 334] on span "Particular" at bounding box center [1083, 330] width 200 height 13
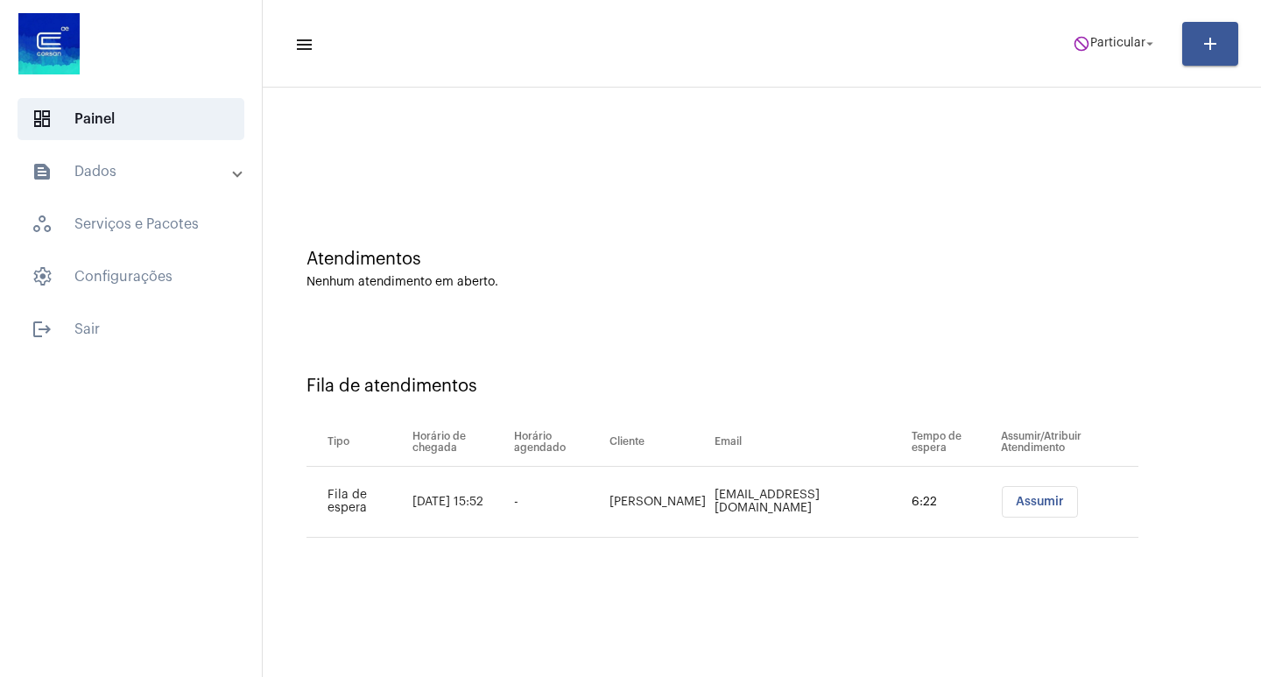
click at [1022, 496] on span "Assumir" at bounding box center [1040, 502] width 48 height 12
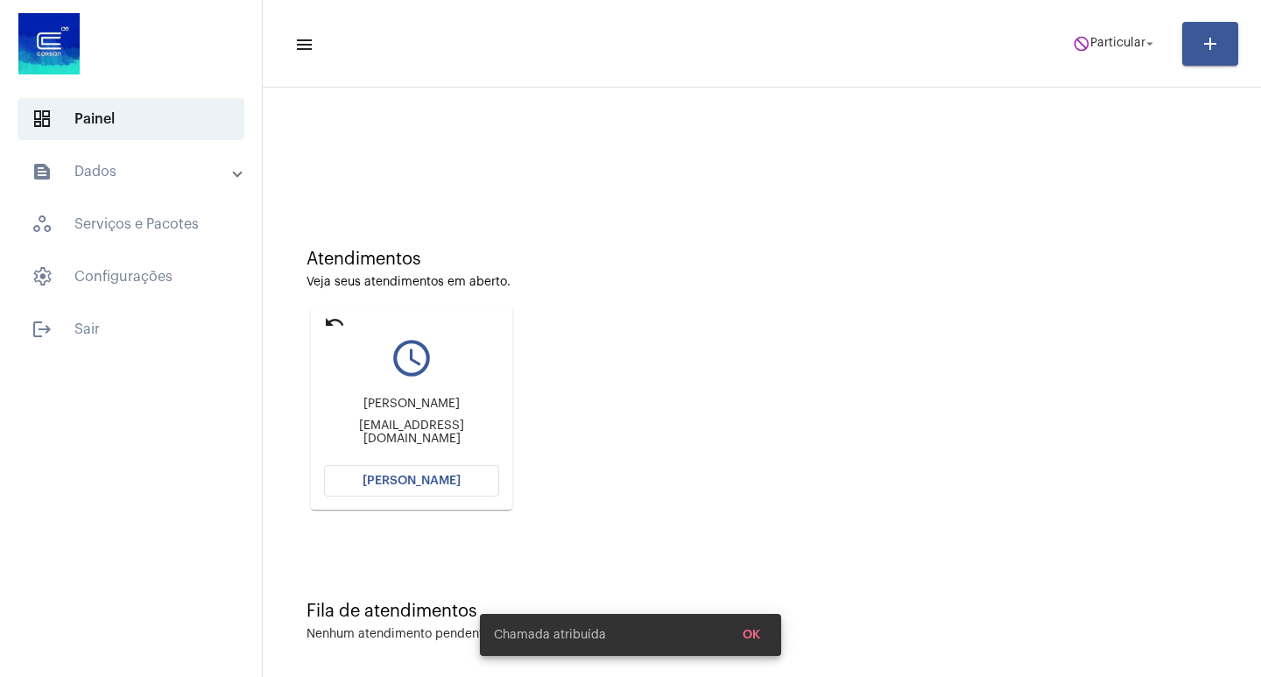
click at [459, 475] on button "[PERSON_NAME]" at bounding box center [411, 481] width 175 height 32
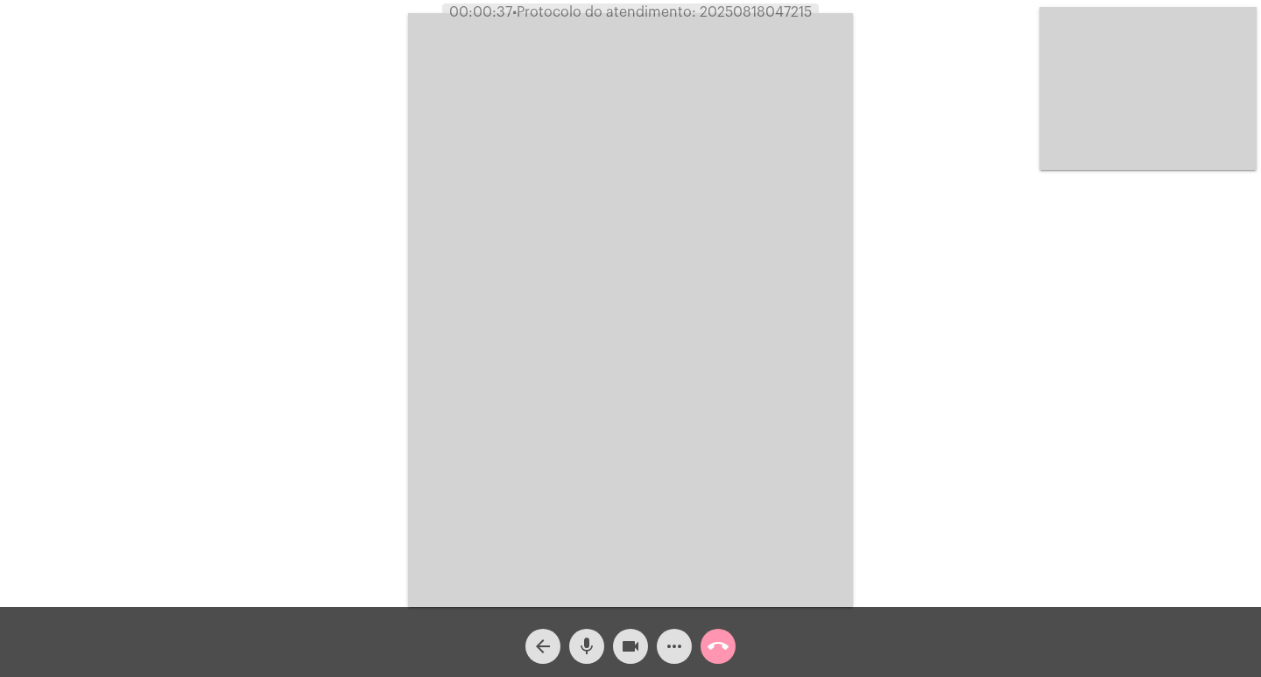
click at [588, 643] on mat-icon "mic" at bounding box center [586, 646] width 21 height 21
click at [629, 663] on span "videocam" at bounding box center [630, 646] width 21 height 35
click at [633, 634] on span "videocam_off" at bounding box center [630, 646] width 21 height 35
click at [598, 640] on button "mic_off" at bounding box center [586, 646] width 35 height 35
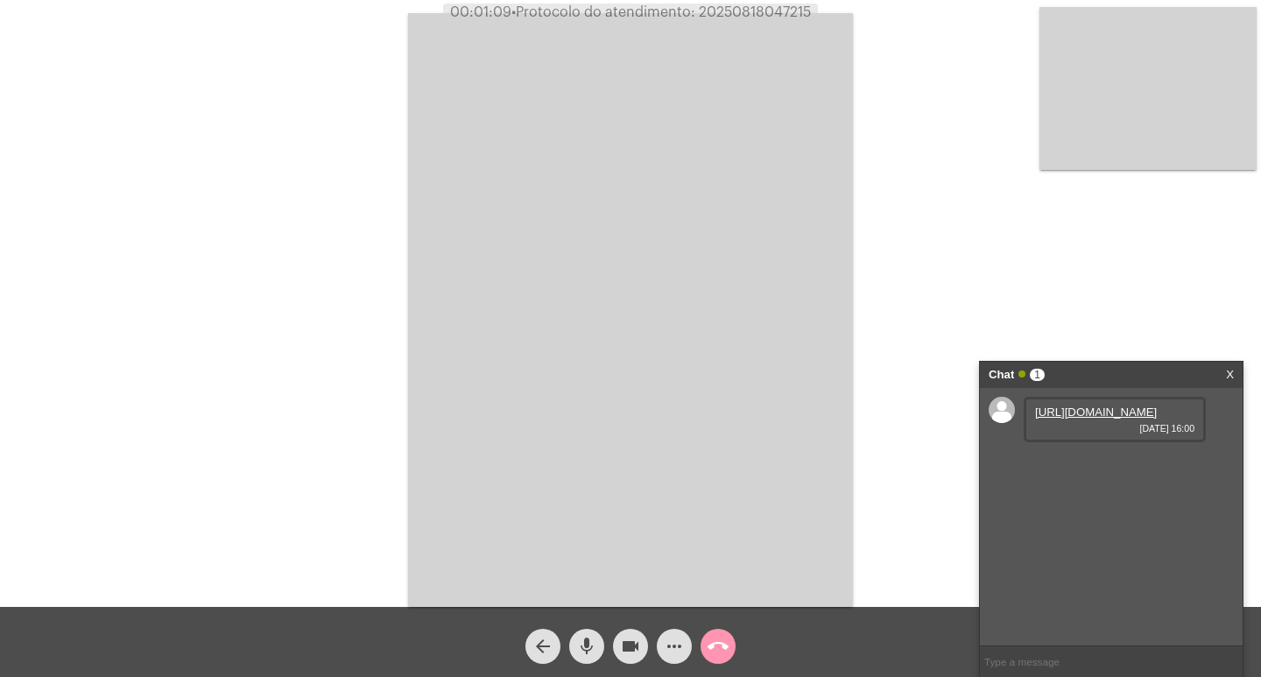
click at [1068, 419] on link "[URL][DOMAIN_NAME]" at bounding box center [1096, 411] width 122 height 13
click at [762, 16] on span "• Protocolo do atendimento: 20250818047215" at bounding box center [662, 12] width 299 height 14
copy span "20250818047215"
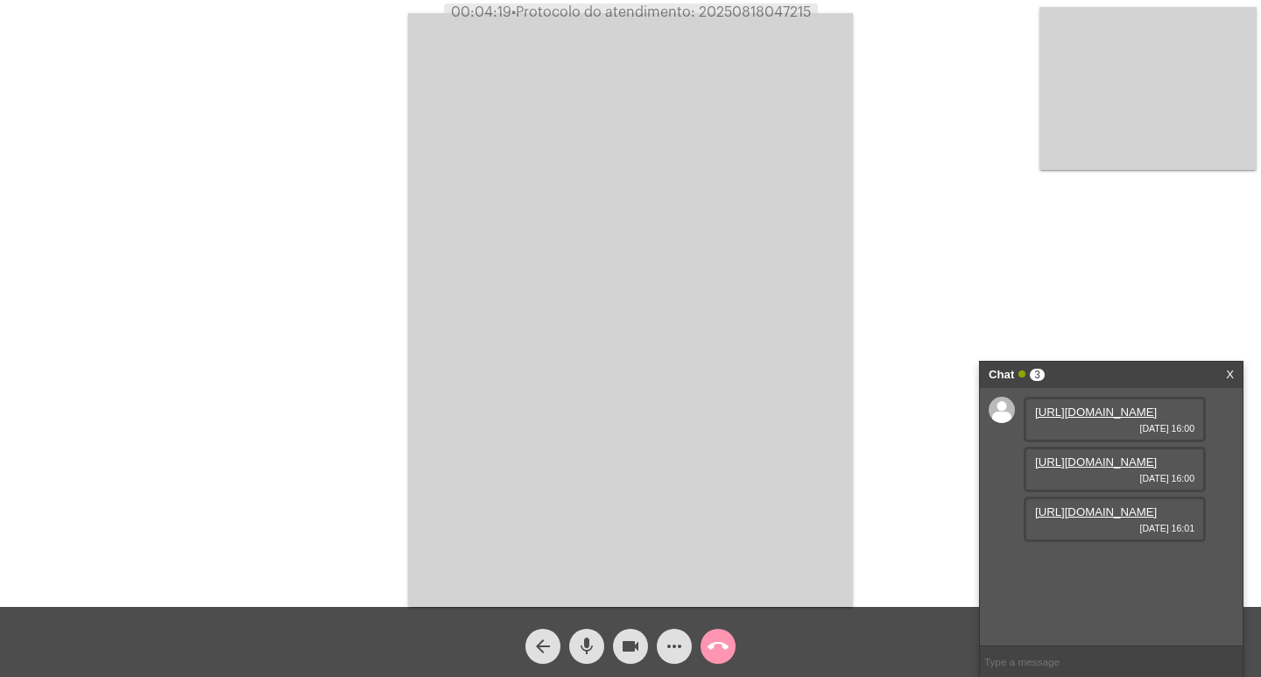
click at [724, 632] on span "call_end" at bounding box center [718, 646] width 21 height 35
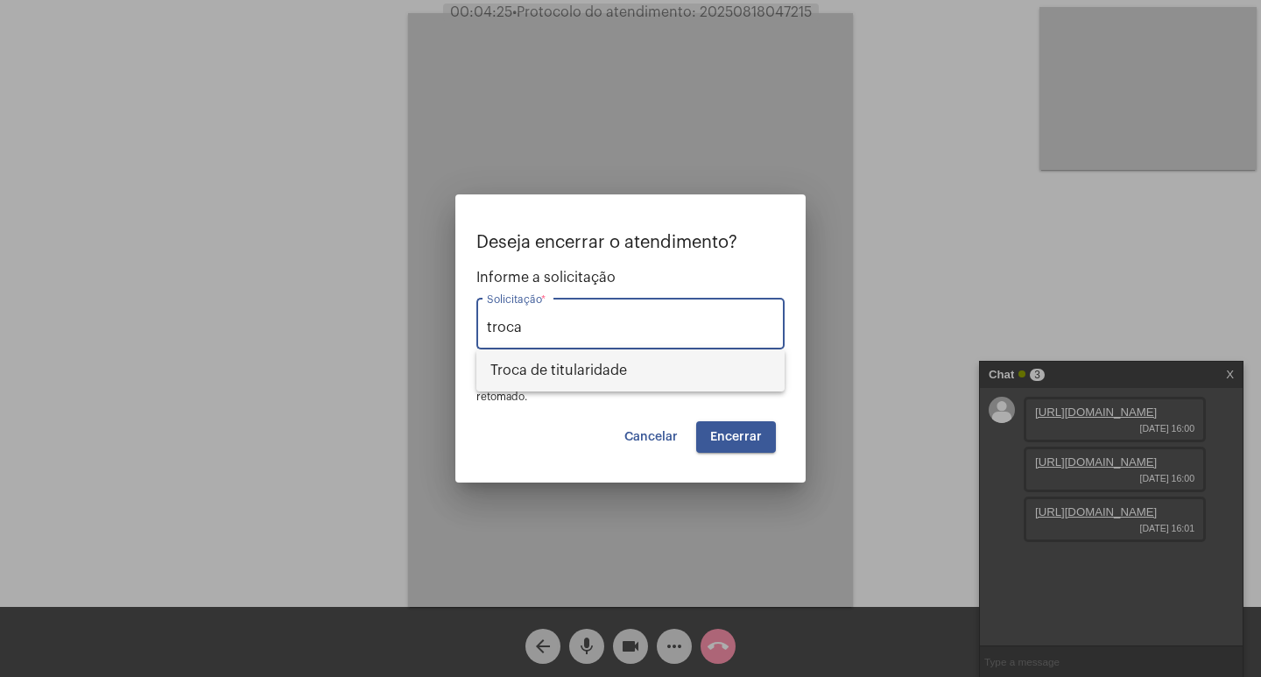
click at [630, 381] on span "Troca de titularidade" at bounding box center [630, 370] width 280 height 42
type input "Troca de titularidade"
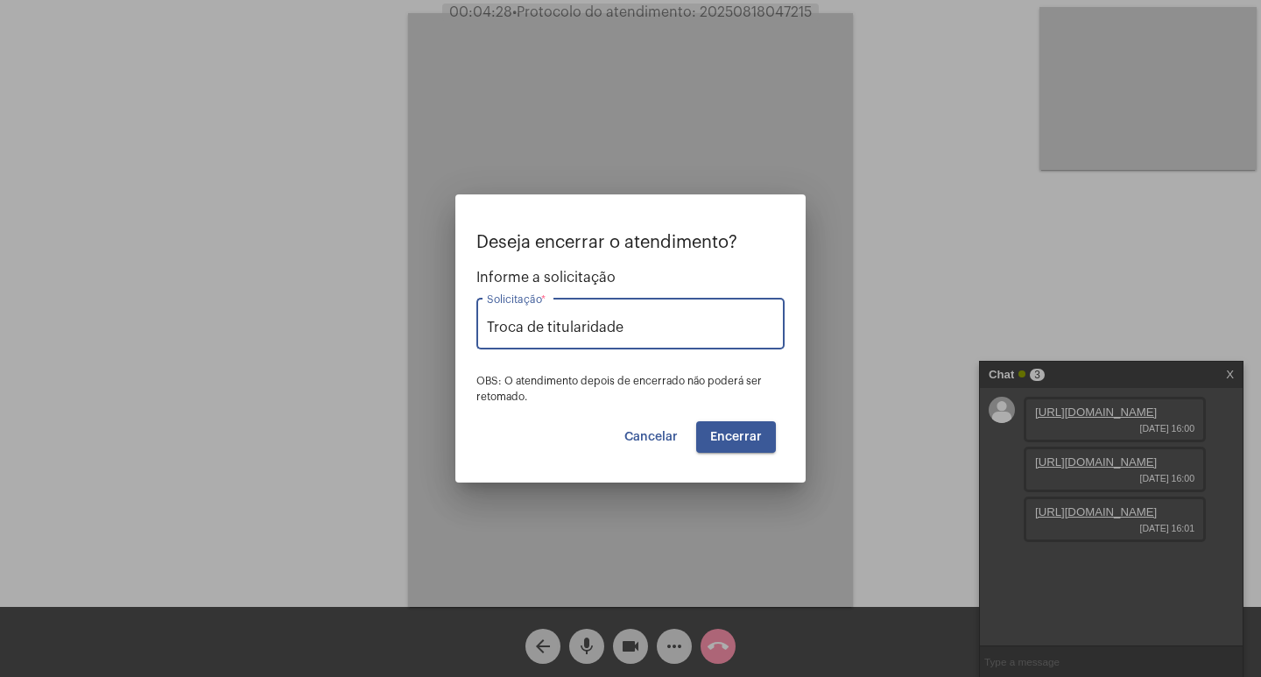
click at [743, 439] on span "Encerrar" at bounding box center [736, 437] width 52 height 12
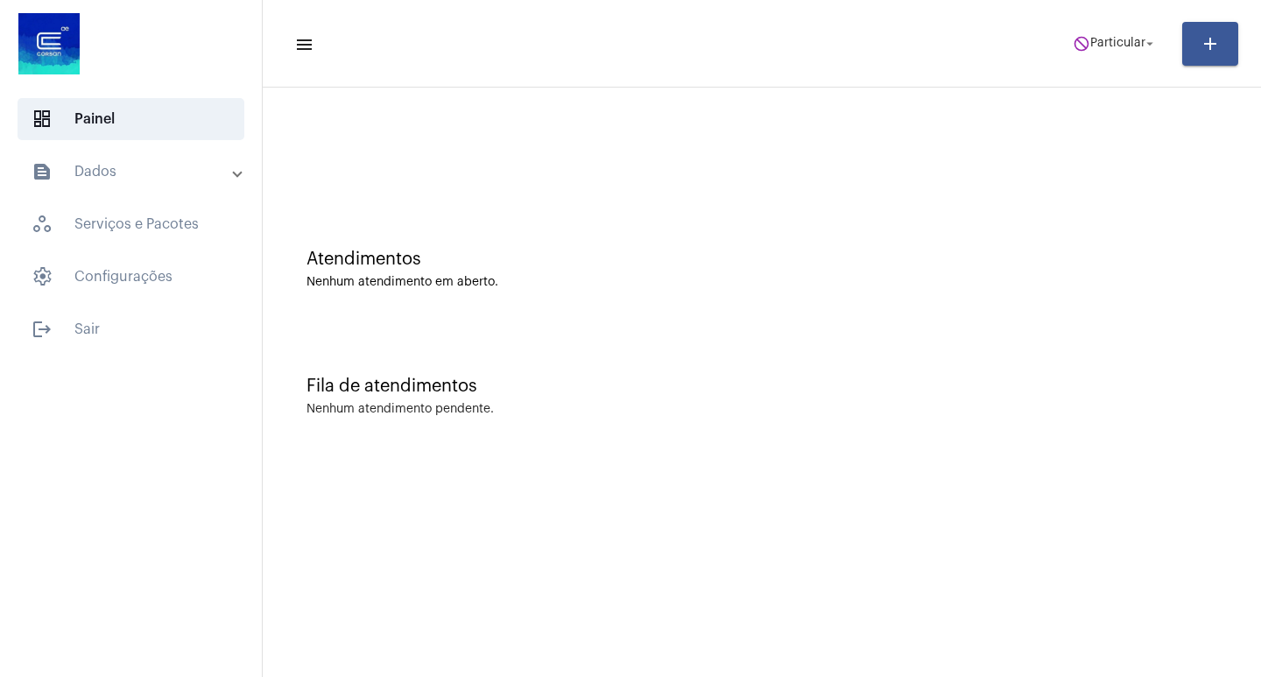
click at [1034, 50] on mat-toolbar-row "menu do_not_disturb Particular arrow_drop_down add" at bounding box center [762, 44] width 998 height 56
click at [1136, 50] on span "do_not_disturb Particular arrow_drop_down" at bounding box center [1115, 43] width 85 height 32
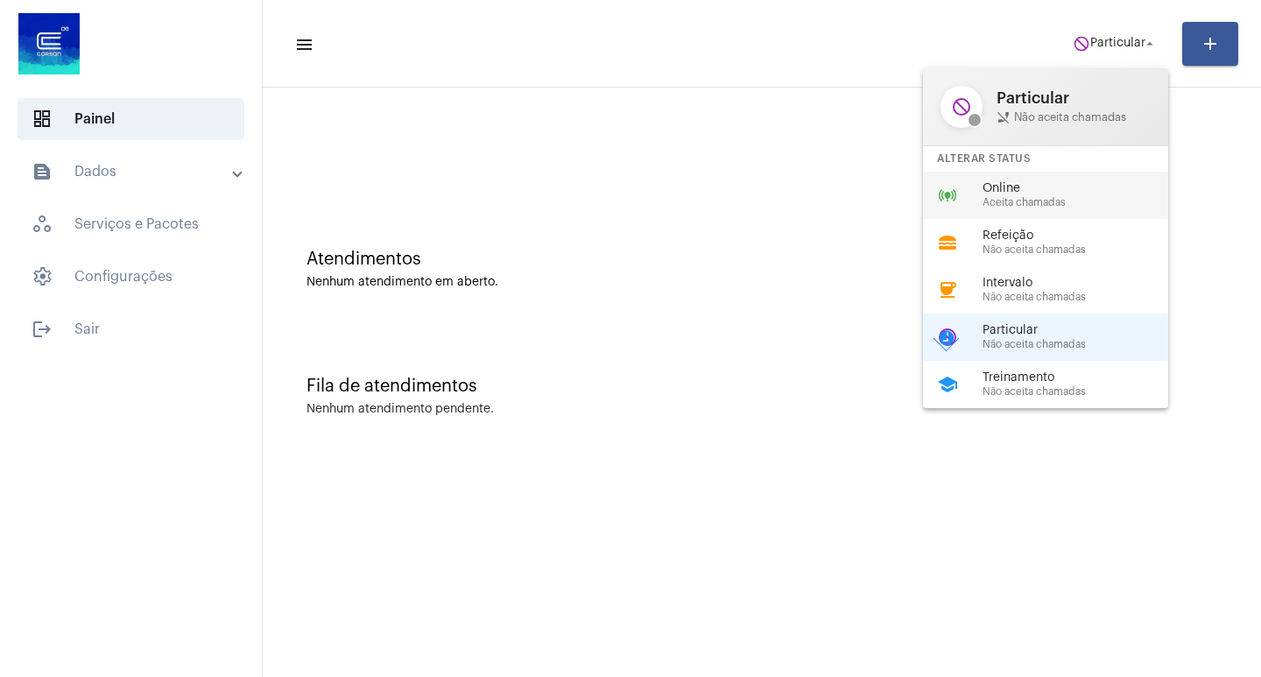
click at [1046, 204] on span "Aceita chamadas" at bounding box center [1083, 202] width 200 height 11
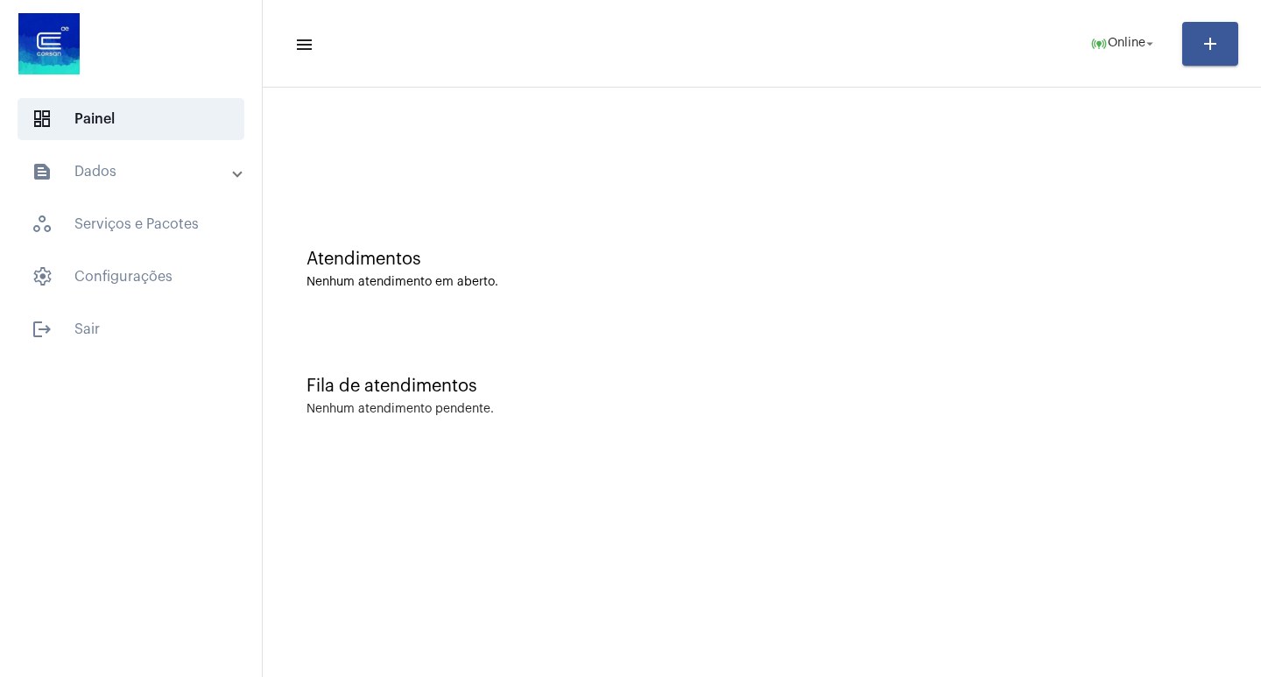
click at [141, 156] on mat-expansion-panel-header "text_snippet_outlined Dados" at bounding box center [136, 172] width 251 height 42
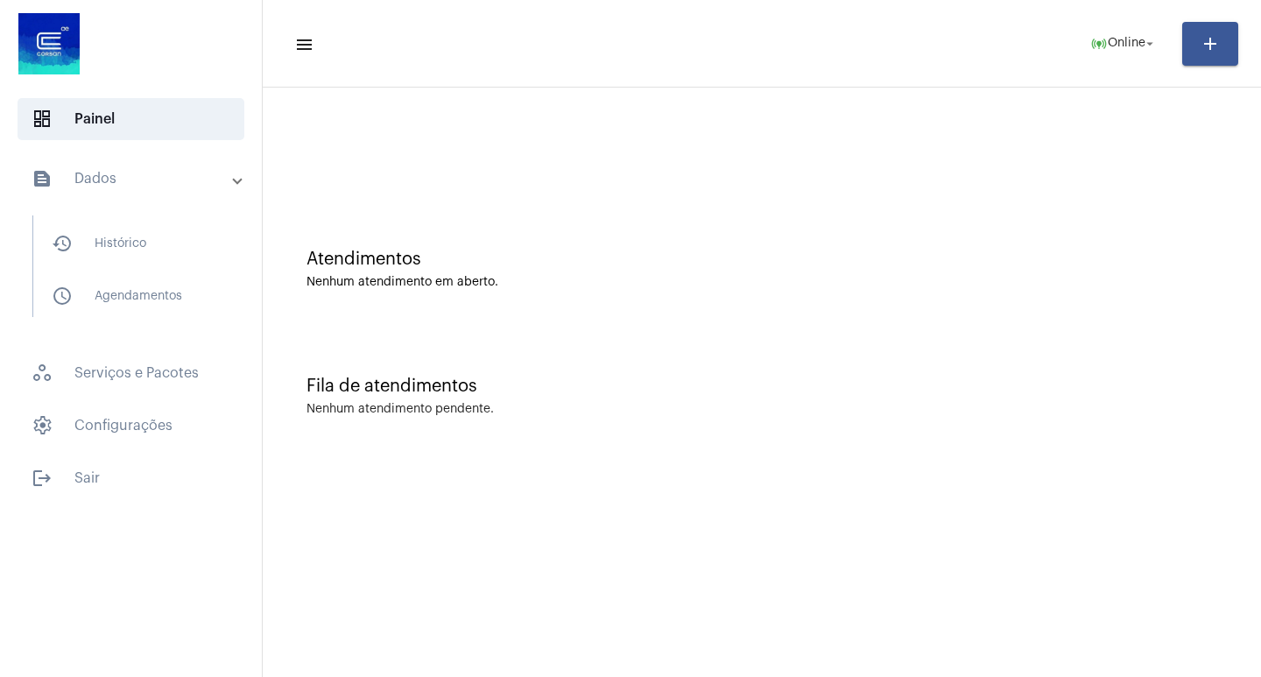
click at [141, 156] on mat-expansion-panel-header "text_snippet_outlined Dados" at bounding box center [136, 179] width 251 height 56
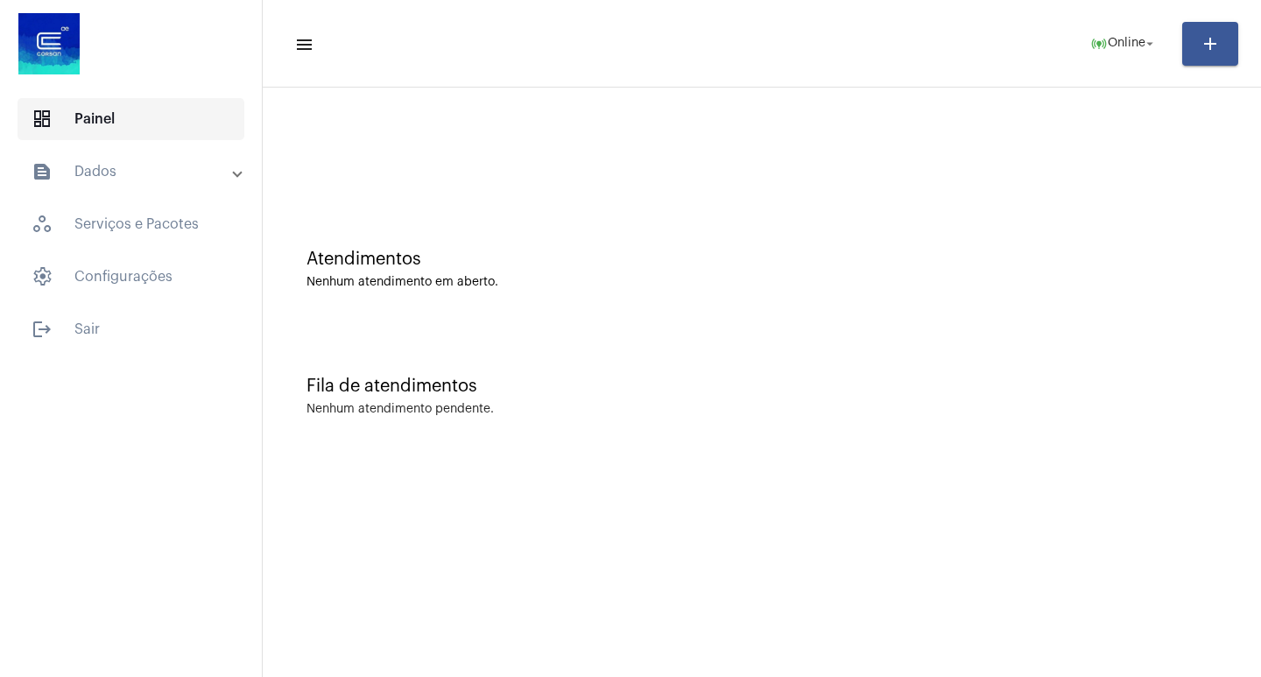
click at [161, 136] on span "dashboard Painel" at bounding box center [131, 119] width 227 height 42
click at [169, 161] on mat-panel-title "text_snippet_outlined Dados" at bounding box center [133, 171] width 202 height 21
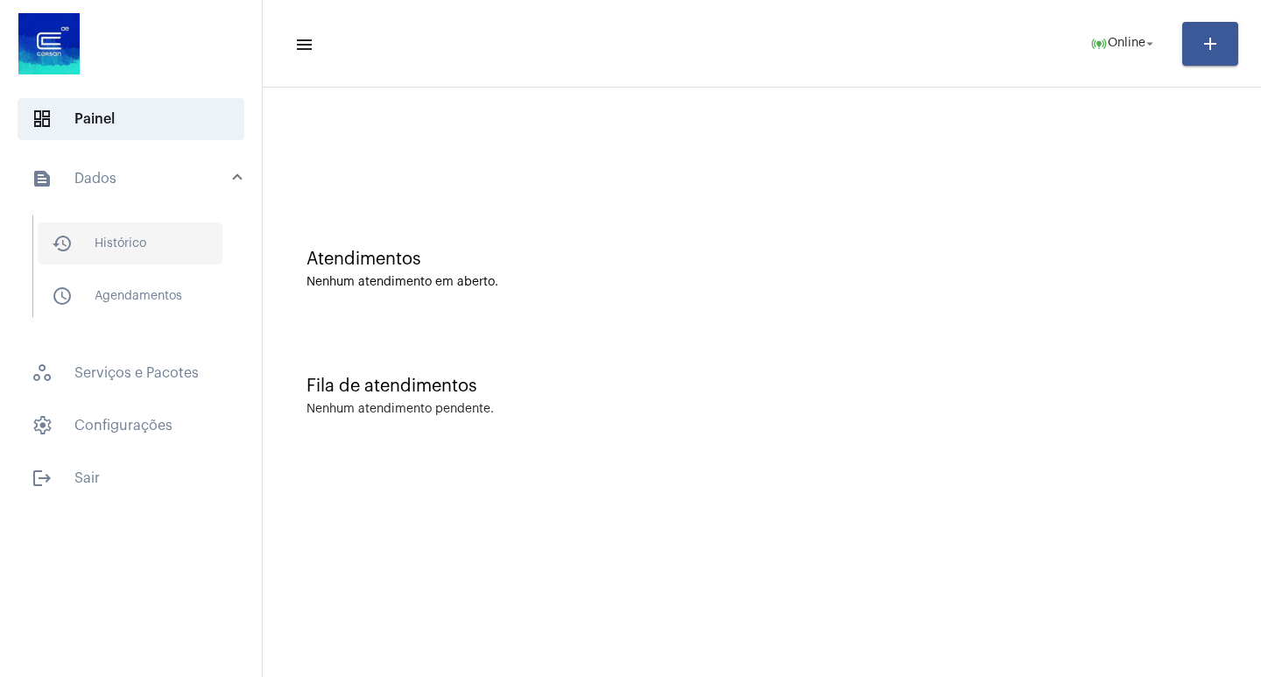
click at [187, 254] on span "history_outlined Histórico" at bounding box center [130, 243] width 185 height 42
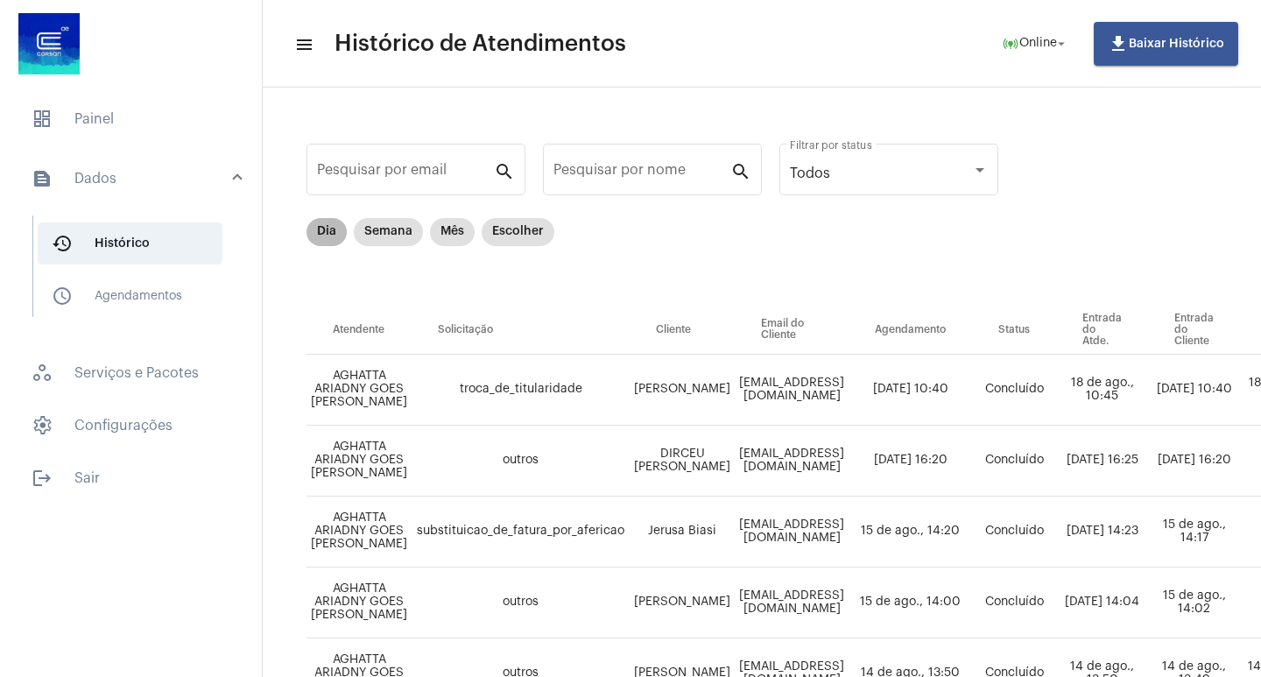
click at [328, 234] on mat-chip "Dia" at bounding box center [326, 232] width 40 height 28
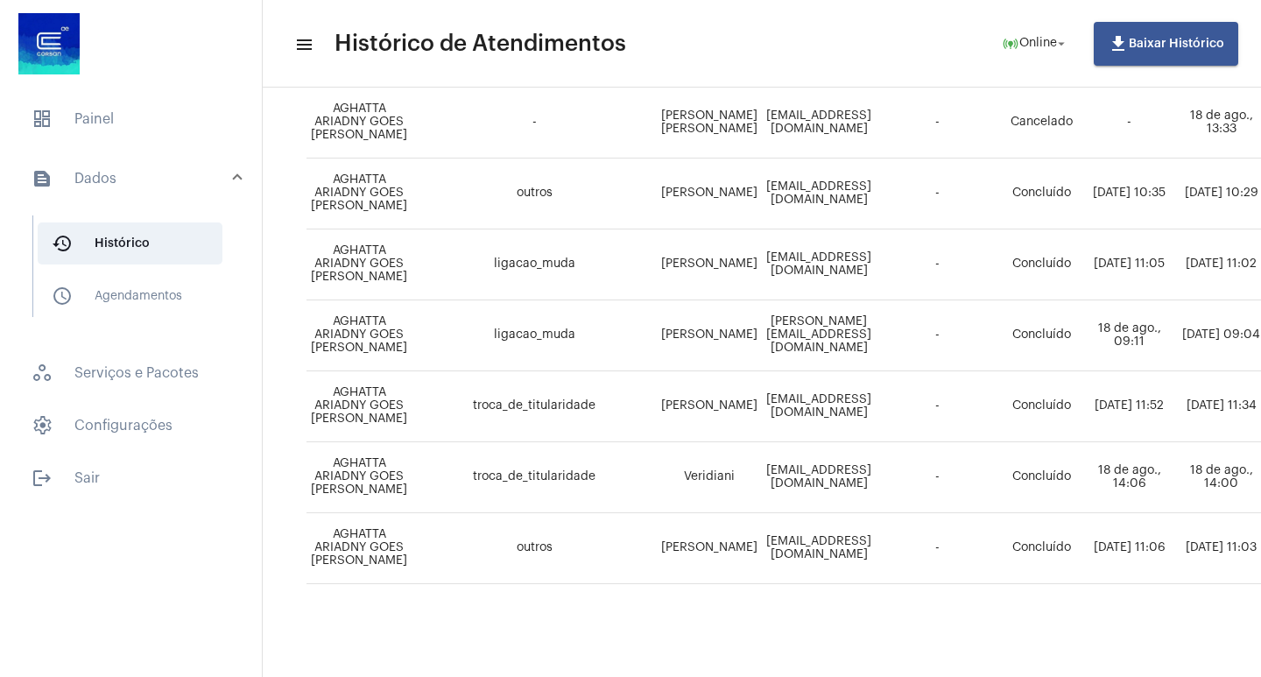
scroll to position [1131, 721]
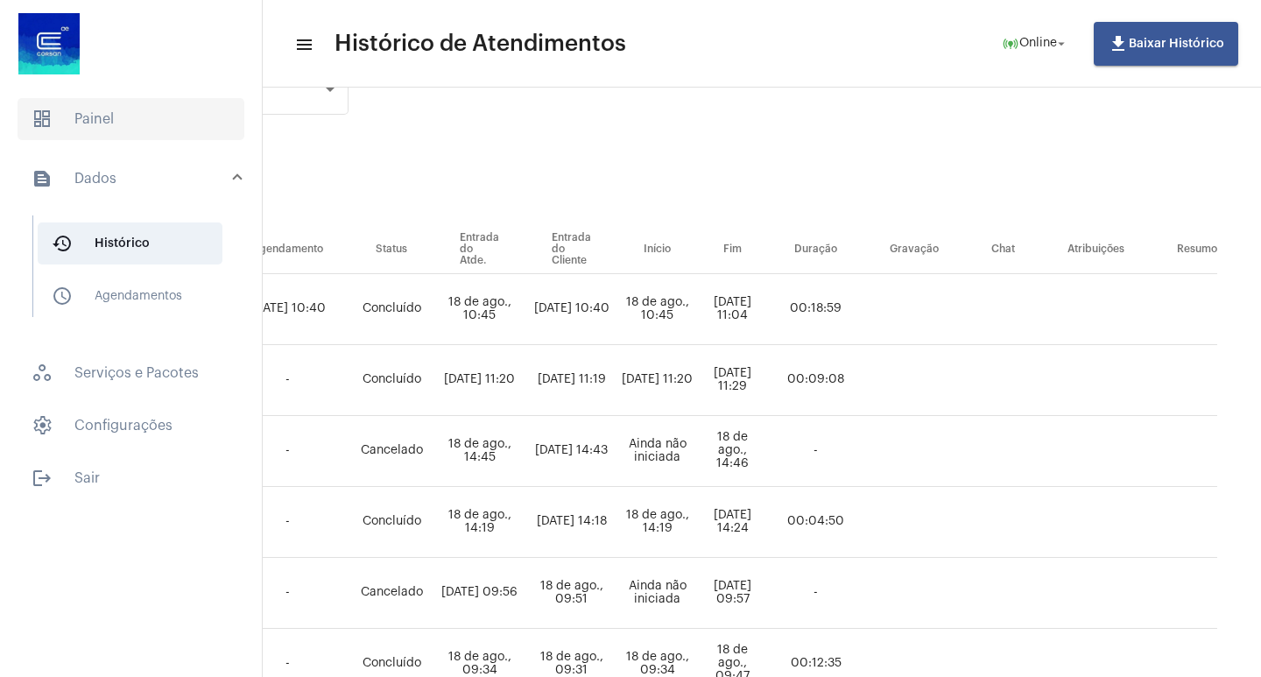
click at [139, 121] on span "dashboard Painel" at bounding box center [131, 119] width 227 height 42
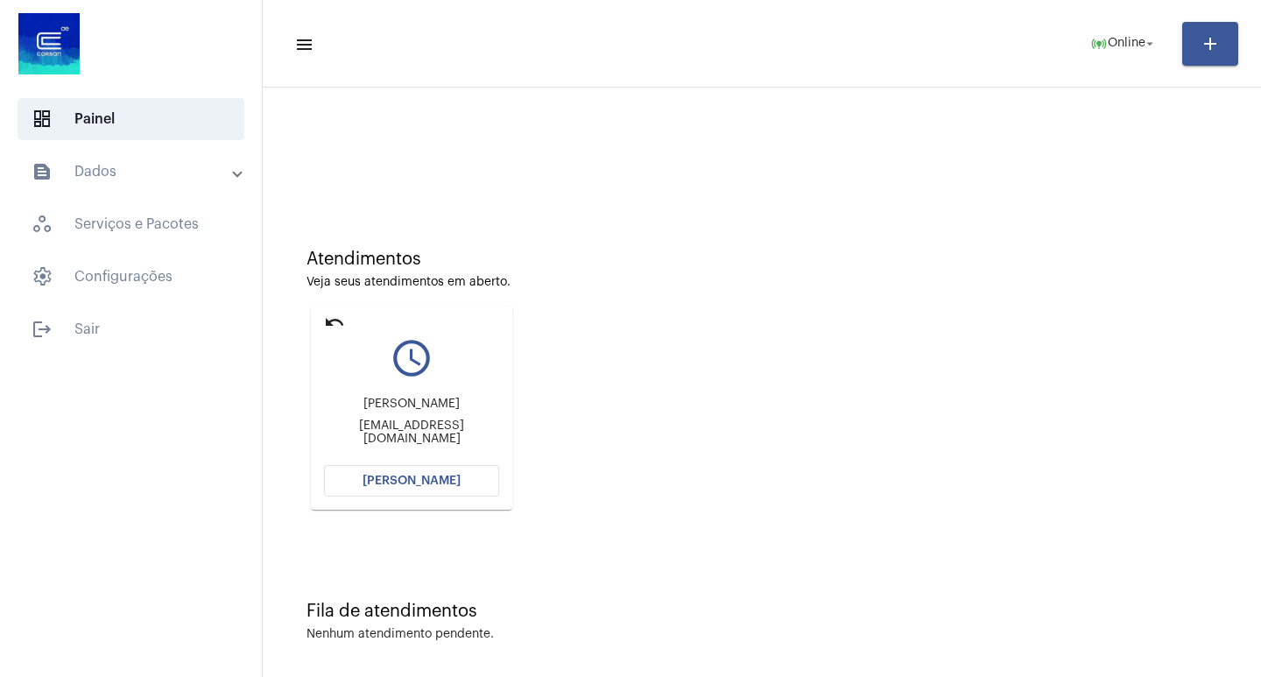
click at [342, 327] on mat-icon "undo" at bounding box center [334, 322] width 21 height 21
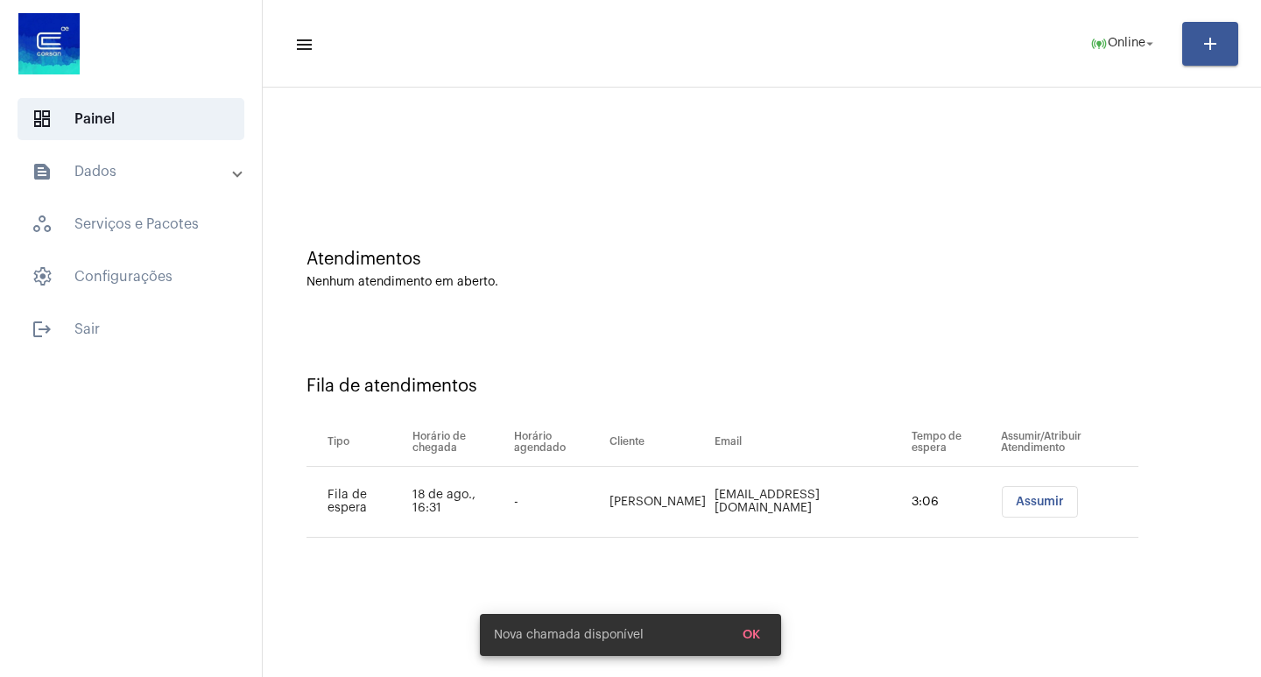
click at [543, 235] on div "Atendimentos Nenhum atendimento em aberto." at bounding box center [761, 260] width 981 height 127
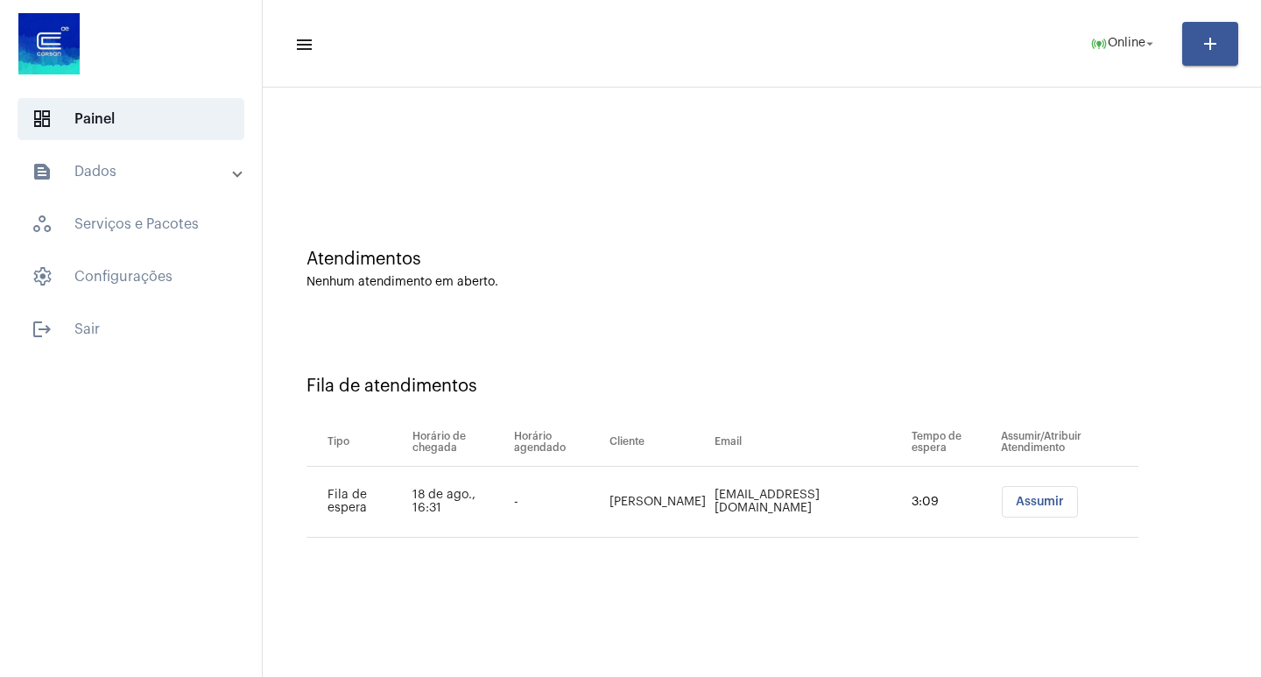
click at [1046, 503] on span "Assumir" at bounding box center [1040, 502] width 48 height 12
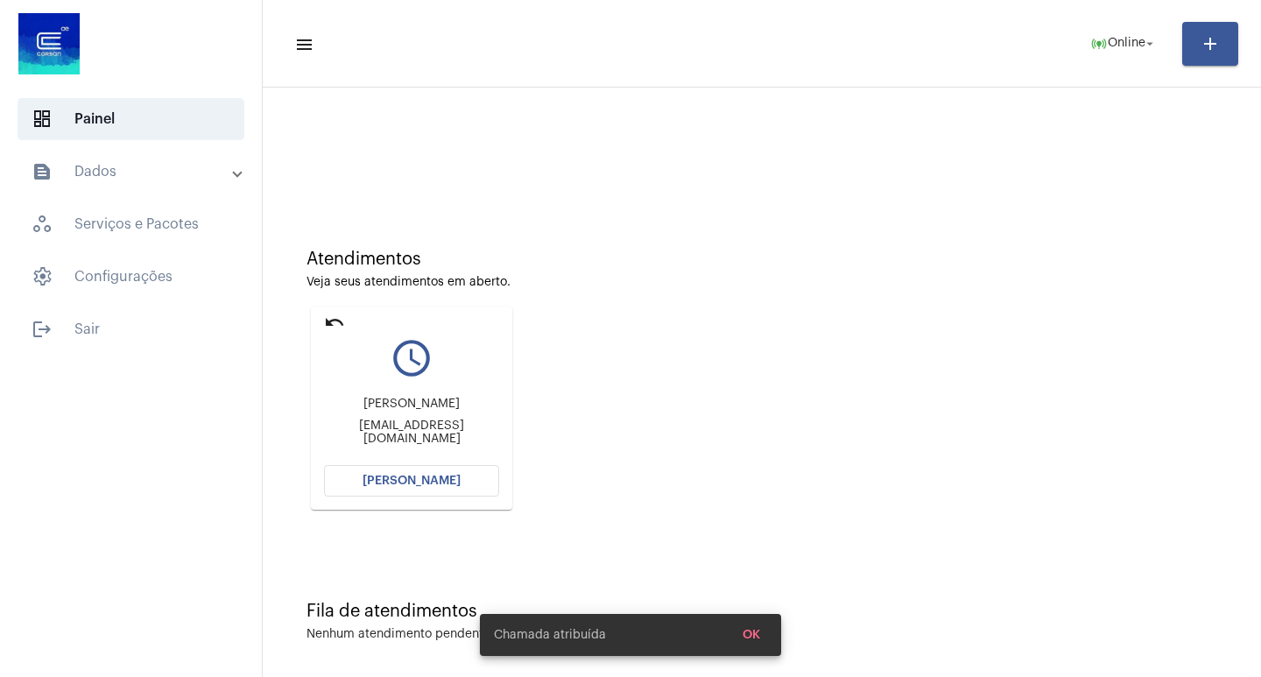
click at [405, 463] on mat-card "undo query_builder [PERSON_NAME] [EMAIL_ADDRESS][DOMAIN_NAME] [PERSON_NAME]" at bounding box center [411, 407] width 201 height 203
click at [415, 487] on button "[PERSON_NAME]" at bounding box center [411, 481] width 175 height 32
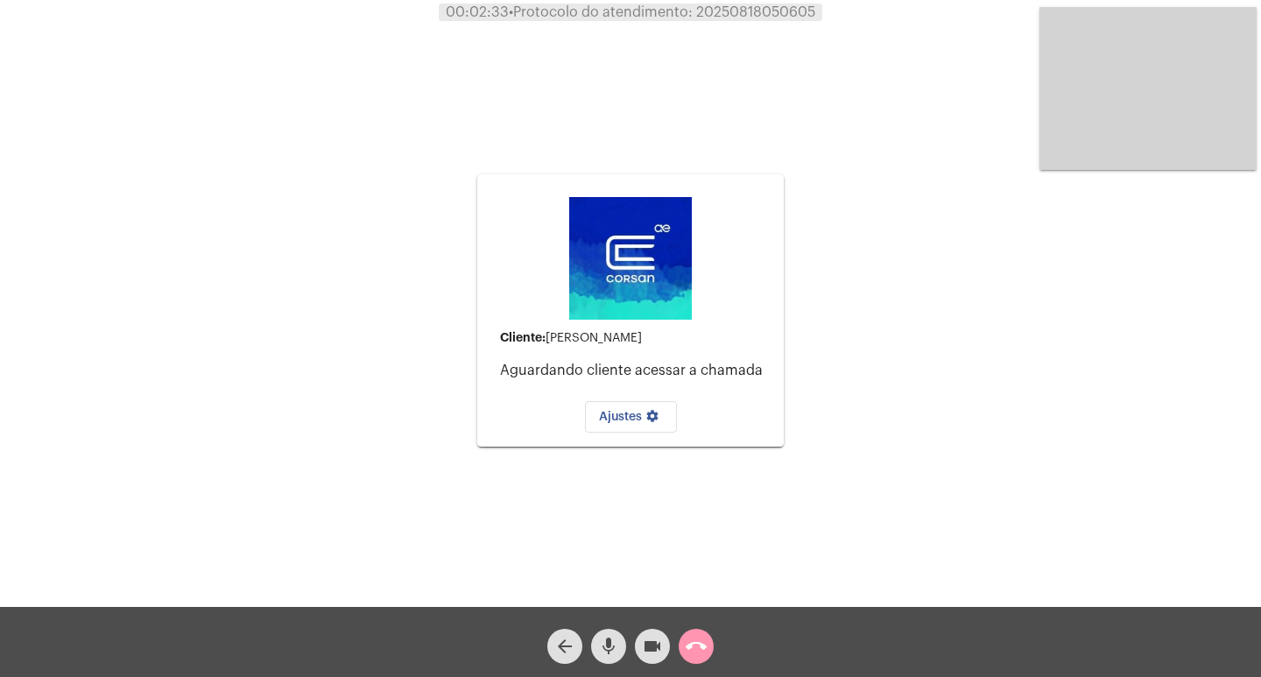
click at [695, 652] on mat-icon "call_end" at bounding box center [696, 646] width 21 height 21
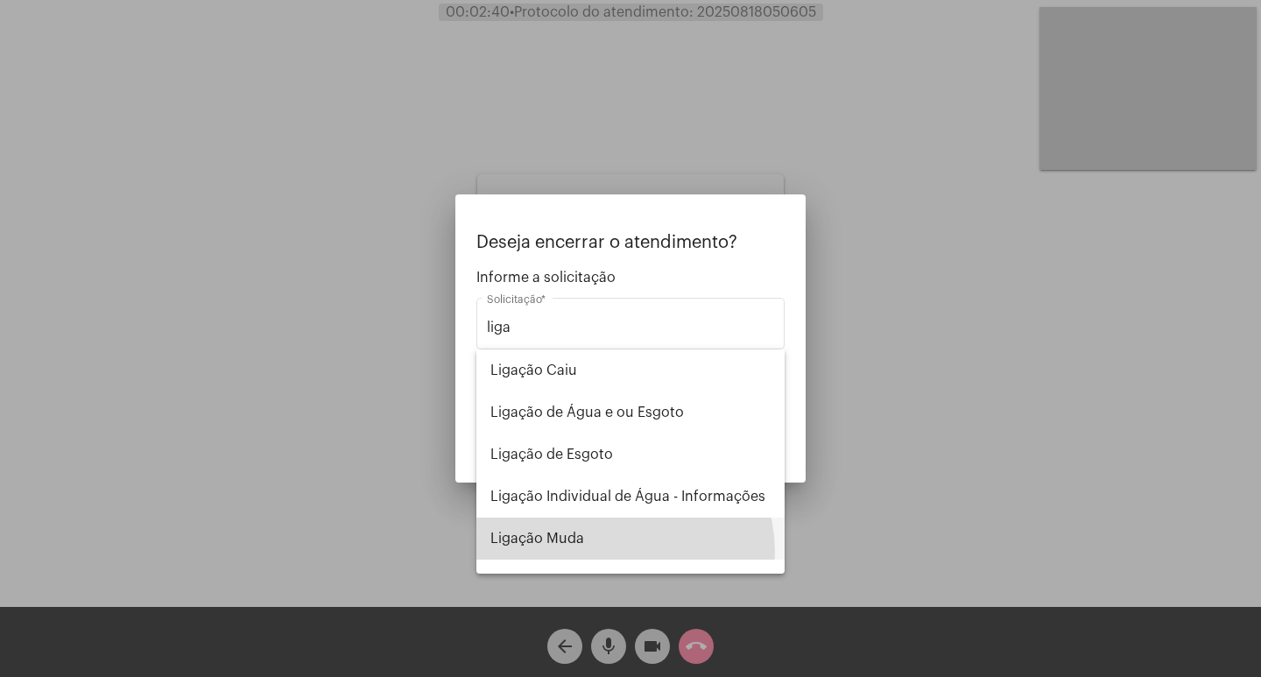
click at [616, 552] on span "Ligação Muda" at bounding box center [630, 539] width 280 height 42
type input "Ligação Muda"
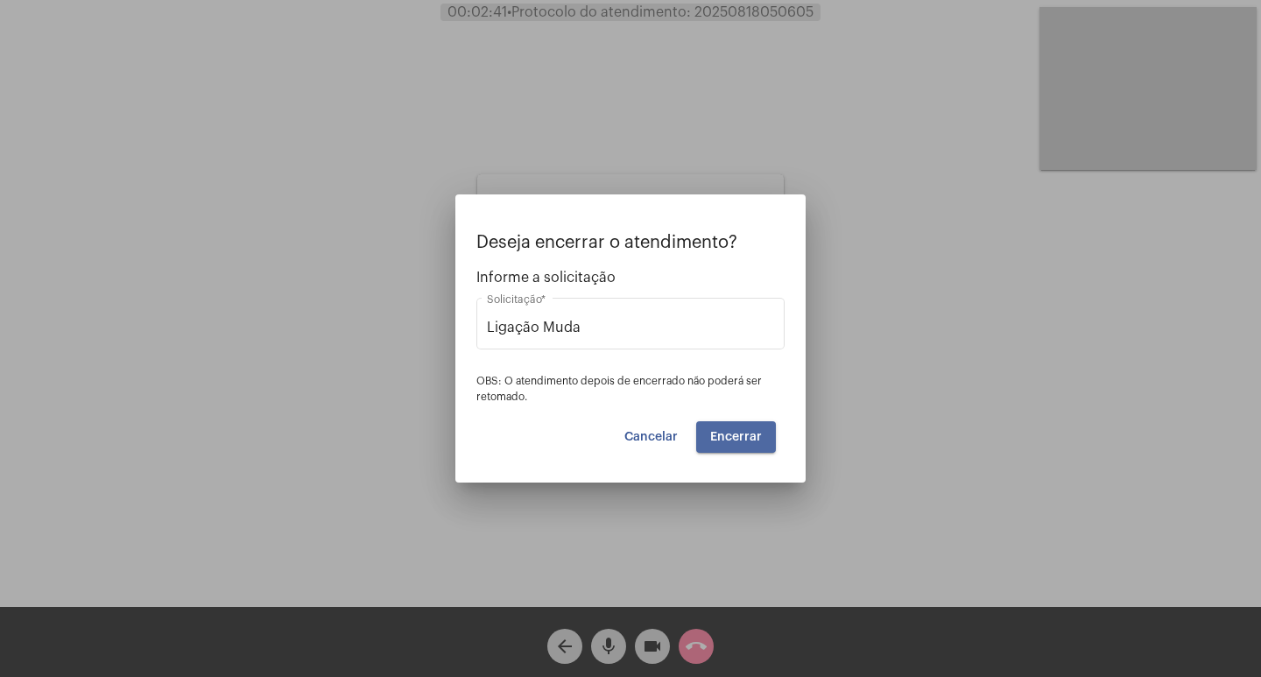
click at [729, 447] on button "Encerrar" at bounding box center [736, 437] width 80 height 32
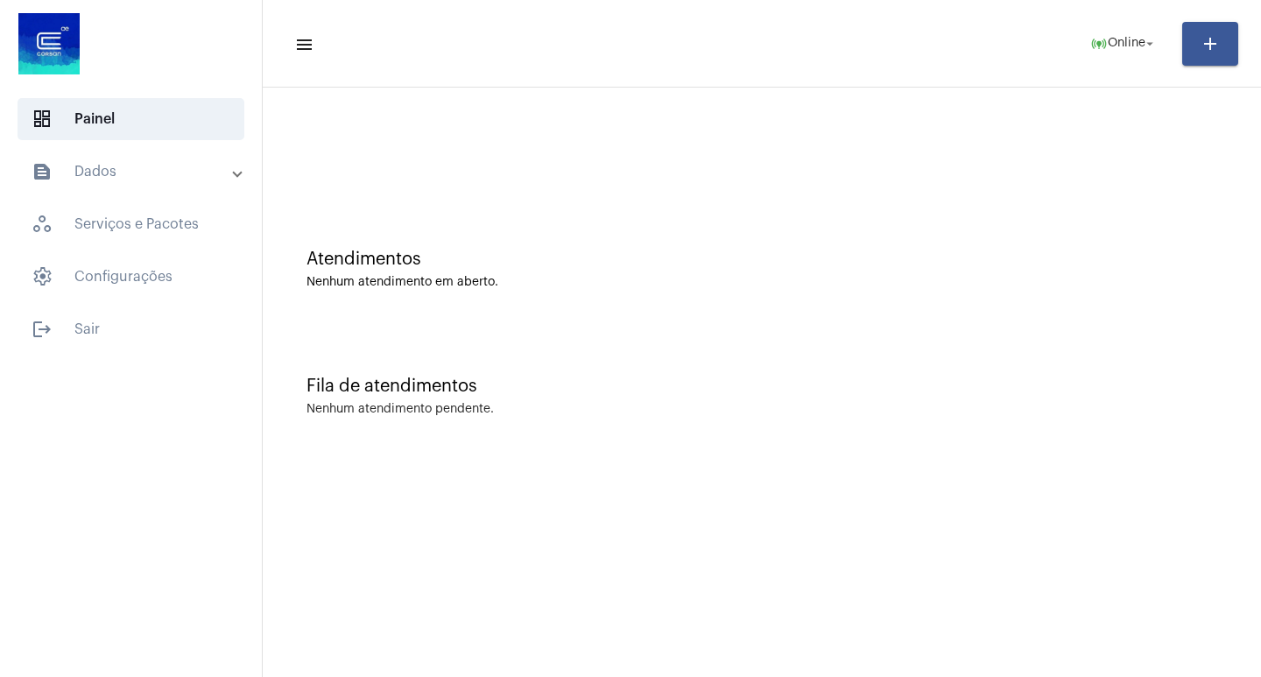
click at [1032, 42] on mat-toolbar-row "menu online_prediction Online arrow_drop_down add" at bounding box center [762, 44] width 998 height 56
click at [219, 144] on mat-list "dashboard Painel text_snippet_outlined Dados history_outlined Histórico schedul…" at bounding box center [131, 220] width 262 height 259
click at [215, 153] on mat-expansion-panel-header "text_snippet_outlined Dados" at bounding box center [136, 172] width 251 height 42
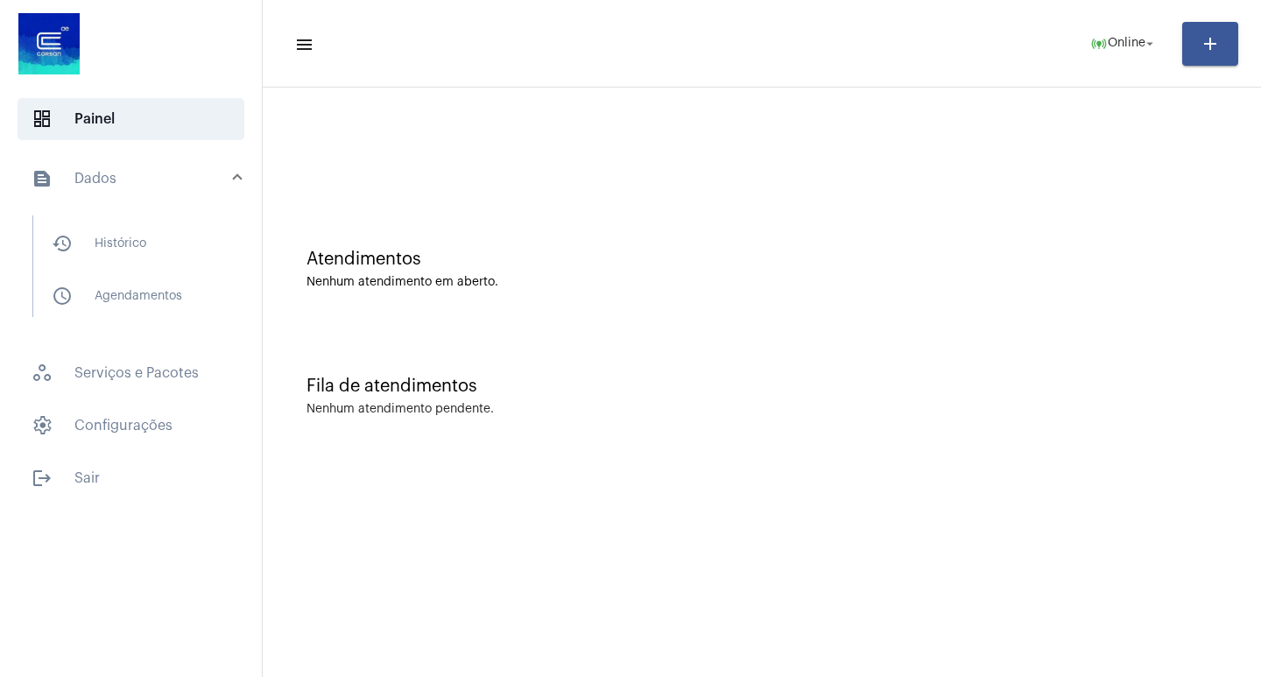
click at [144, 221] on mat-list "history_outlined Histórico schedule_outlined Agendamentos" at bounding box center [143, 266] width 220 height 102
click at [146, 238] on span "history_outlined Histórico" at bounding box center [130, 243] width 185 height 42
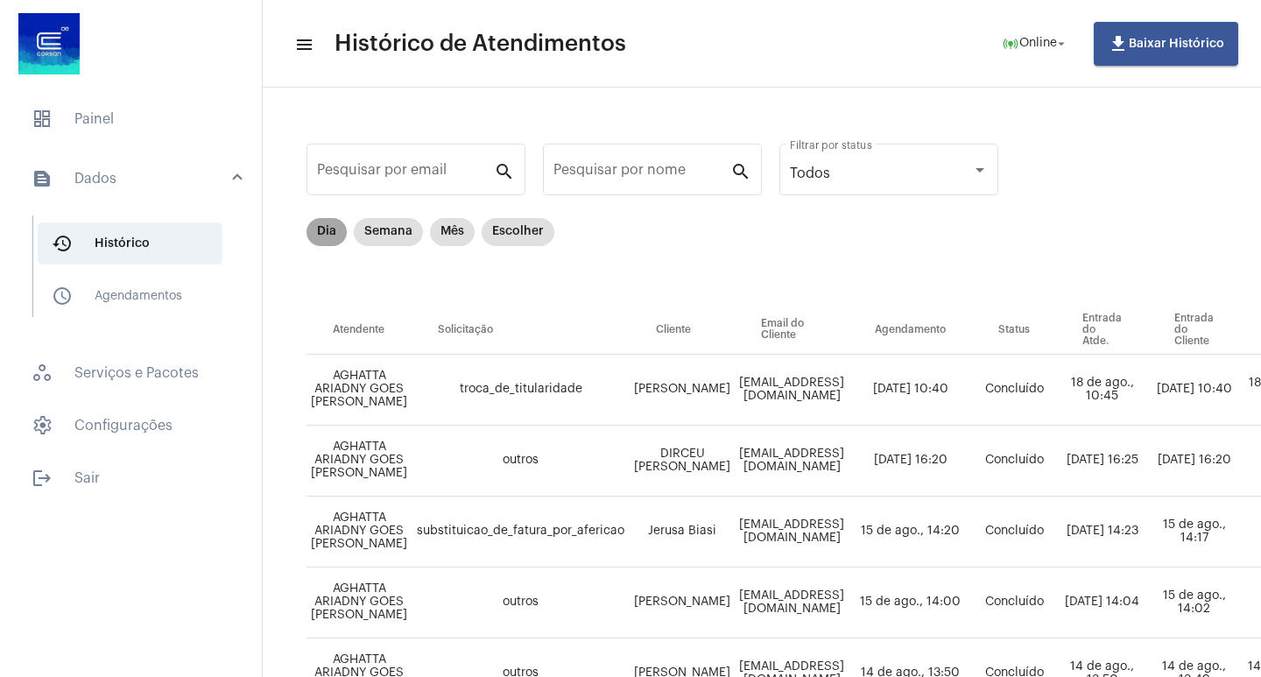
click at [323, 236] on mat-chip "Dia" at bounding box center [326, 232] width 40 height 28
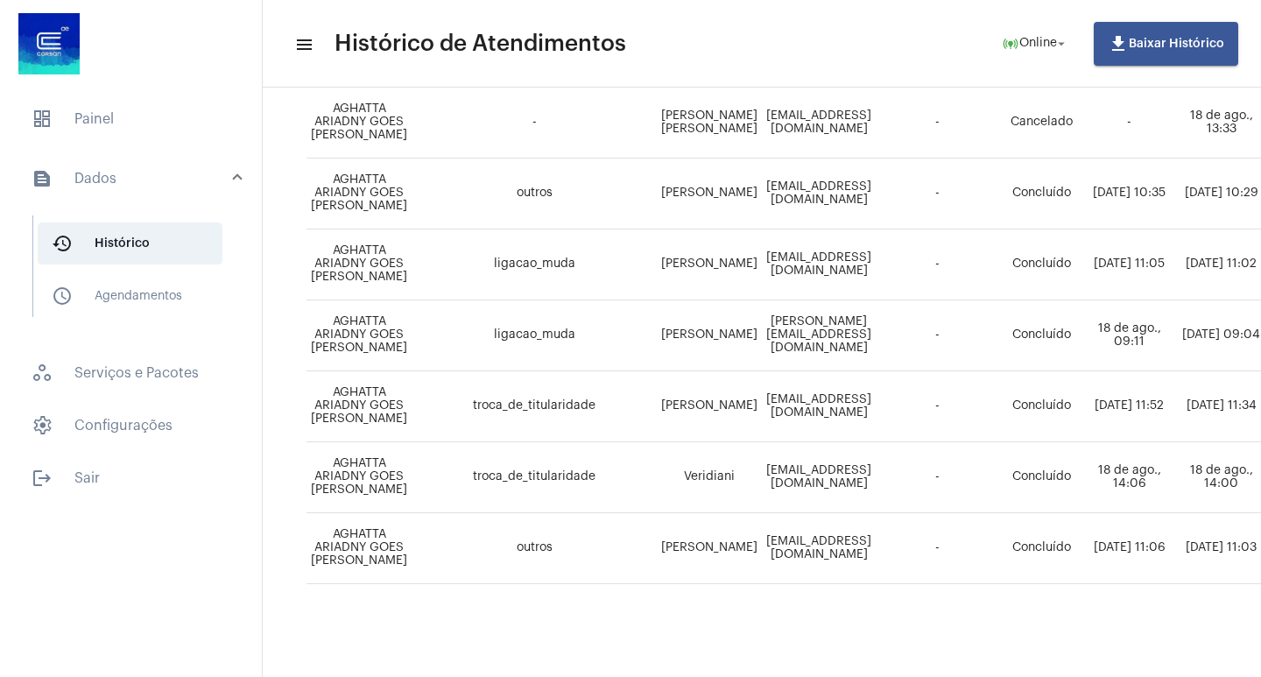
scroll to position [1202, 738]
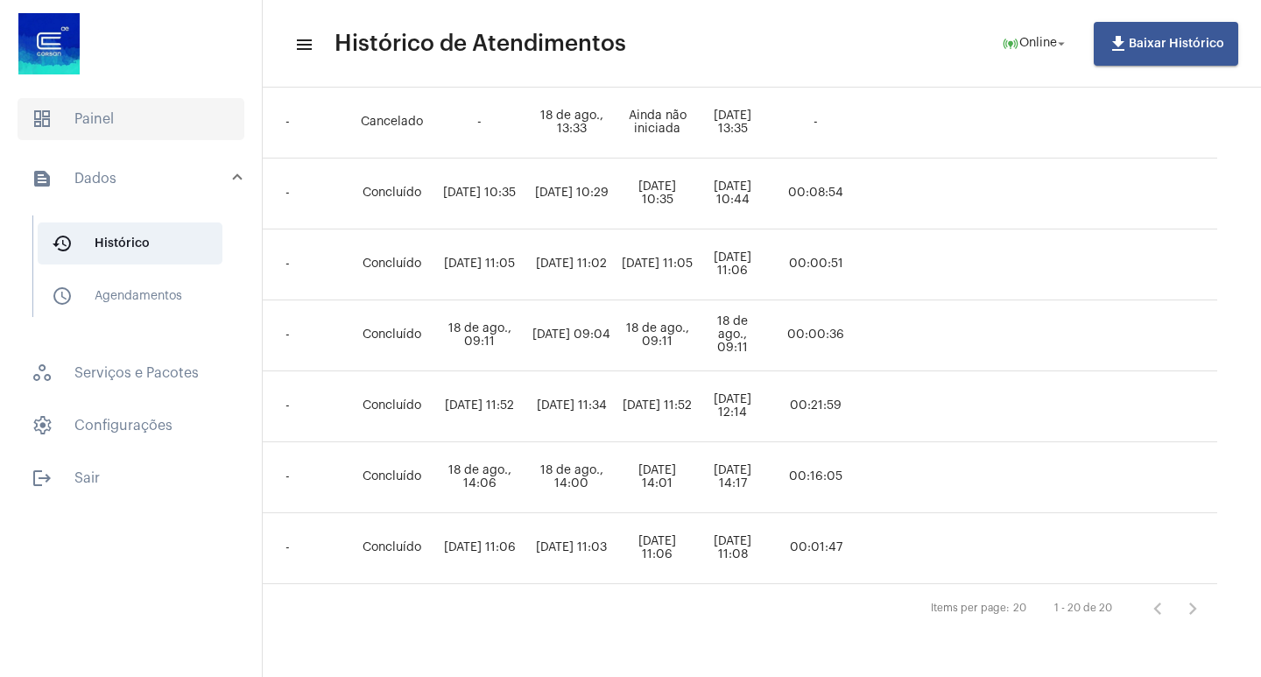
click at [76, 134] on span "dashboard Painel" at bounding box center [131, 119] width 227 height 42
